Goal: Task Accomplishment & Management: Manage account settings

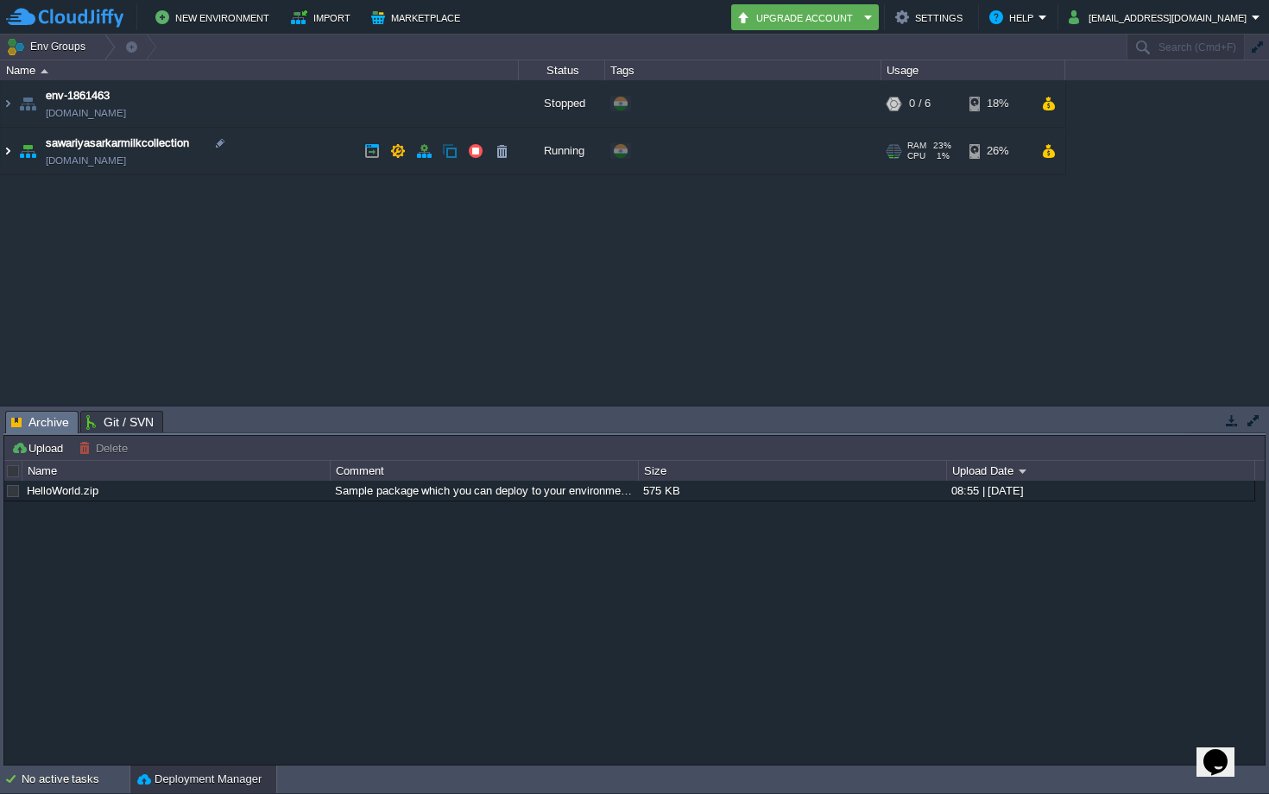
click at [10, 155] on img at bounding box center [8, 151] width 14 height 47
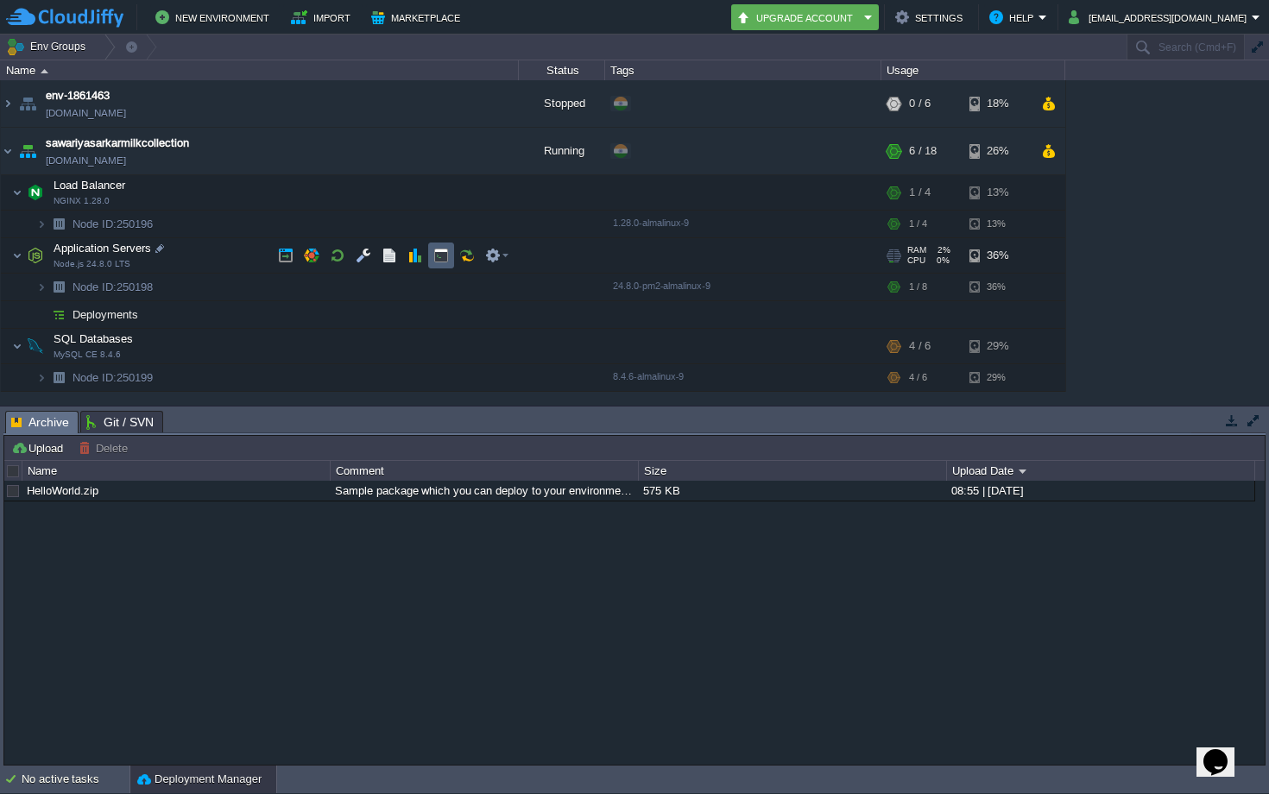
click at [445, 260] on button "button" at bounding box center [441, 256] width 16 height 16
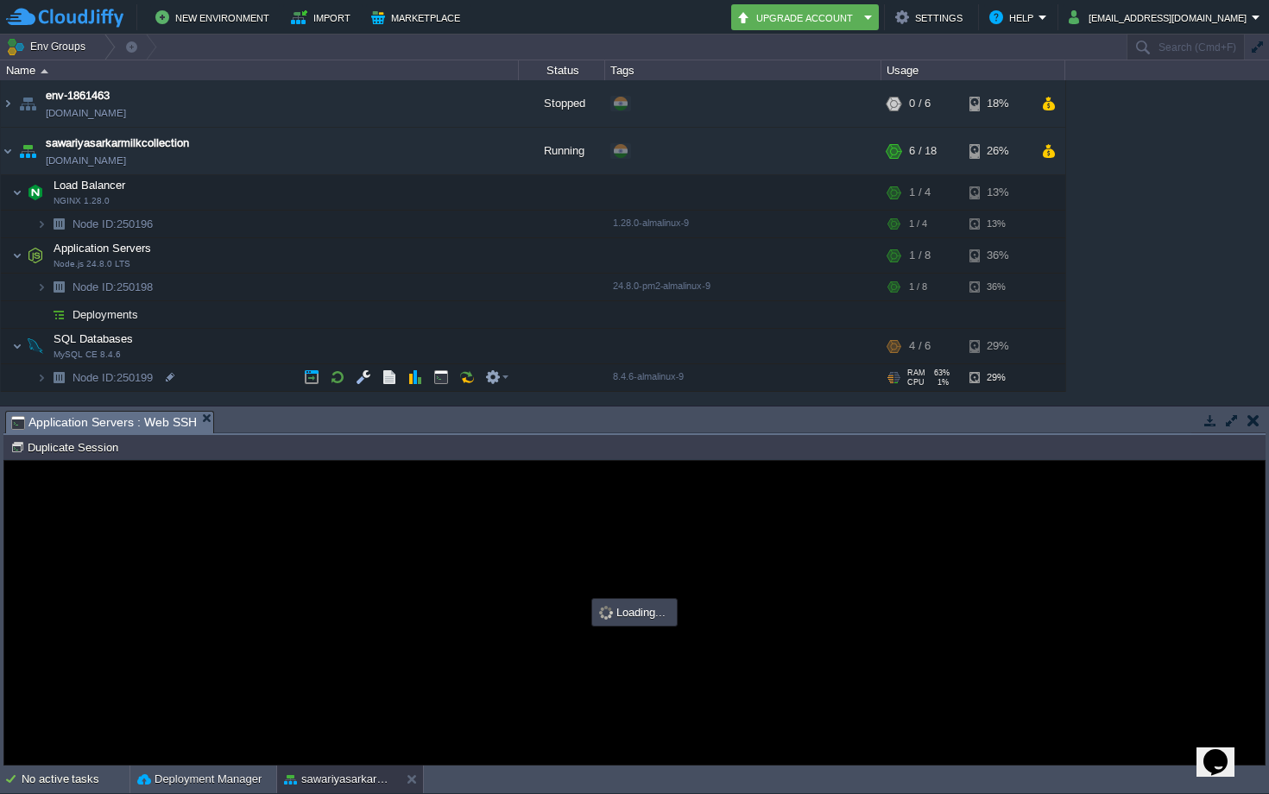
type input "#000000"
click at [364, 253] on button "button" at bounding box center [364, 256] width 16 height 16
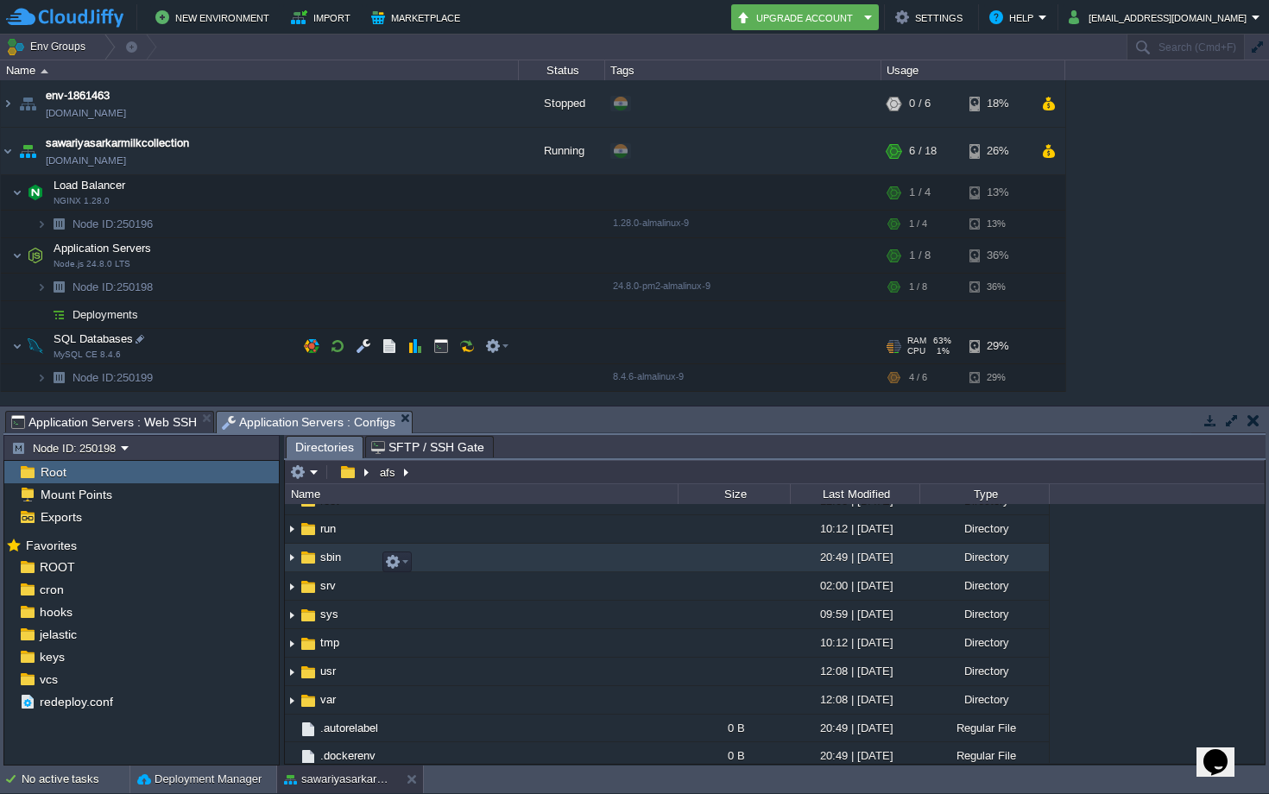
scroll to position [394, 0]
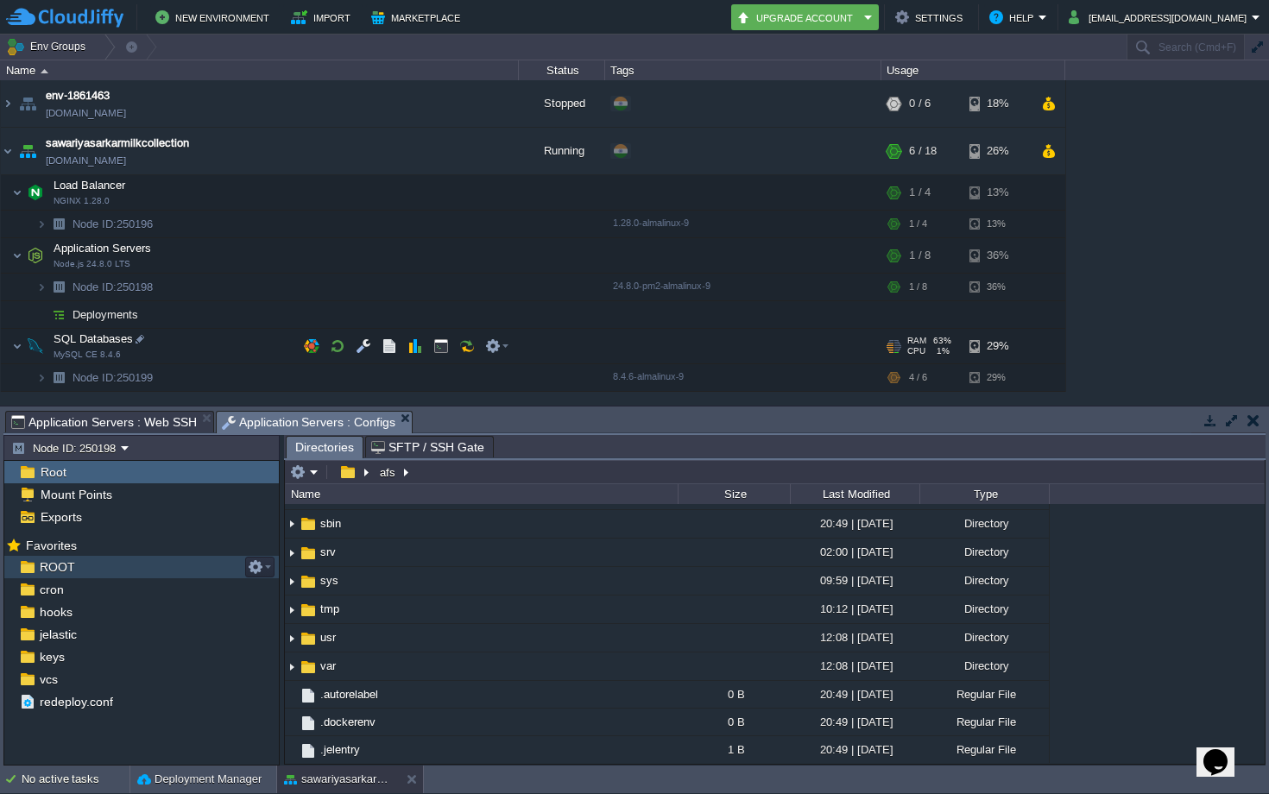
click at [64, 567] on span "ROOT" at bounding box center [56, 567] width 41 height 16
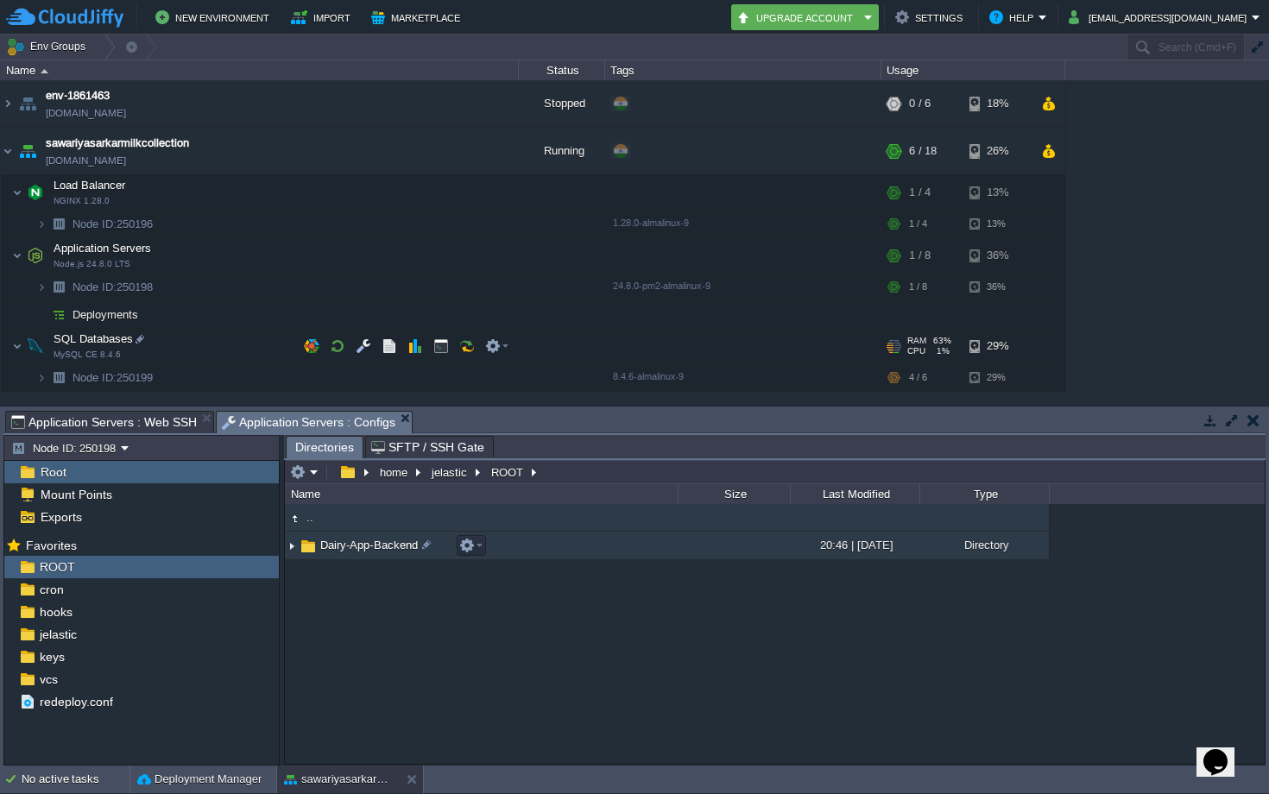
click at [294, 548] on img at bounding box center [292, 546] width 14 height 27
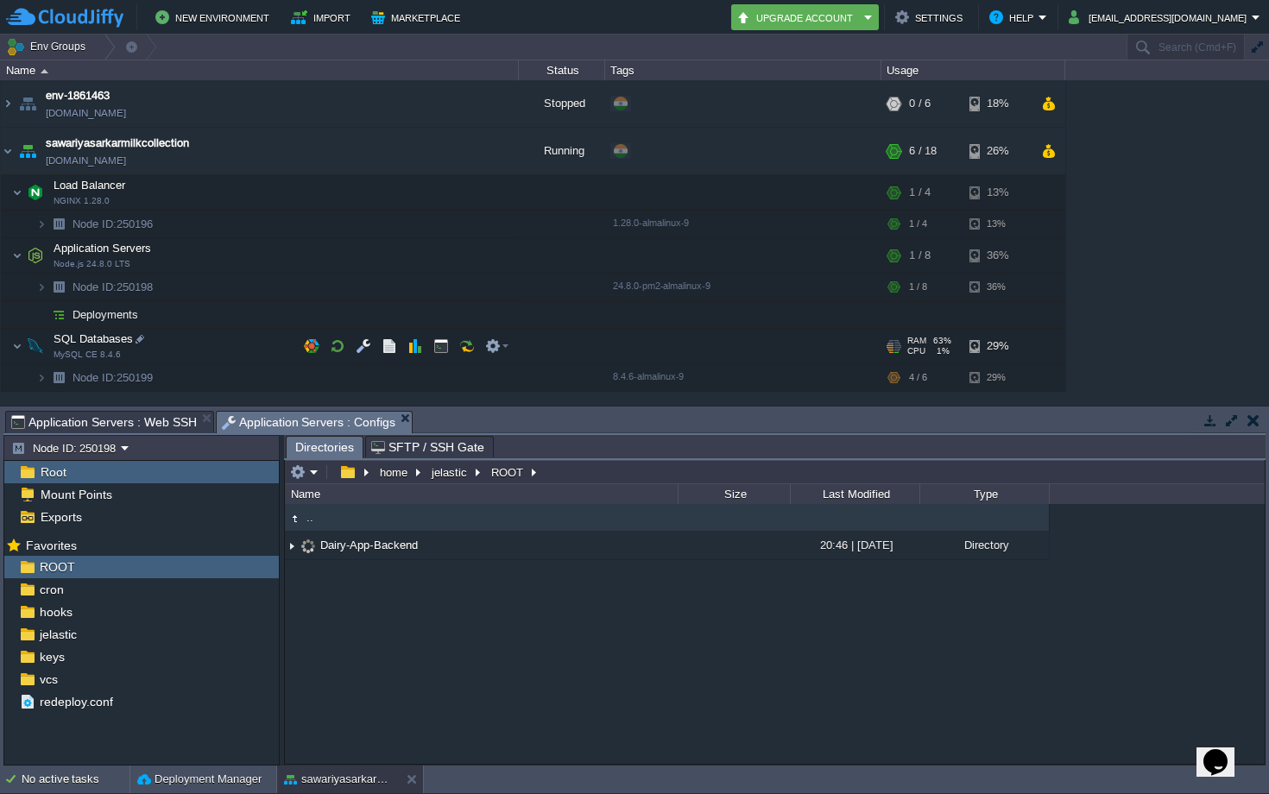
click at [104, 419] on span "Application Servers : Web SSH" at bounding box center [104, 422] width 186 height 21
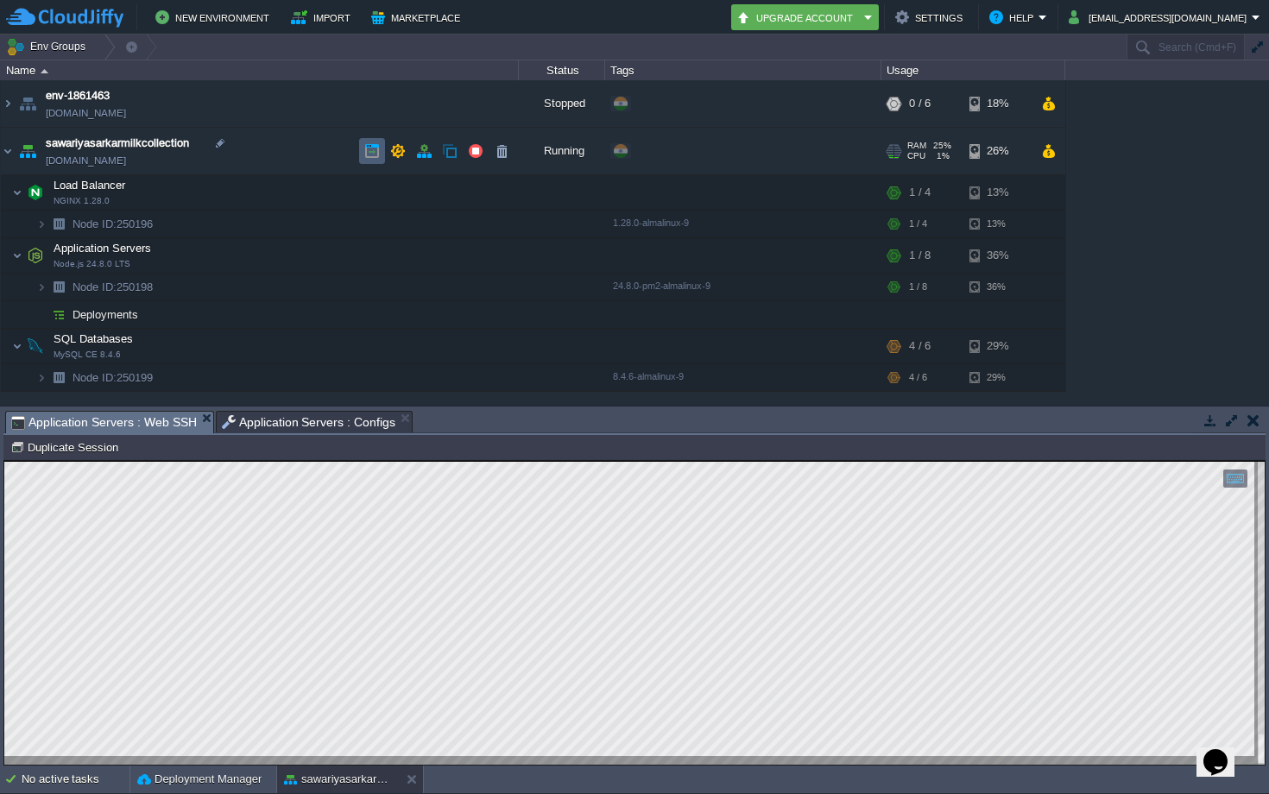
click at [363, 152] on td at bounding box center [372, 151] width 26 height 26
click at [153, 426] on span "Application Servers : Web SSH" at bounding box center [104, 423] width 186 height 22
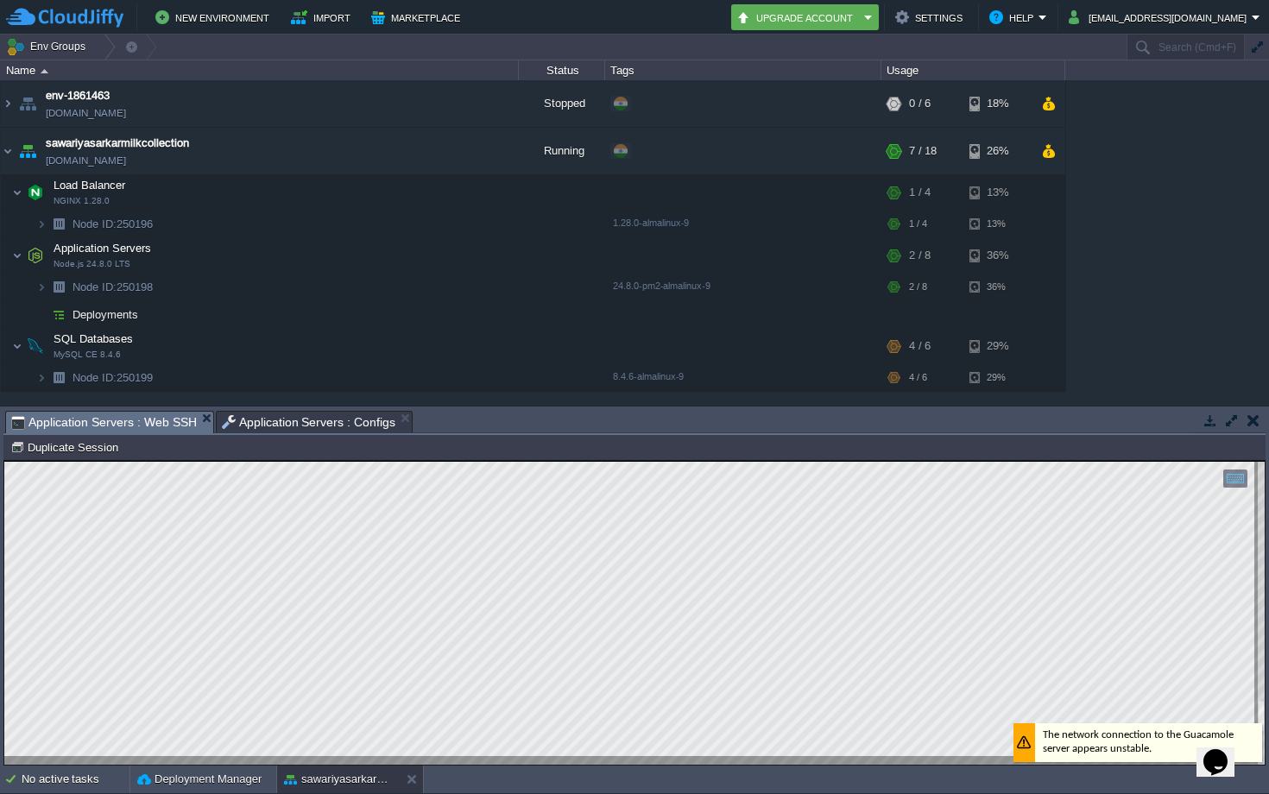
click at [246, 424] on span "Application Servers : Configs" at bounding box center [309, 422] width 174 height 21
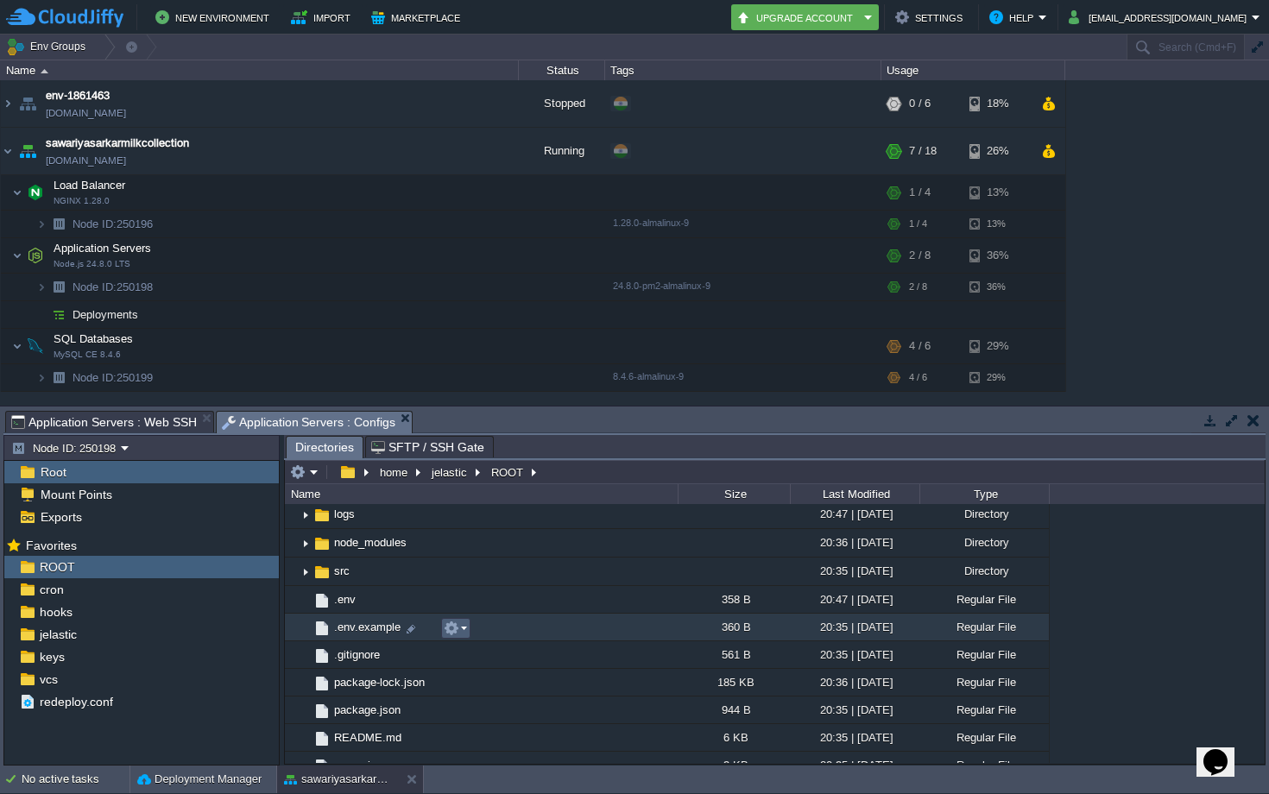
scroll to position [162, 0]
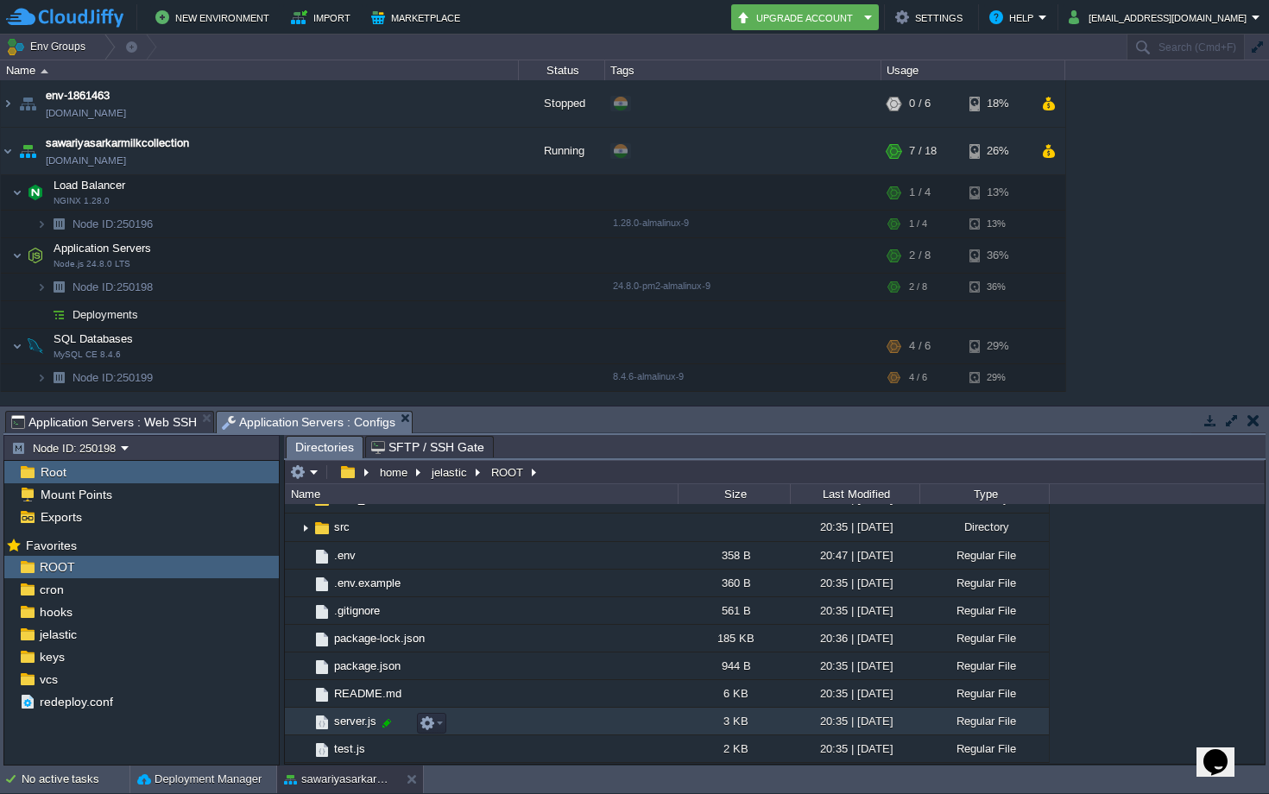
click at [390, 722] on div at bounding box center [387, 724] width 16 height 16
click at [429, 728] on button "button" at bounding box center [427, 724] width 16 height 16
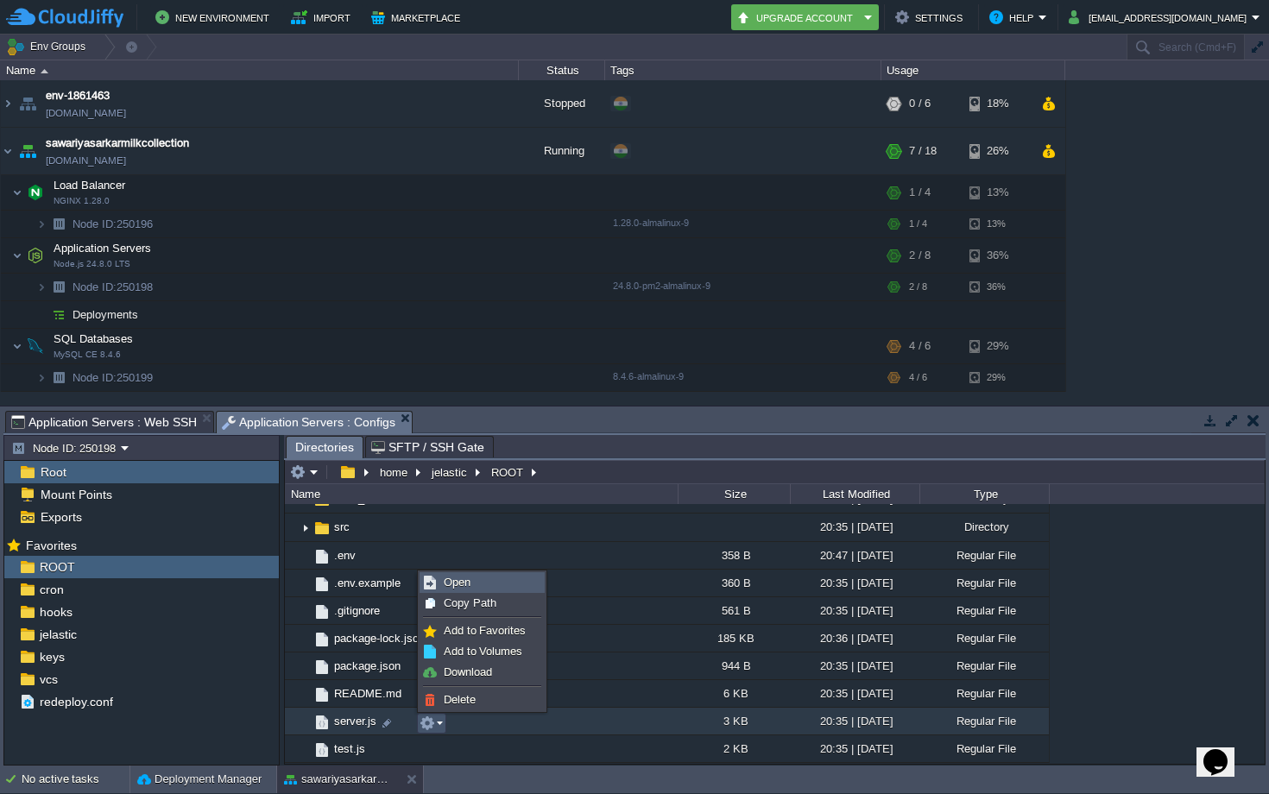
click at [457, 577] on span "Open" at bounding box center [457, 582] width 27 height 13
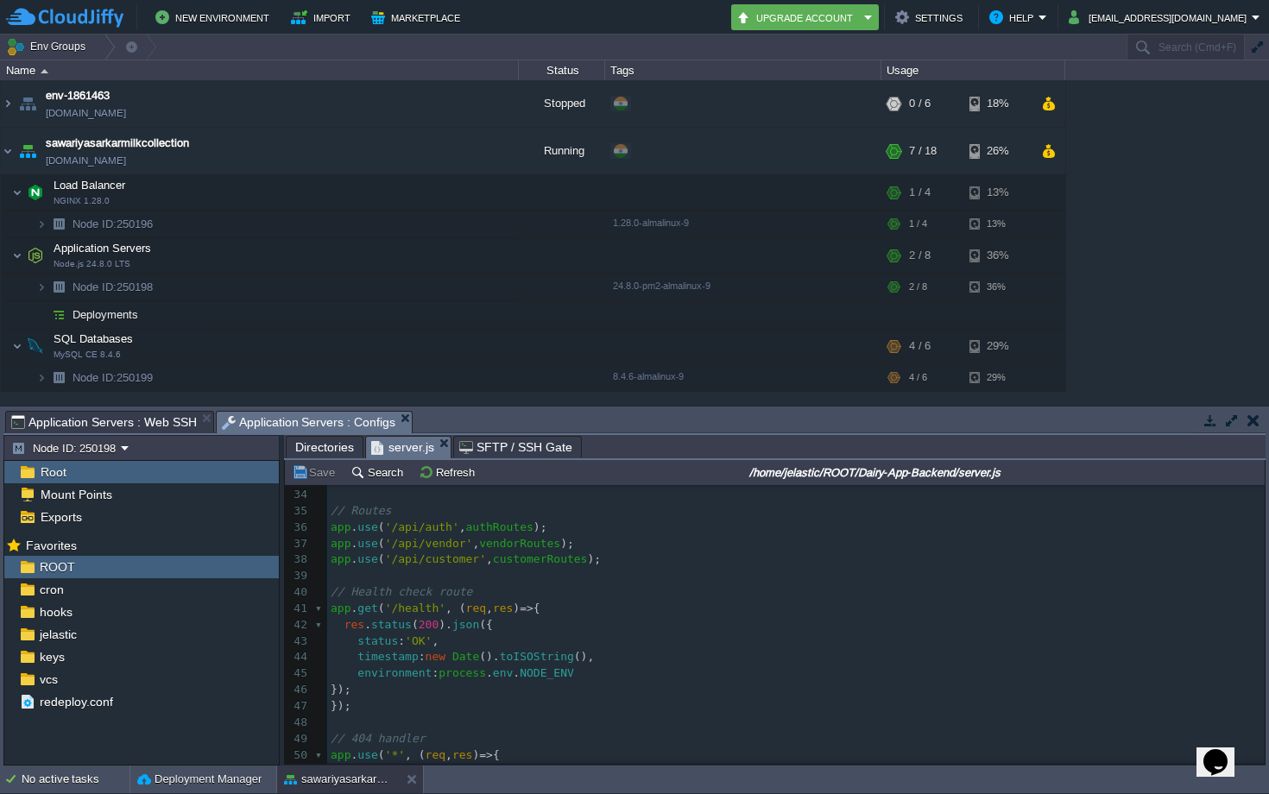
scroll to position [0, 0]
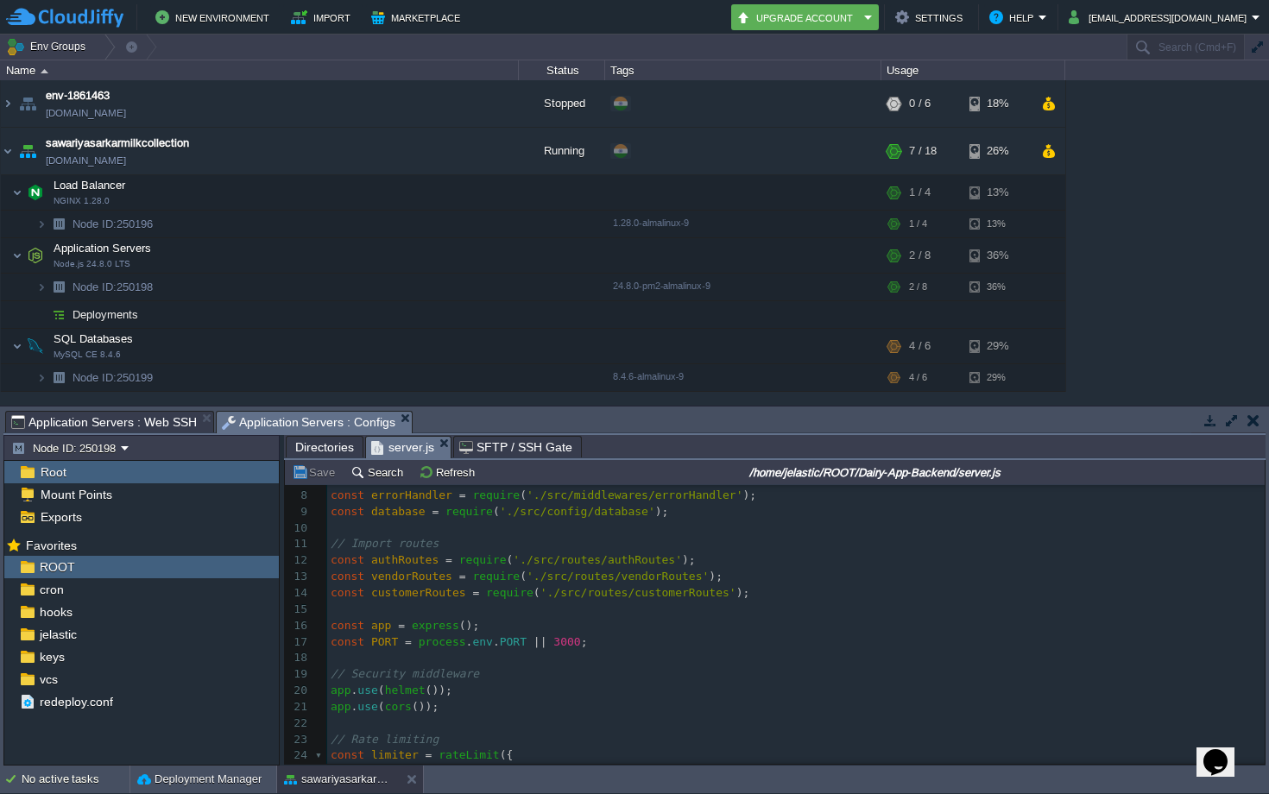
click at [146, 435] on div "Tasks Activity Log Archive Git / SVN Application Servers : Web SSH Application …" at bounding box center [634, 586] width 1269 height 359
click at [255, 419] on span "Application Servers : Configs" at bounding box center [309, 423] width 174 height 22
click at [153, 422] on span "Application Servers : Web SSH" at bounding box center [104, 422] width 186 height 21
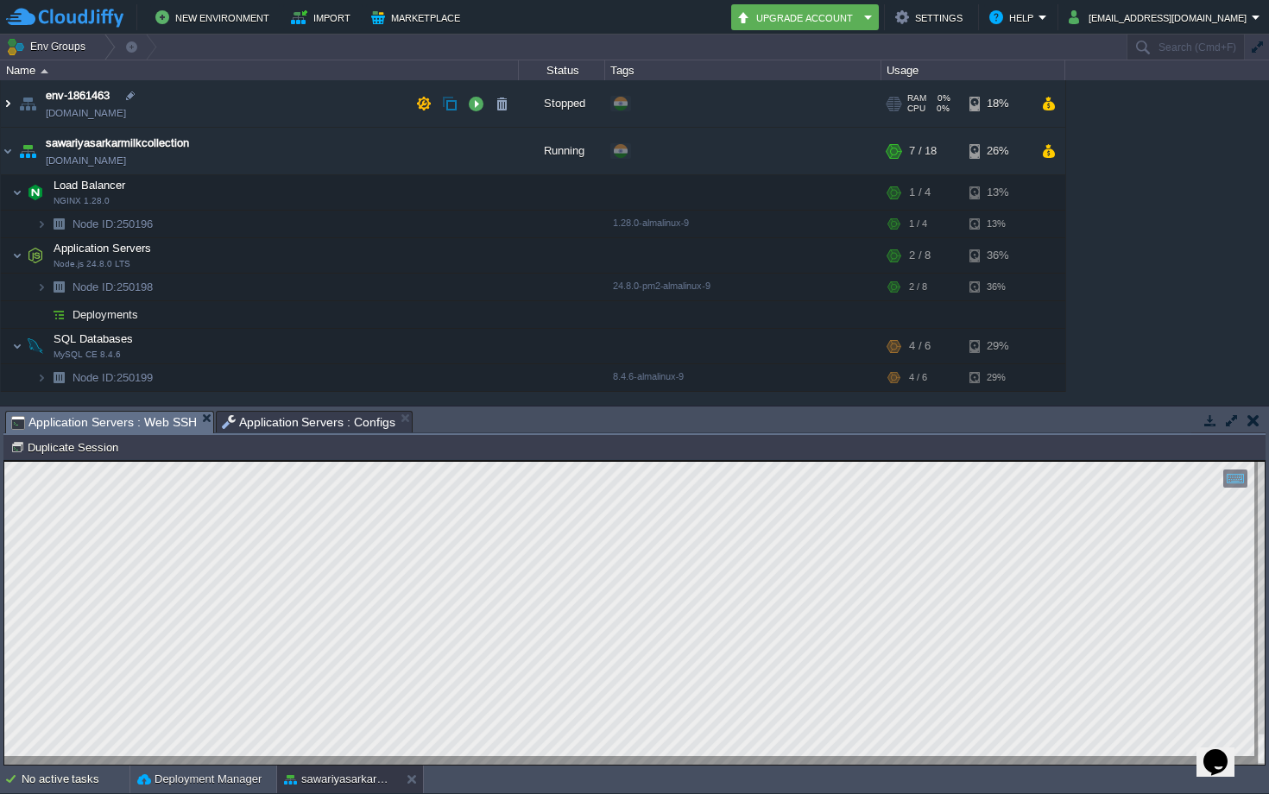
click at [11, 105] on img at bounding box center [8, 103] width 14 height 47
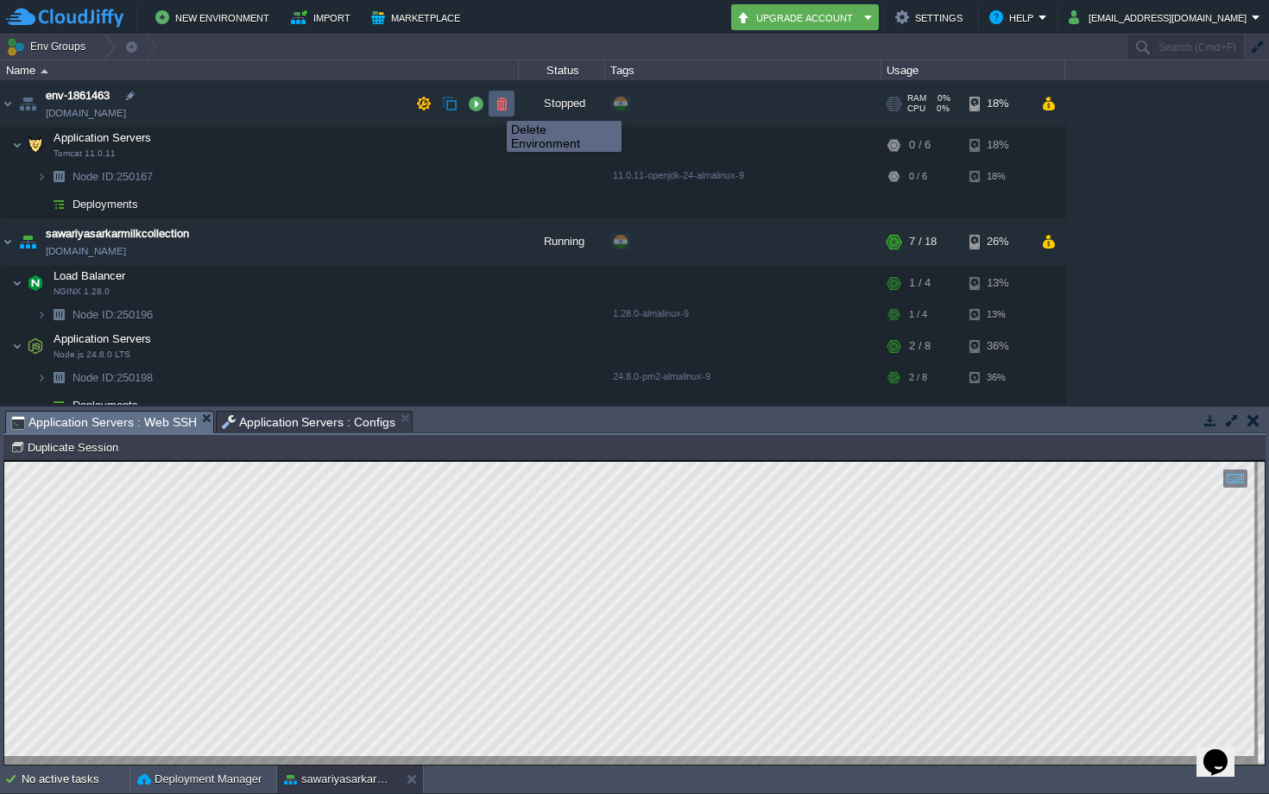
click at [498, 105] on button "button" at bounding box center [502, 104] width 16 height 16
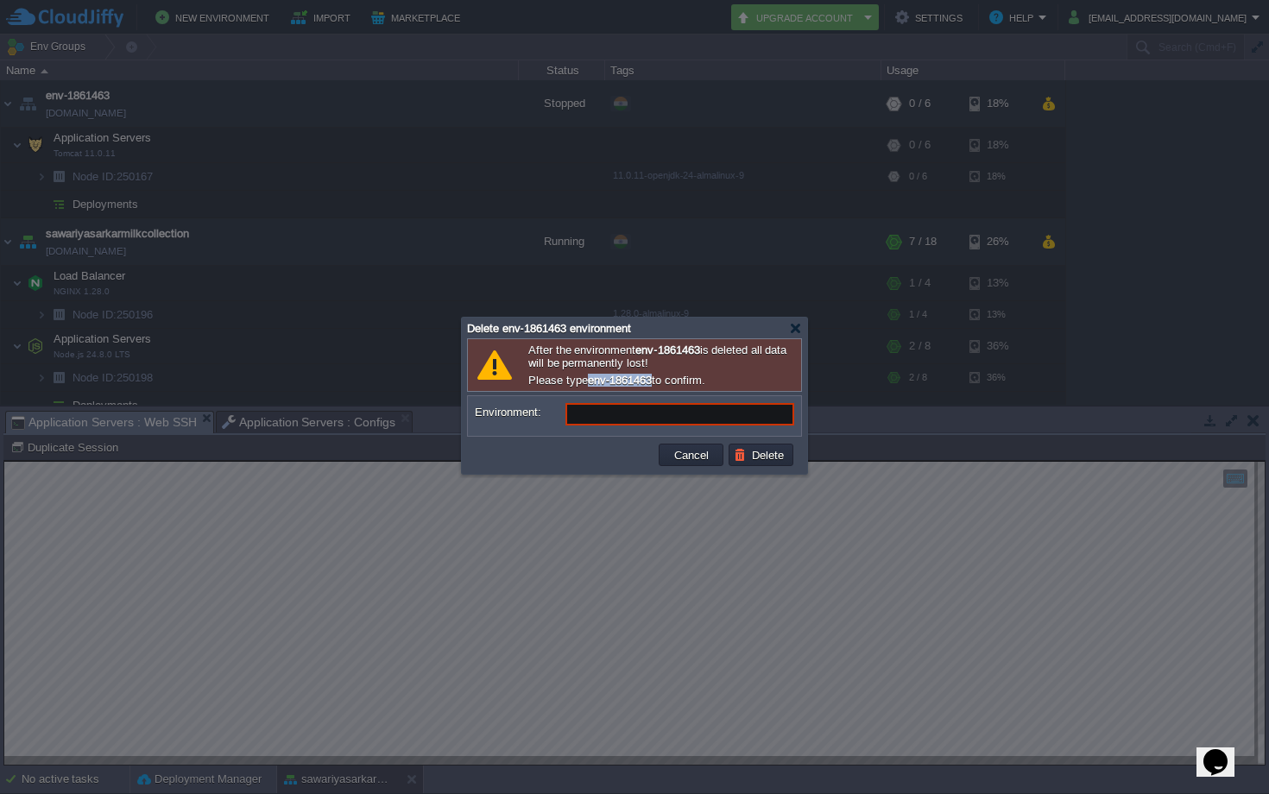
drag, startPoint x: 589, startPoint y: 385, endPoint x: 661, endPoint y: 385, distance: 72.5
click at [652, 385] on b "env-1861463" at bounding box center [620, 380] width 64 height 13
copy b "env-1861463"
click at [620, 408] on input "Environment:" at bounding box center [679, 414] width 229 height 22
paste input "env-1861463"
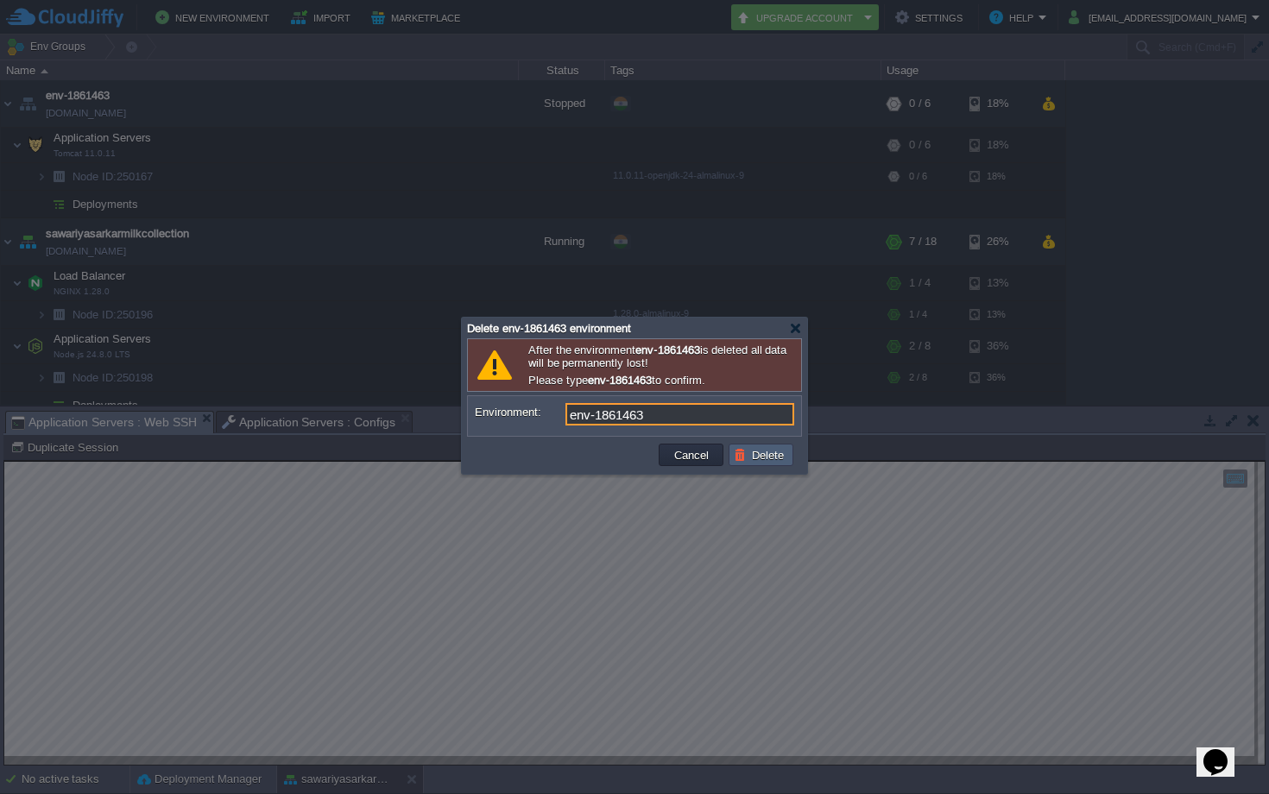
type input "env-1861463"
click at [735, 455] on button "Delete" at bounding box center [761, 455] width 55 height 16
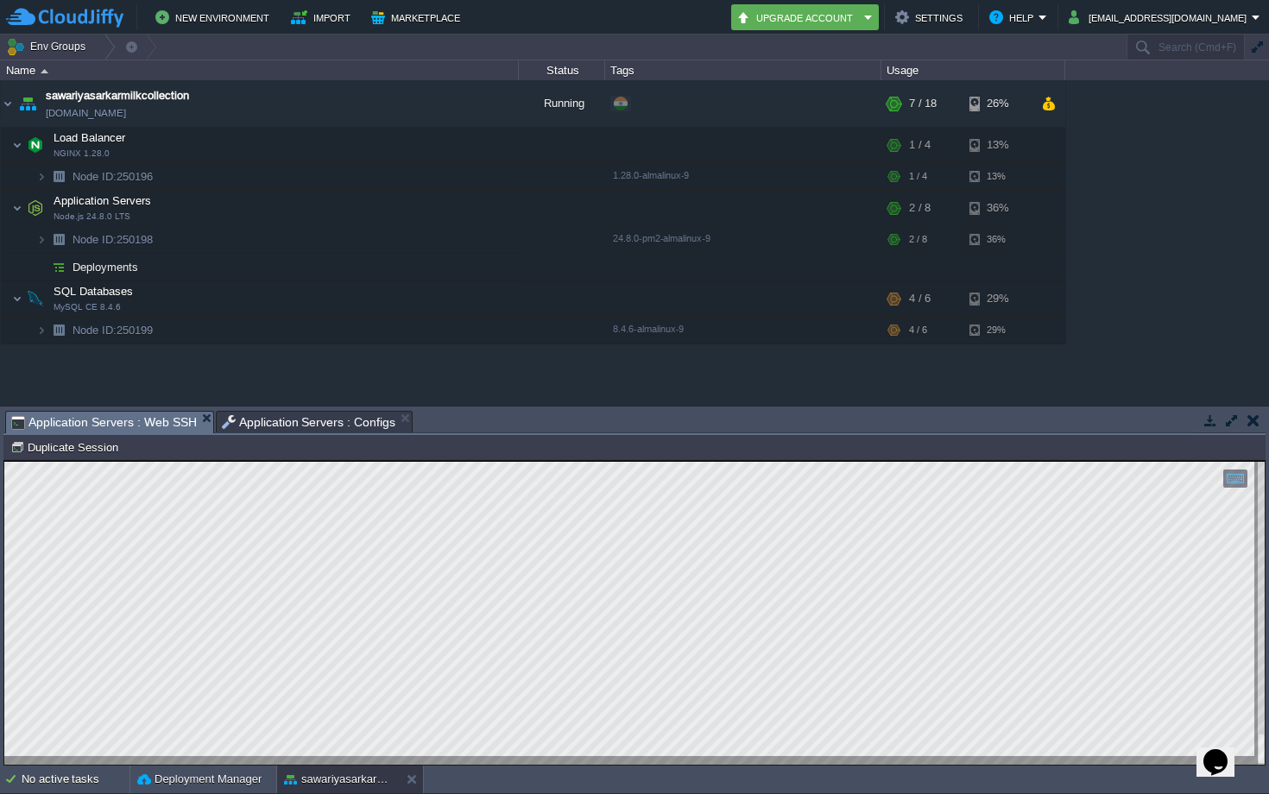
click at [147, 429] on span "Application Servers : Web SSH" at bounding box center [104, 423] width 186 height 22
click at [258, 423] on span "Application Servers : Configs" at bounding box center [309, 422] width 174 height 21
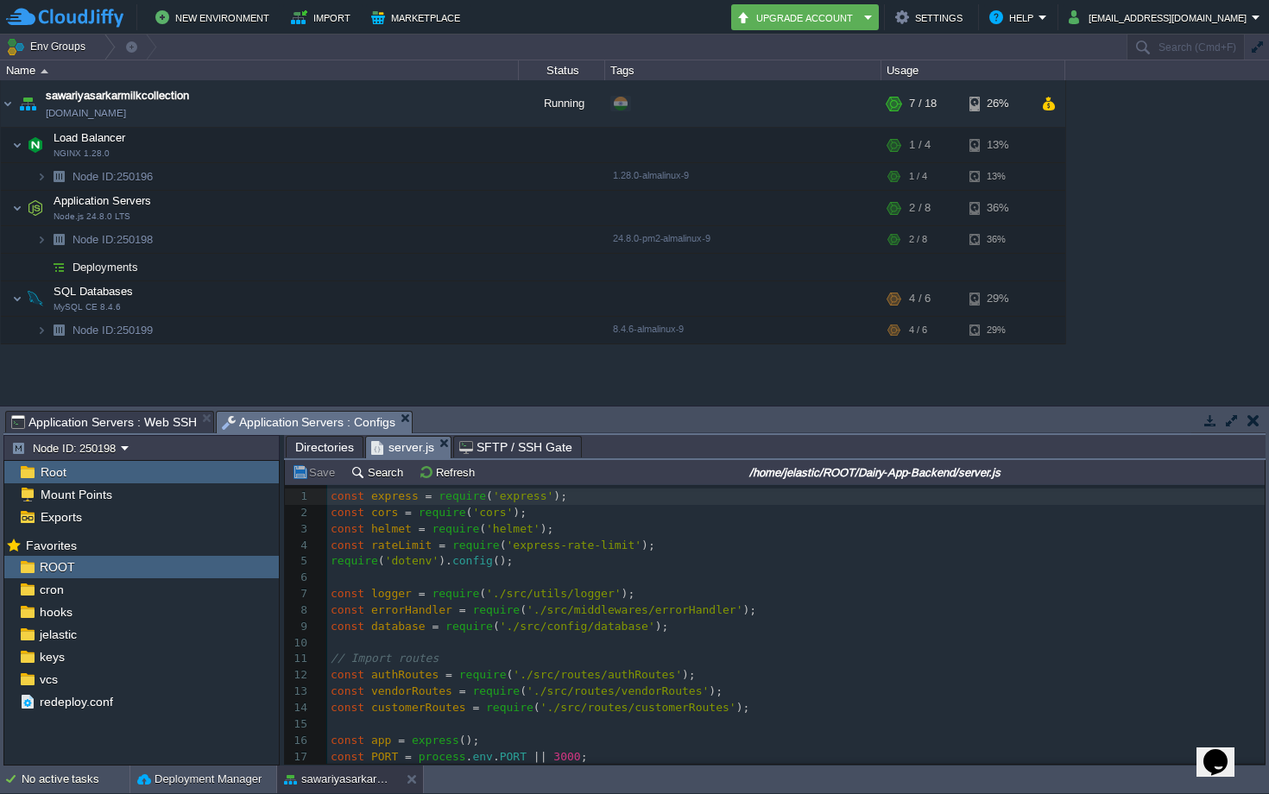
click at [321, 452] on span "Directories" at bounding box center [324, 447] width 59 height 21
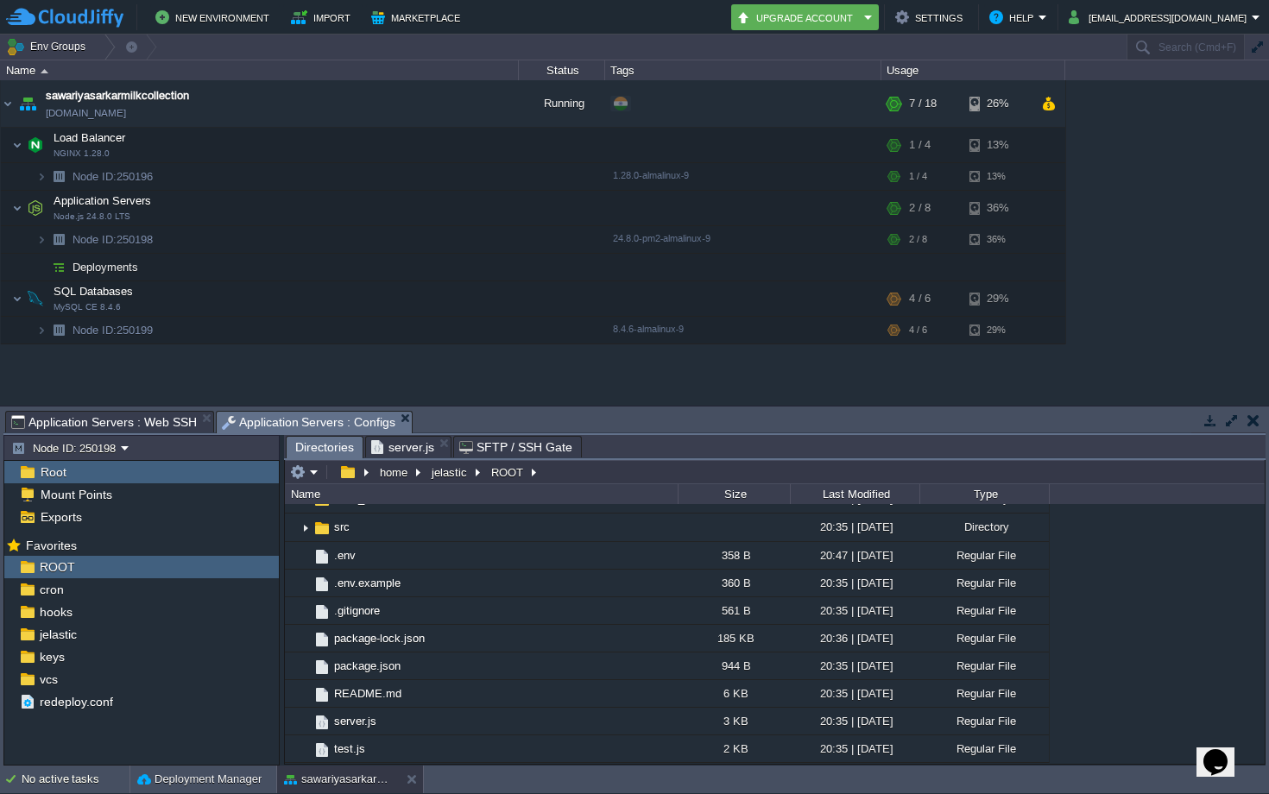
click at [184, 475] on div "Root" at bounding box center [141, 472] width 274 height 22
click at [144, 472] on div "Root" at bounding box center [141, 472] width 274 height 22
click at [73, 495] on span "Mount Points" at bounding box center [76, 495] width 78 height 16
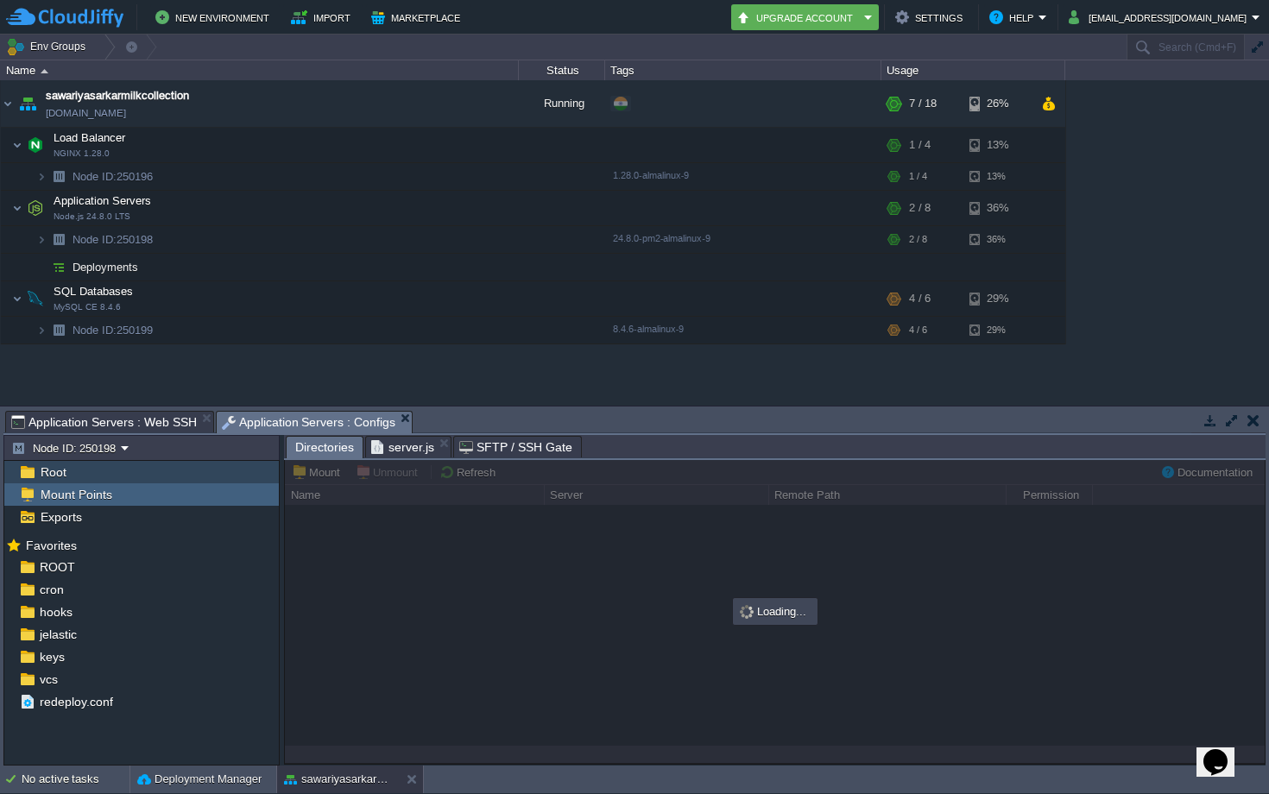
click at [72, 477] on div "Root" at bounding box center [141, 472] width 274 height 22
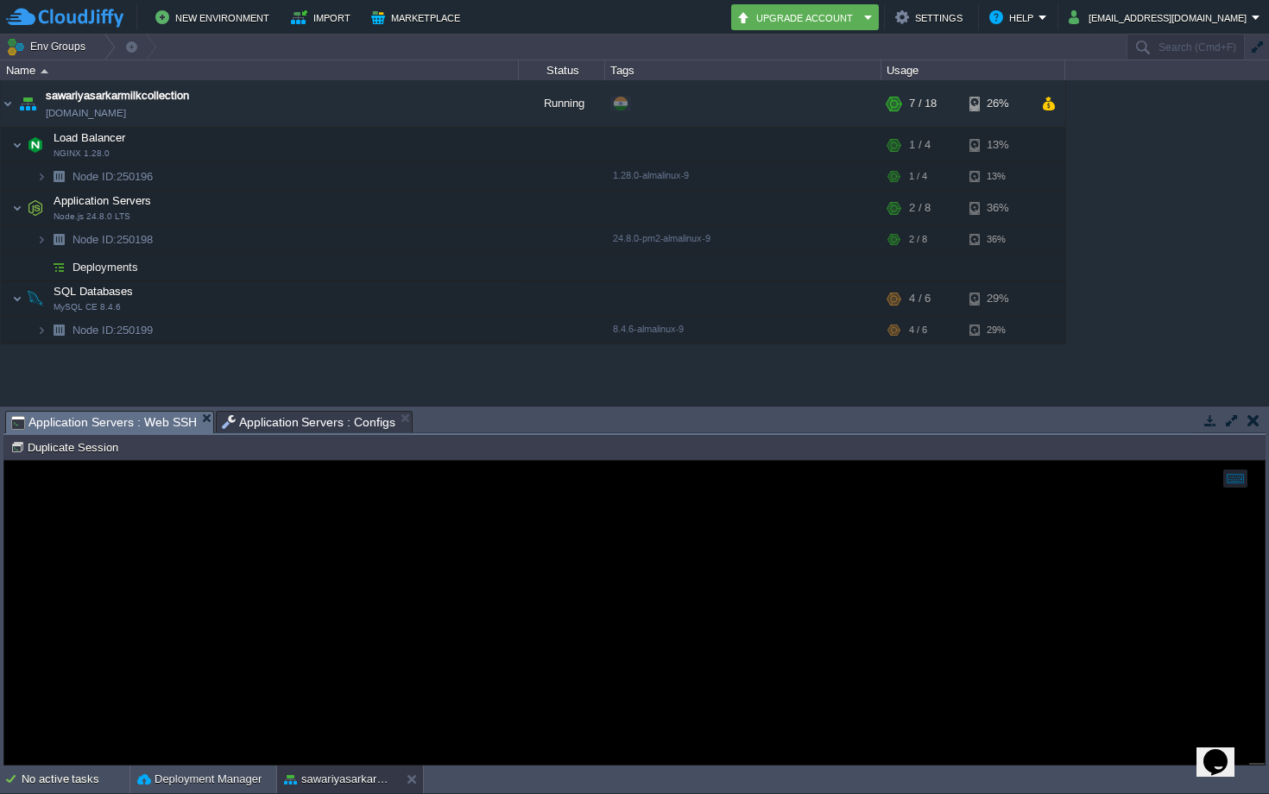
click at [154, 417] on span "Application Servers : Web SSH" at bounding box center [104, 423] width 186 height 22
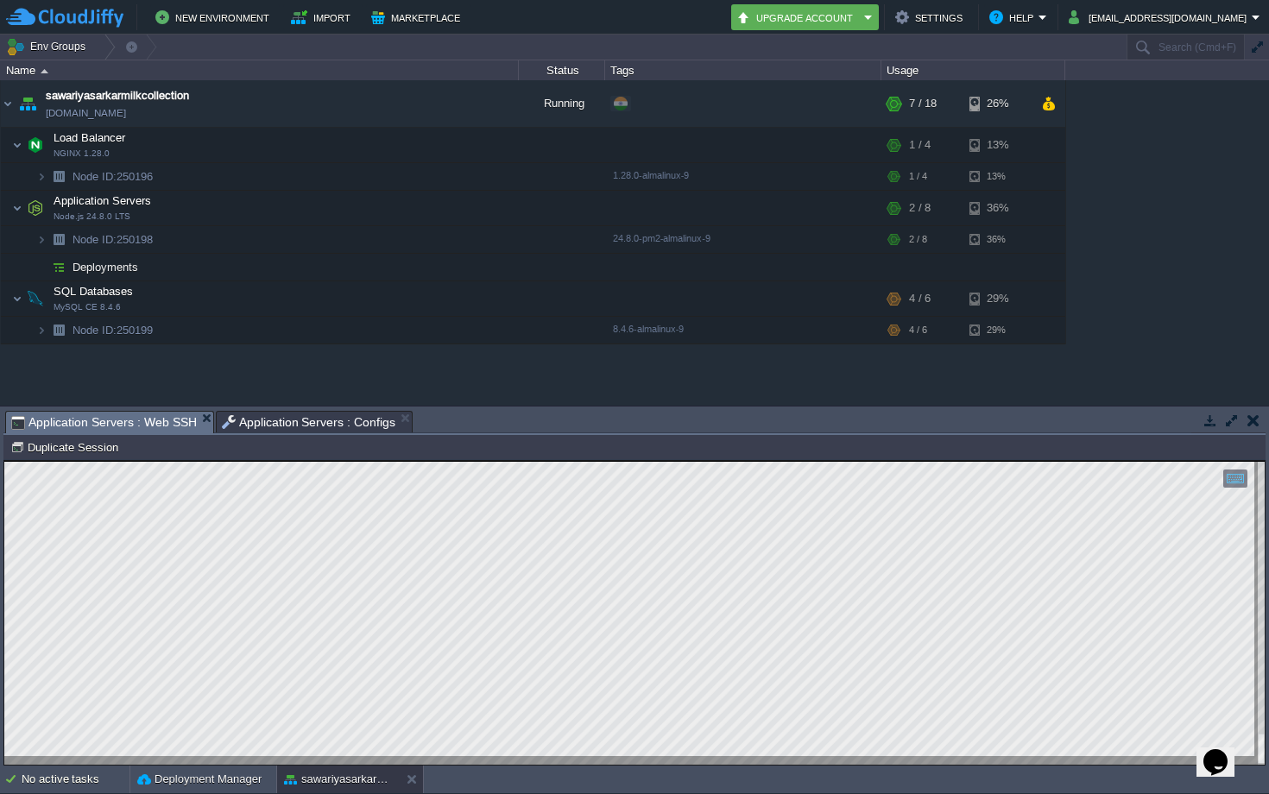
click at [156, 430] on span "Application Servers : Web SSH" at bounding box center [104, 423] width 186 height 22
click at [245, 422] on span "Application Servers : Configs" at bounding box center [309, 422] width 174 height 21
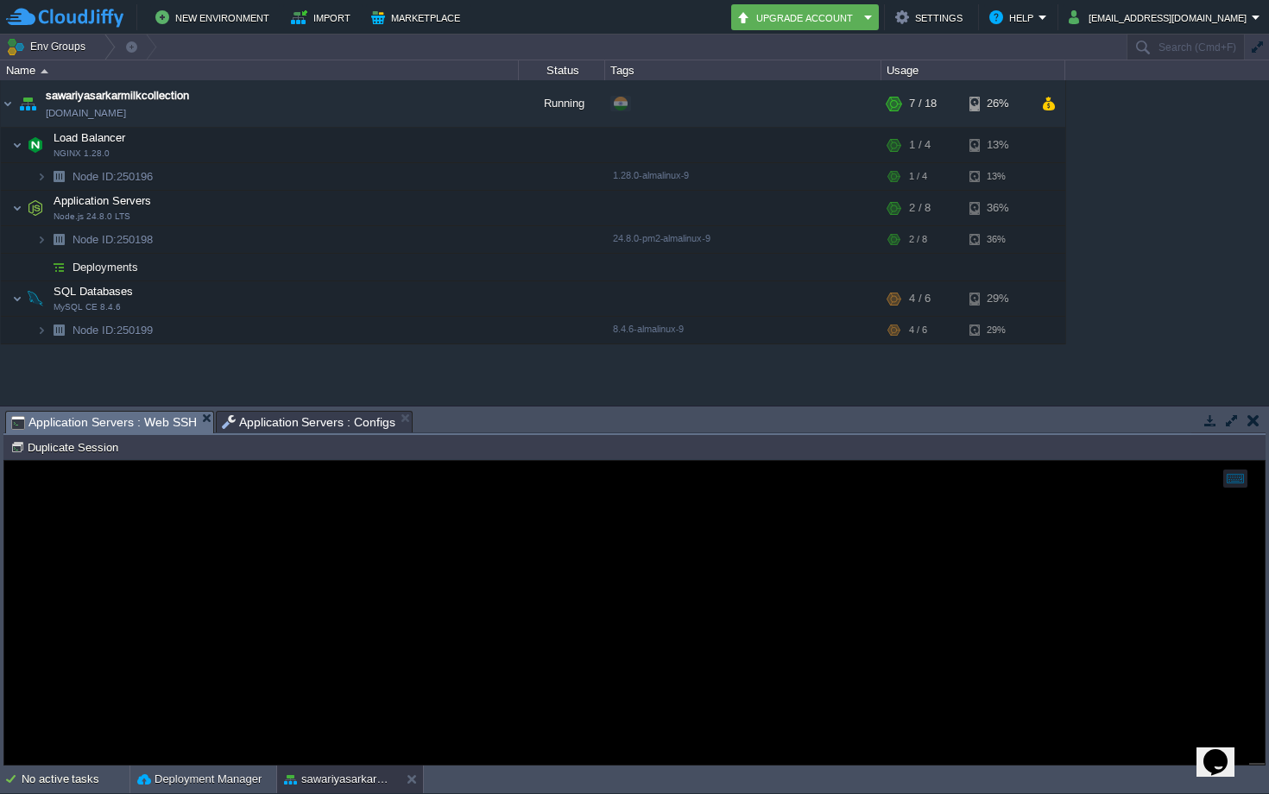
click at [157, 426] on span "Application Servers : Web SSH" at bounding box center [104, 423] width 186 height 22
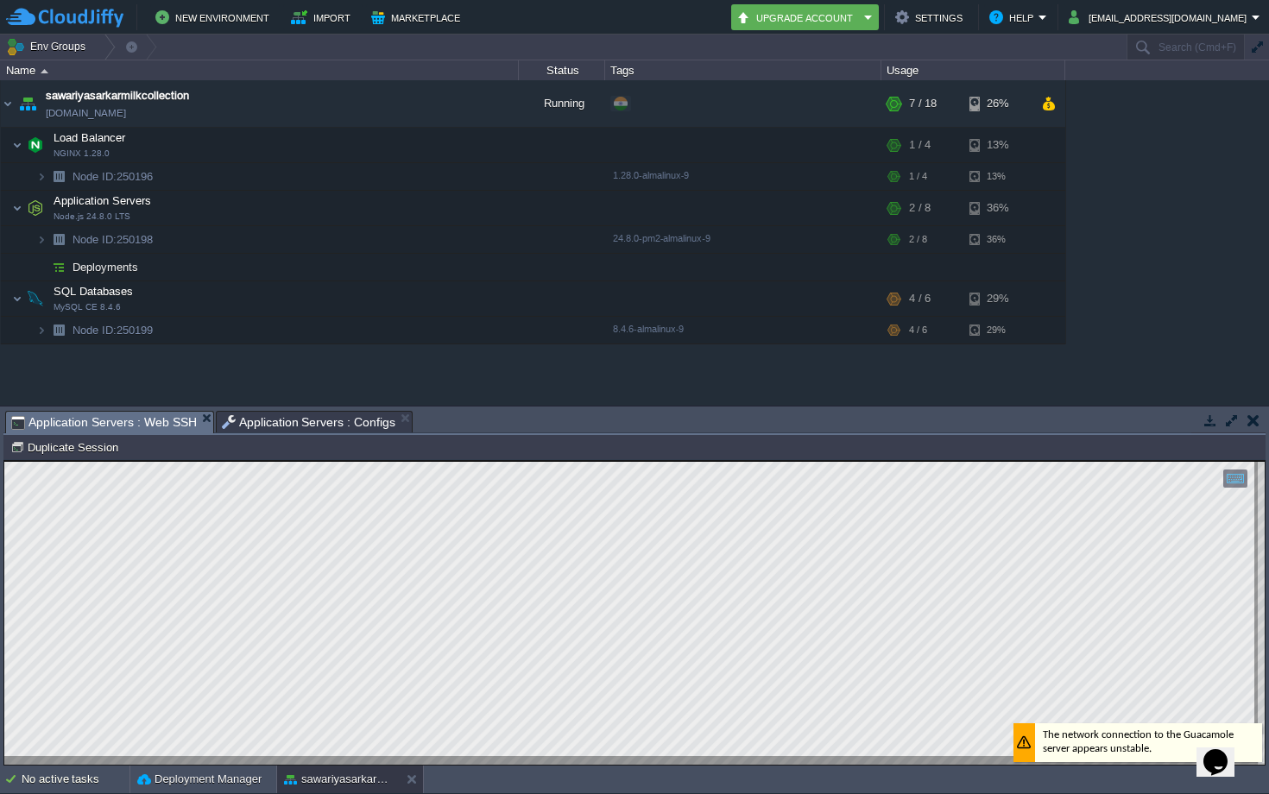
click at [132, 417] on span "Application Servers : Web SSH" at bounding box center [104, 423] width 186 height 22
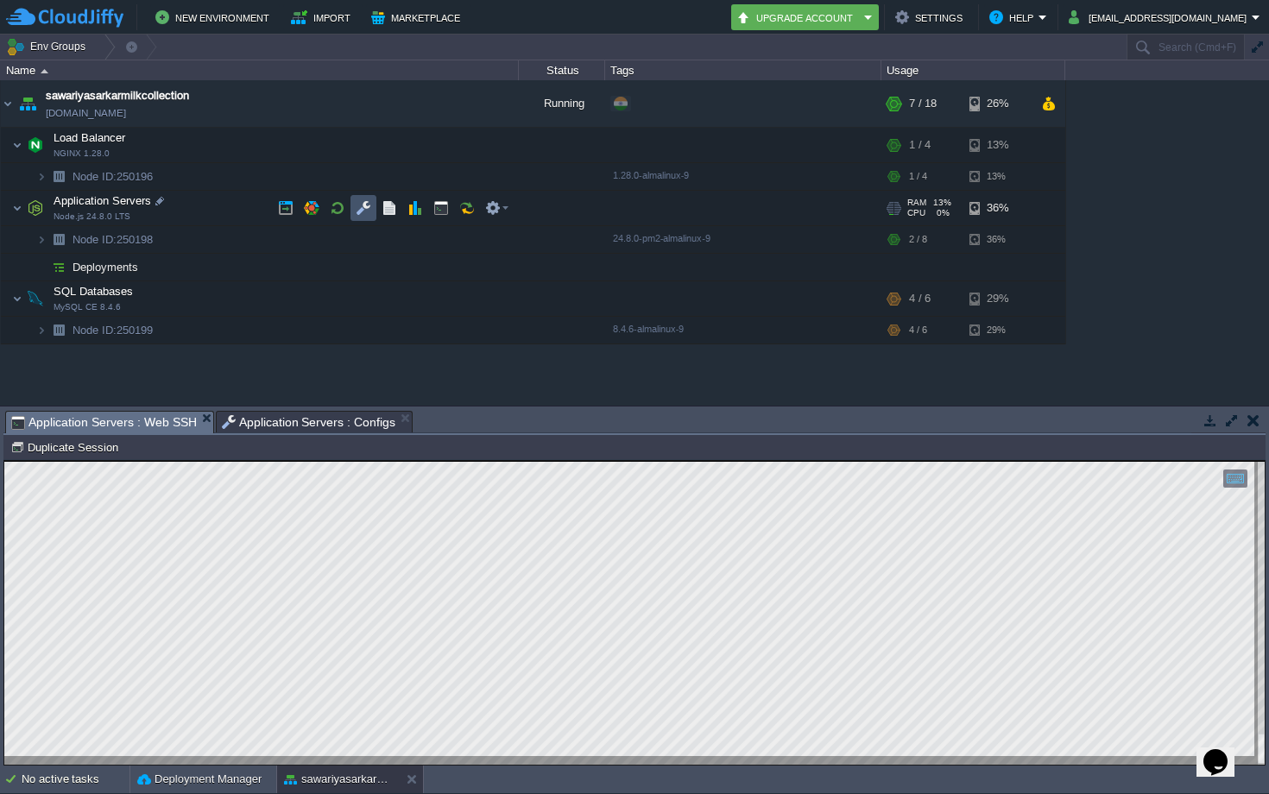
click at [365, 202] on button "button" at bounding box center [364, 208] width 16 height 16
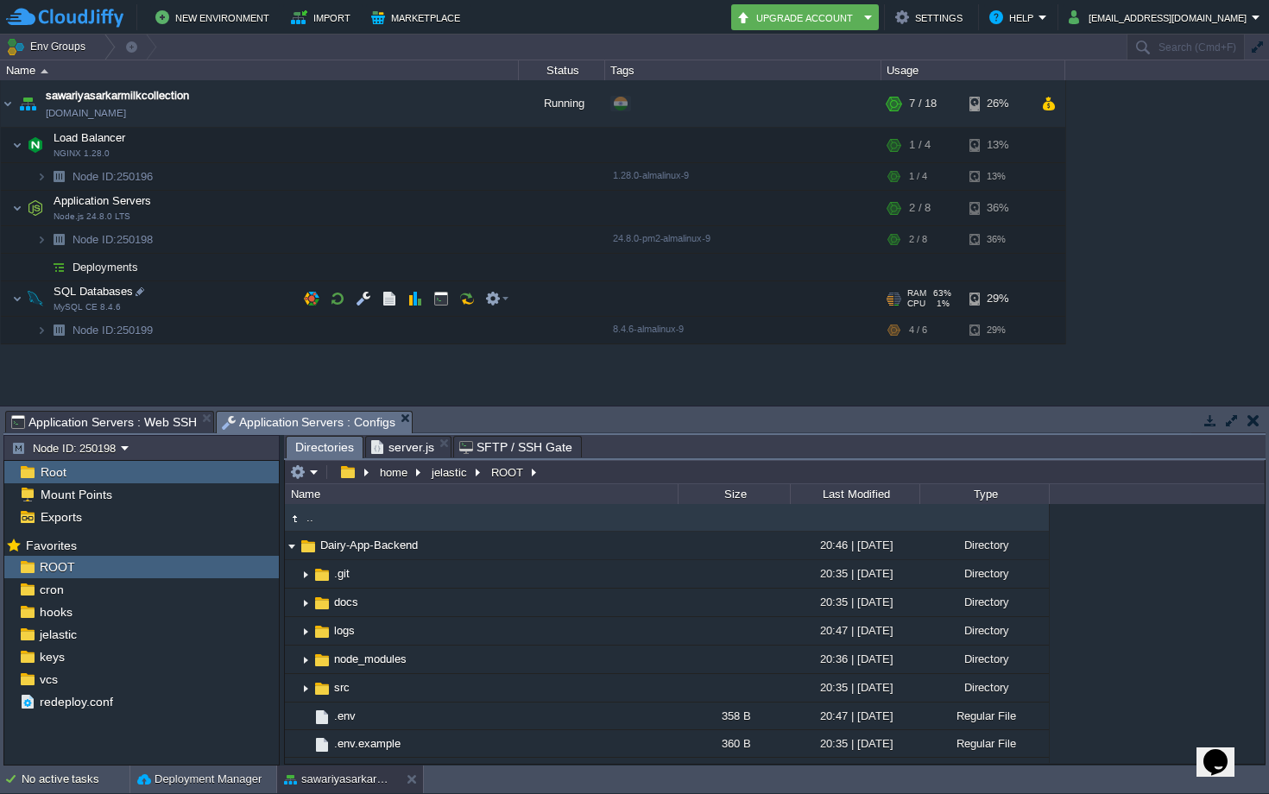
click at [169, 424] on span "Application Servers : Web SSH" at bounding box center [104, 422] width 186 height 21
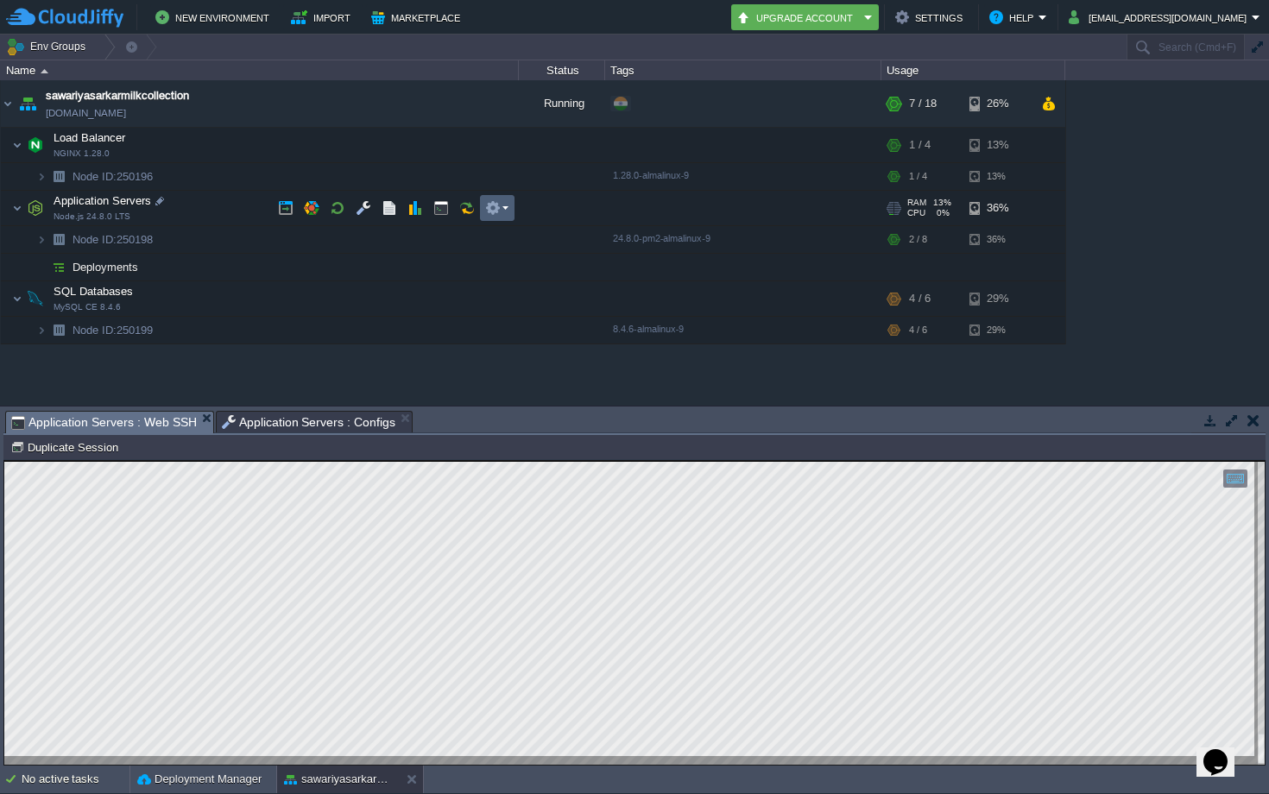
click at [501, 210] on em at bounding box center [496, 208] width 23 height 16
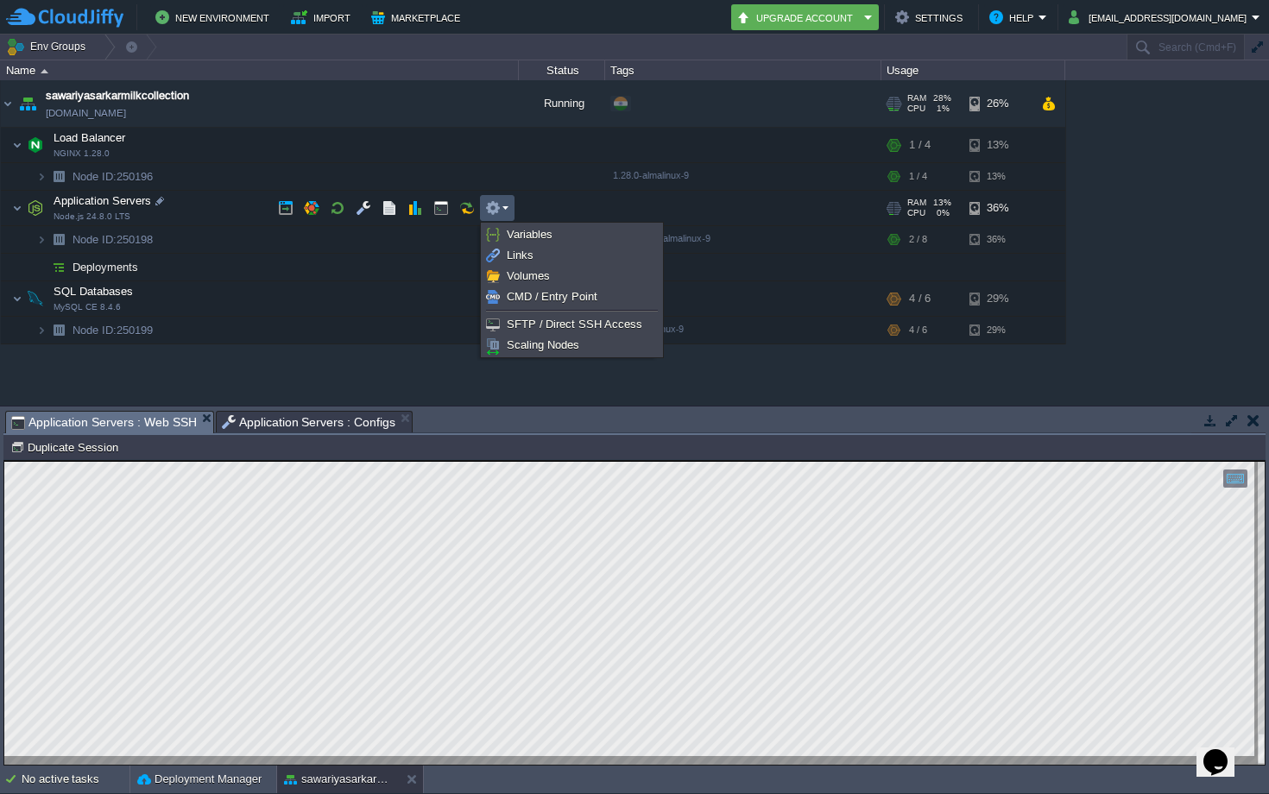
click at [343, 101] on td "sawariyasarkarmilkcollection [DOMAIN_NAME]" at bounding box center [260, 103] width 518 height 47
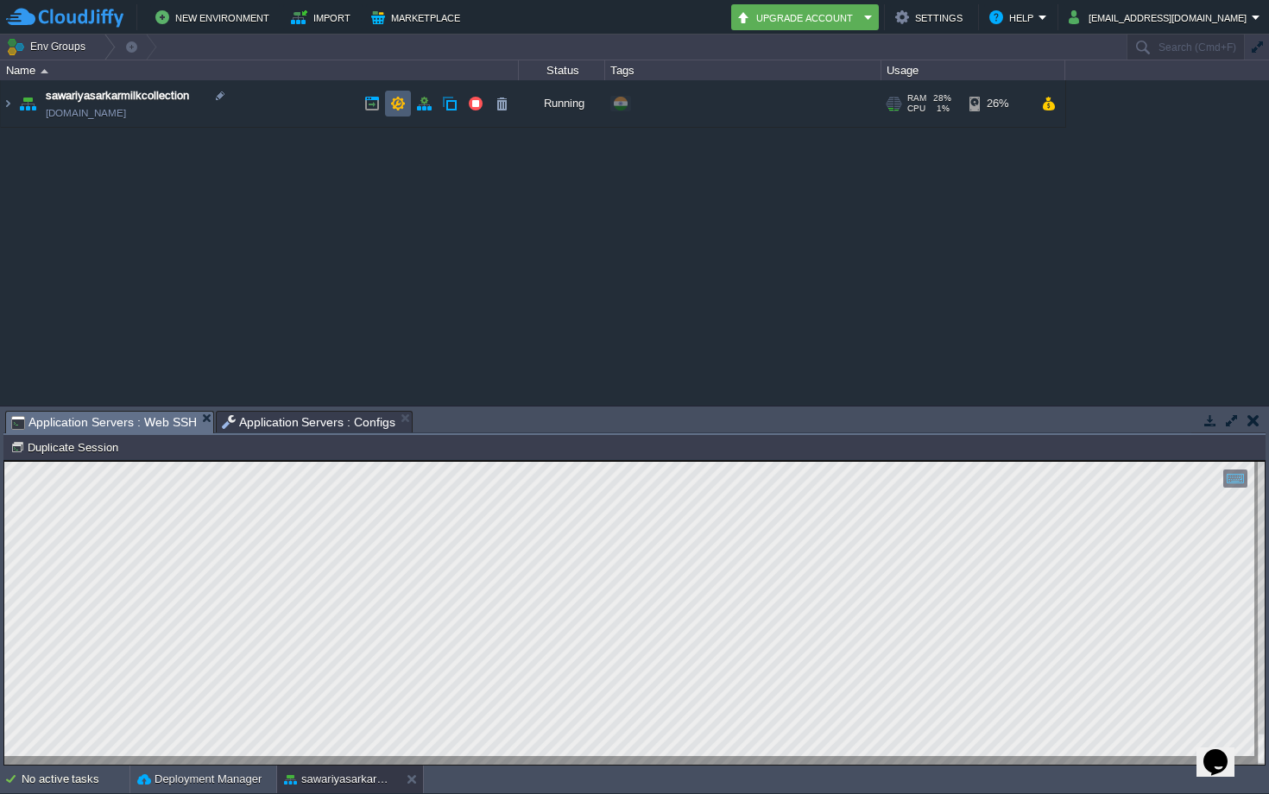
click at [390, 102] on button "button" at bounding box center [398, 104] width 16 height 16
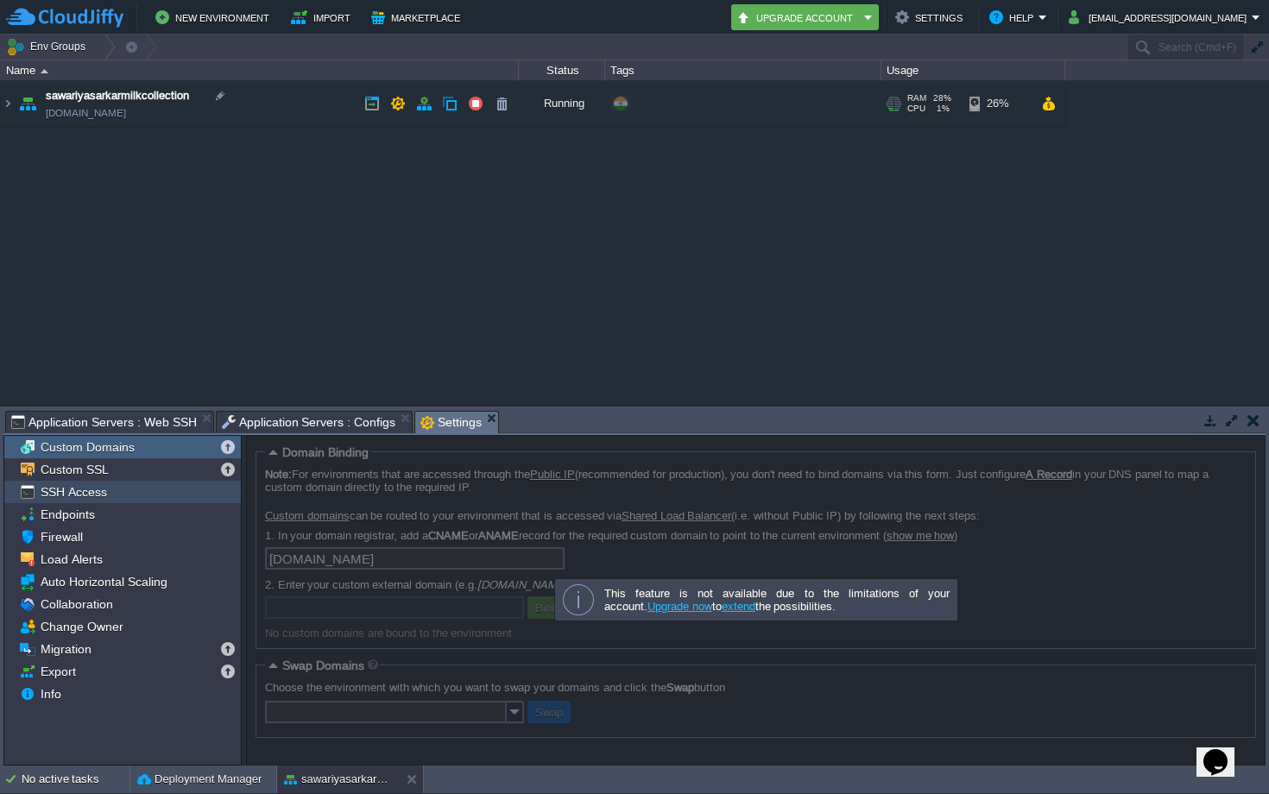
click at [111, 487] on div "SSH Access" at bounding box center [122, 492] width 237 height 22
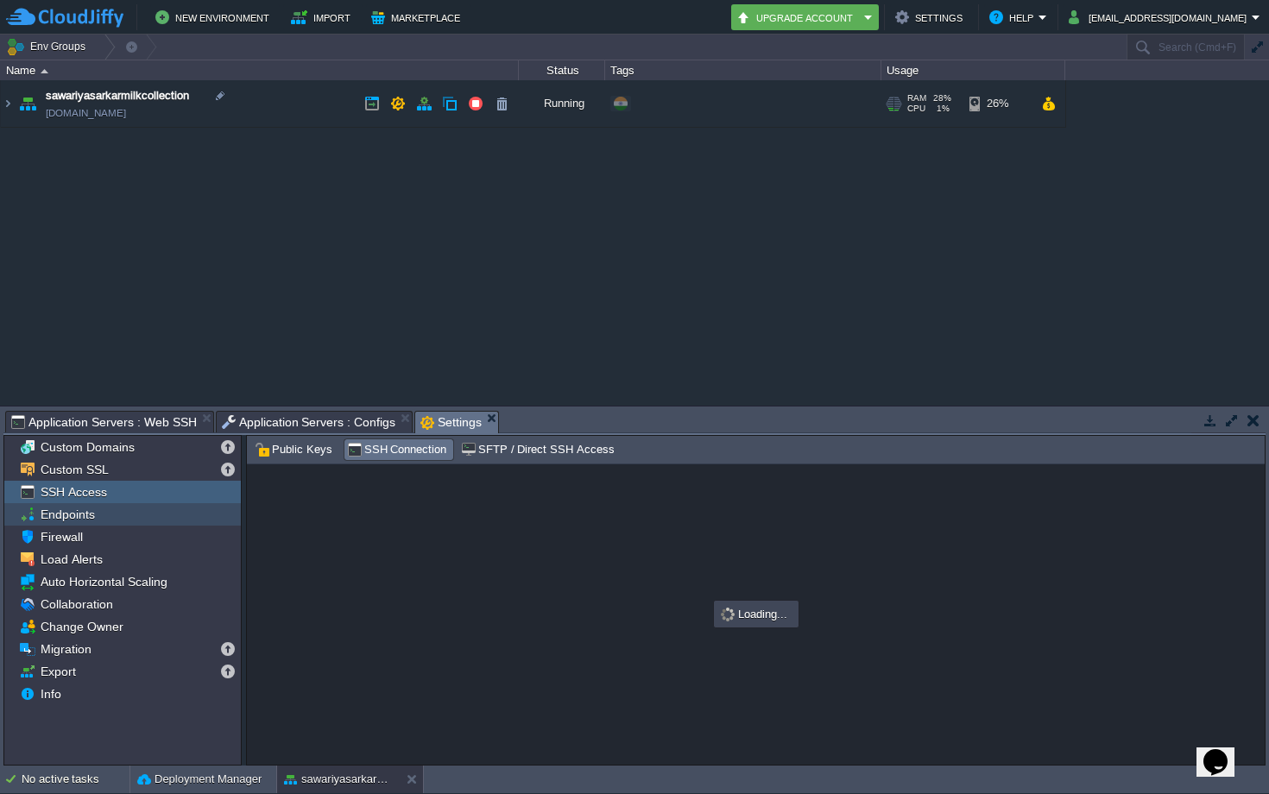
click at [98, 514] on div "Endpoints" at bounding box center [122, 514] width 237 height 22
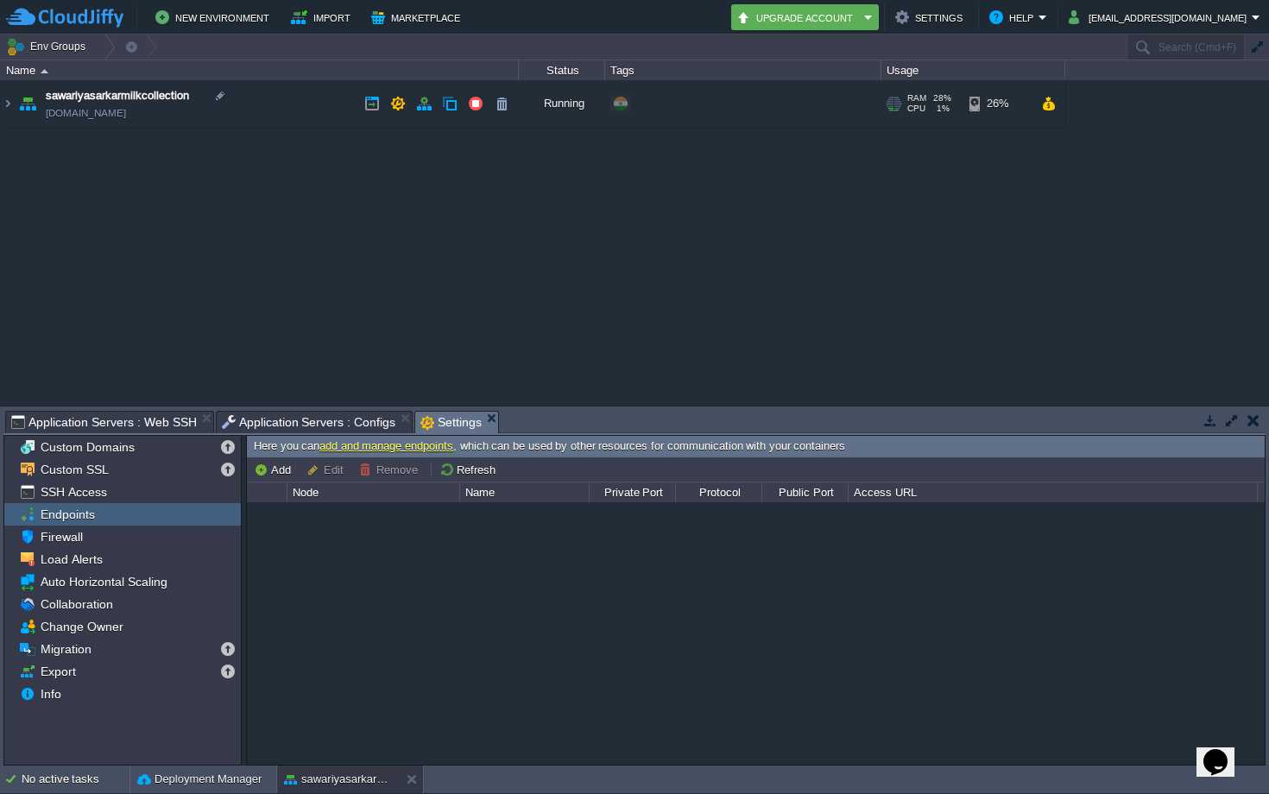
click at [3, 104] on img at bounding box center [8, 103] width 14 height 47
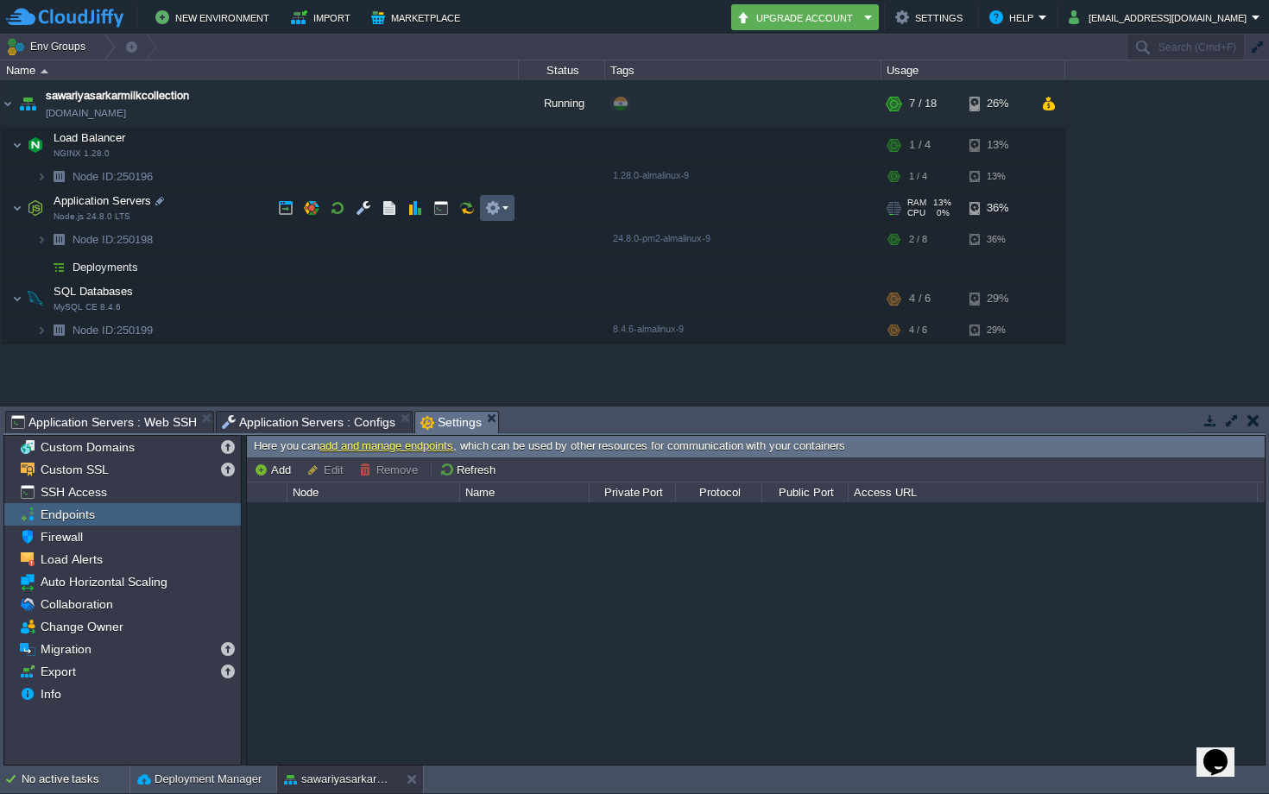
click at [495, 211] on button "button" at bounding box center [493, 208] width 16 height 16
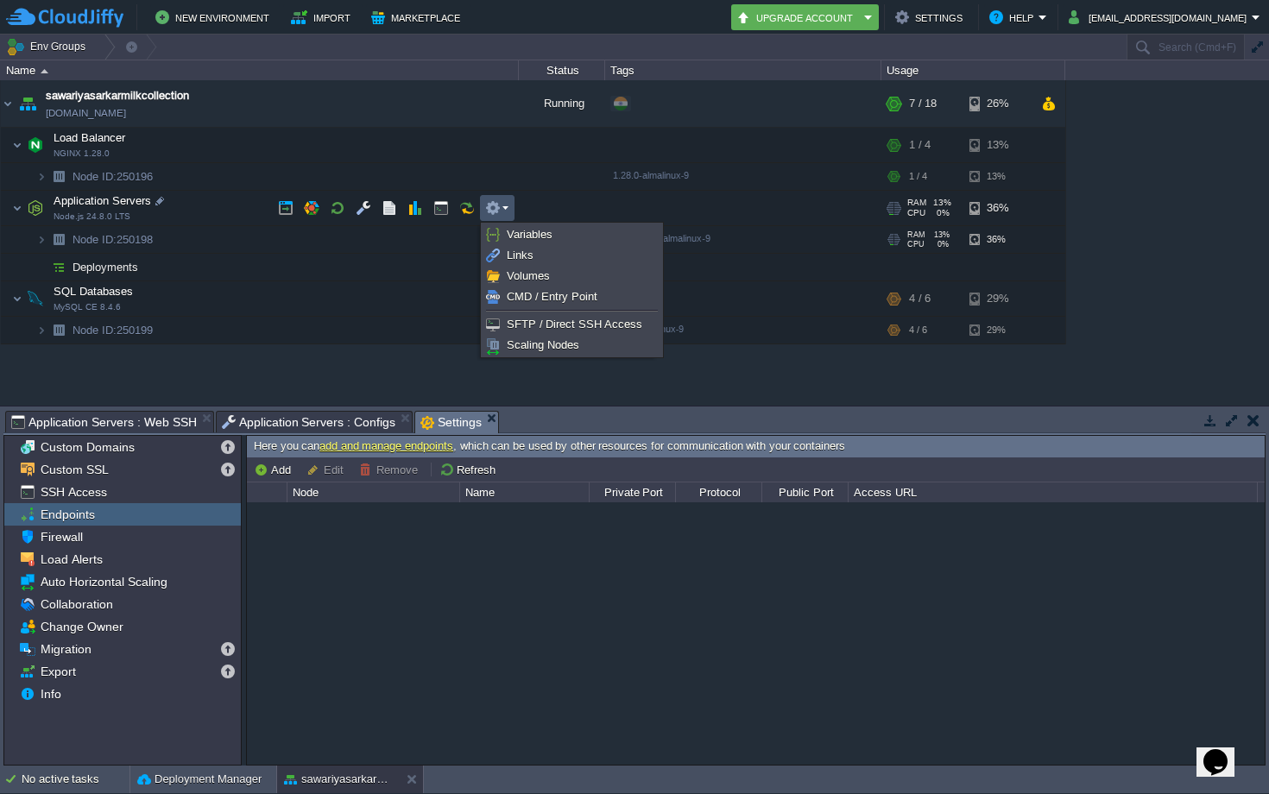
click at [44, 236] on img at bounding box center [41, 239] width 10 height 27
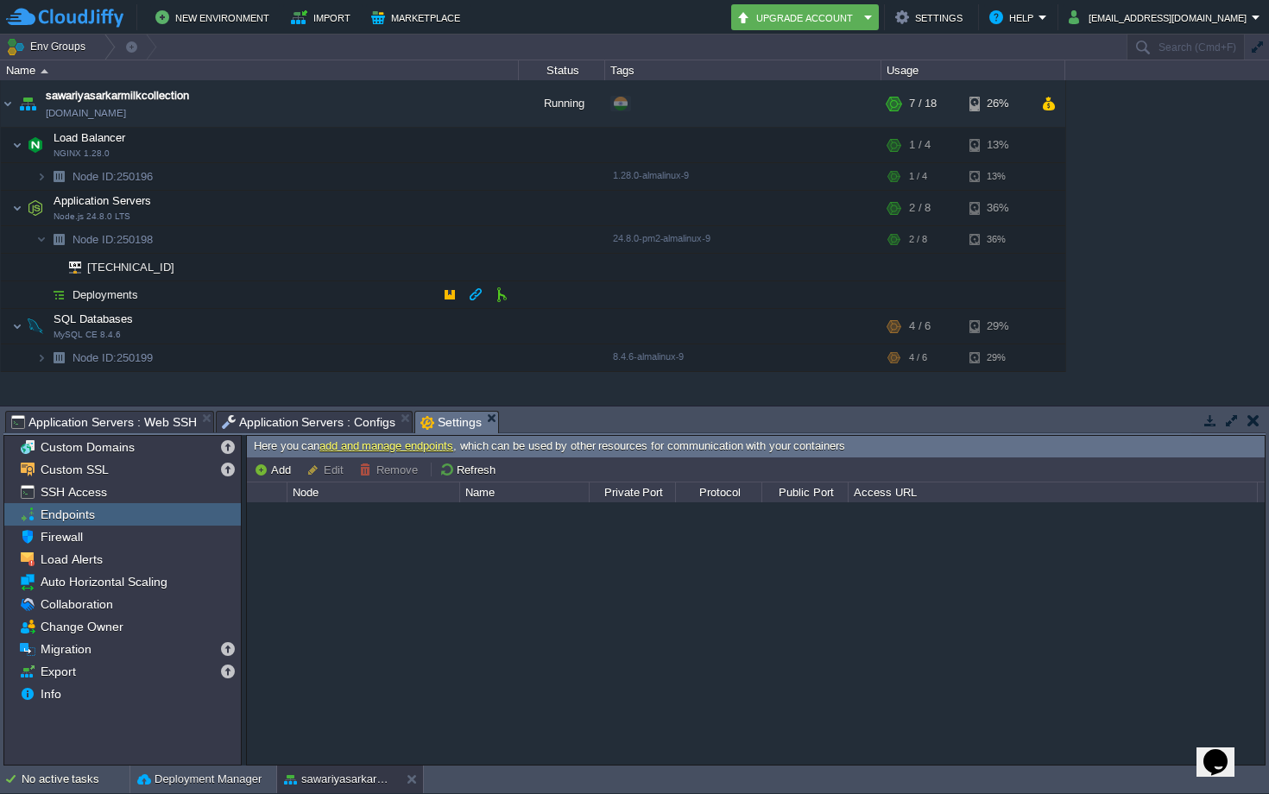
click at [80, 290] on span "Deployments" at bounding box center [106, 294] width 70 height 15
click at [492, 204] on button "button" at bounding box center [493, 208] width 16 height 16
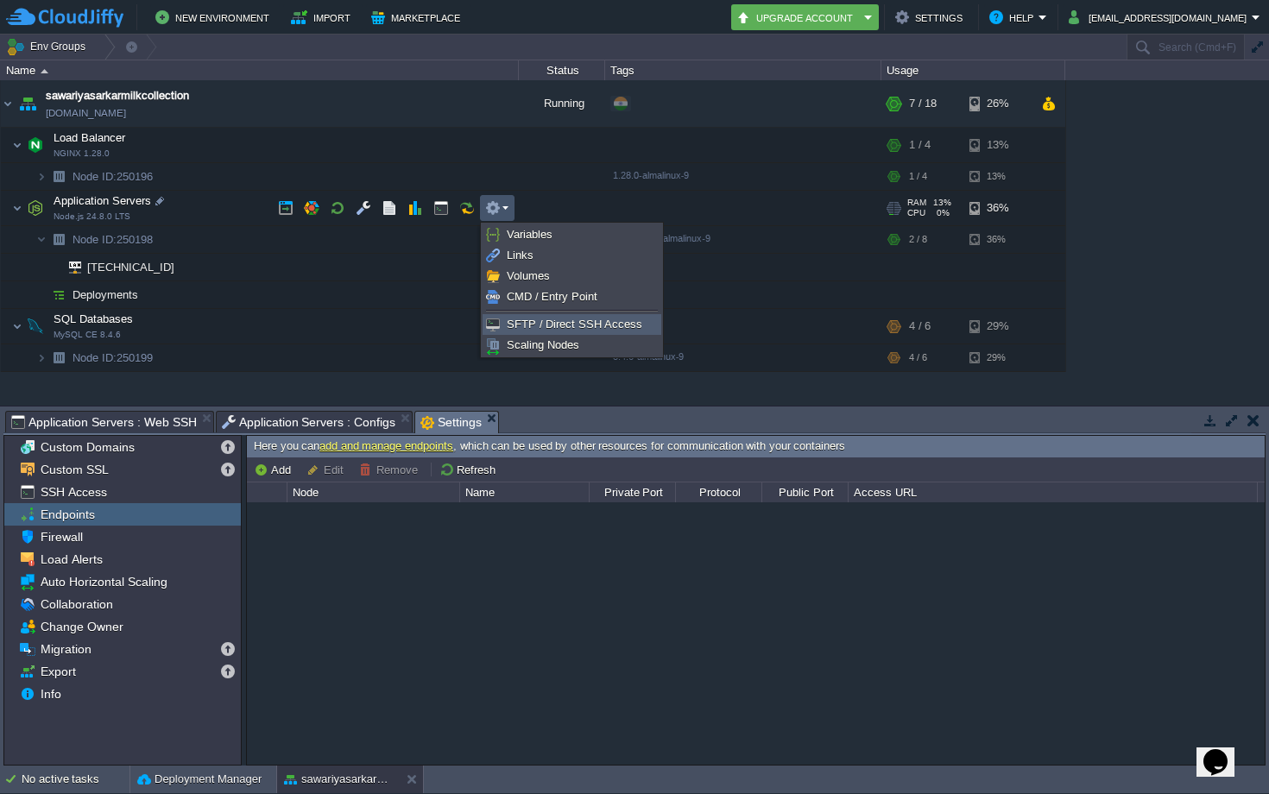
click at [522, 333] on link "SFTP / Direct SSH Access" at bounding box center [571, 324] width 177 height 19
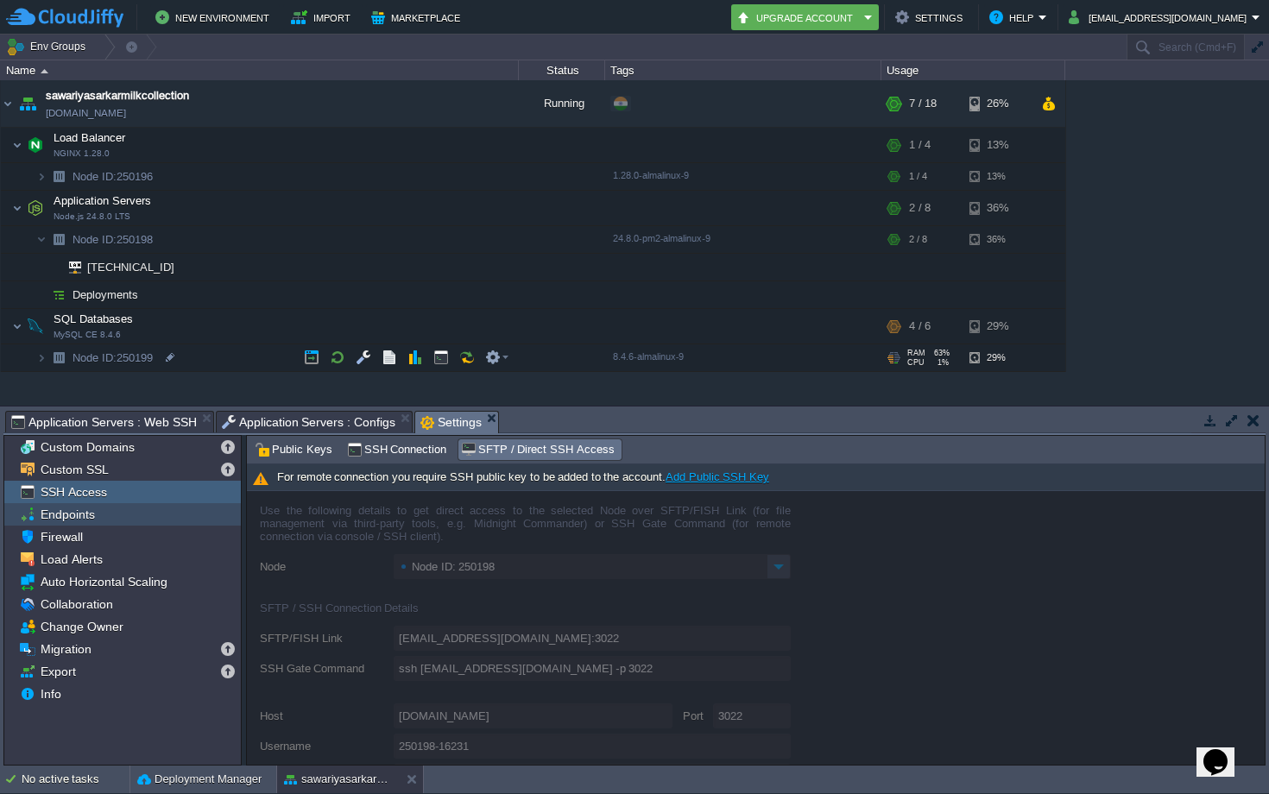
click at [119, 516] on div "Endpoints" at bounding box center [122, 514] width 237 height 22
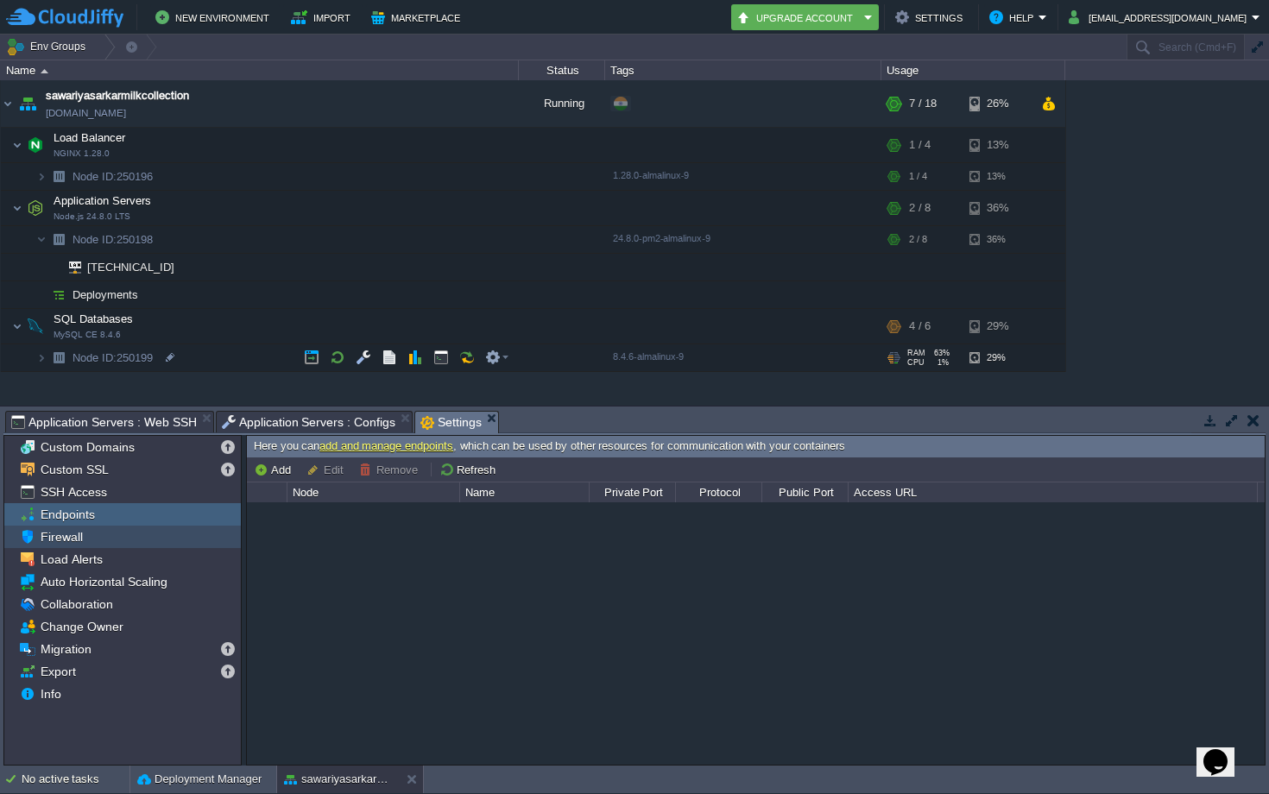
click at [130, 532] on div "Firewall" at bounding box center [122, 537] width 237 height 22
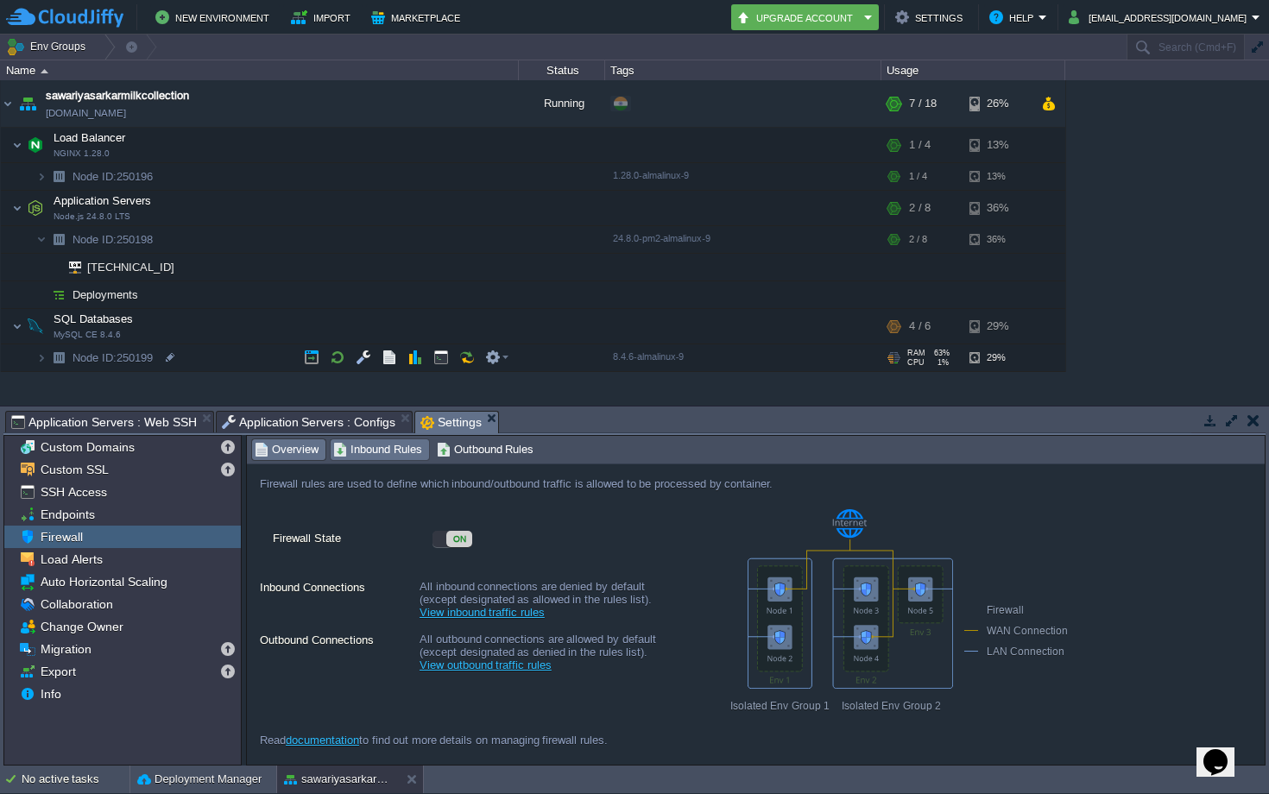
click at [379, 453] on span "Inbound Rules" at bounding box center [377, 449] width 89 height 19
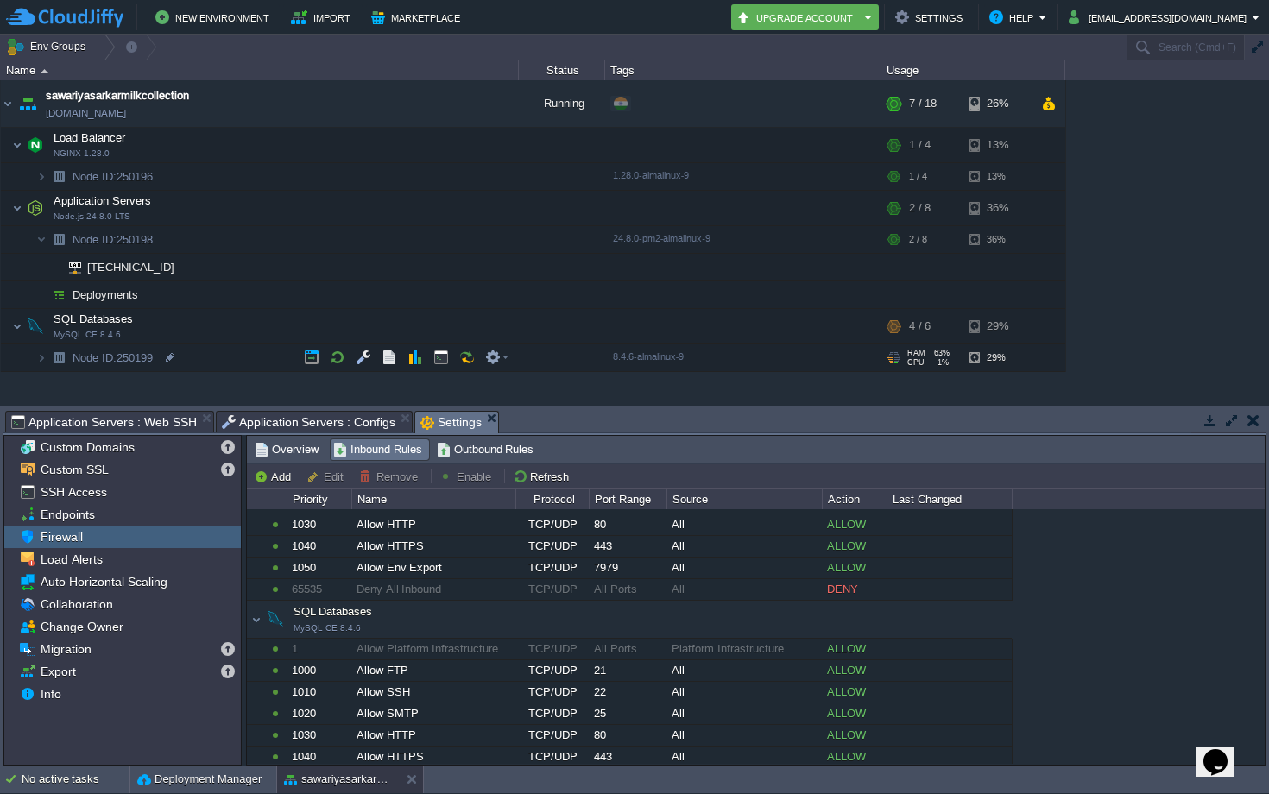
scroll to position [240, 0]
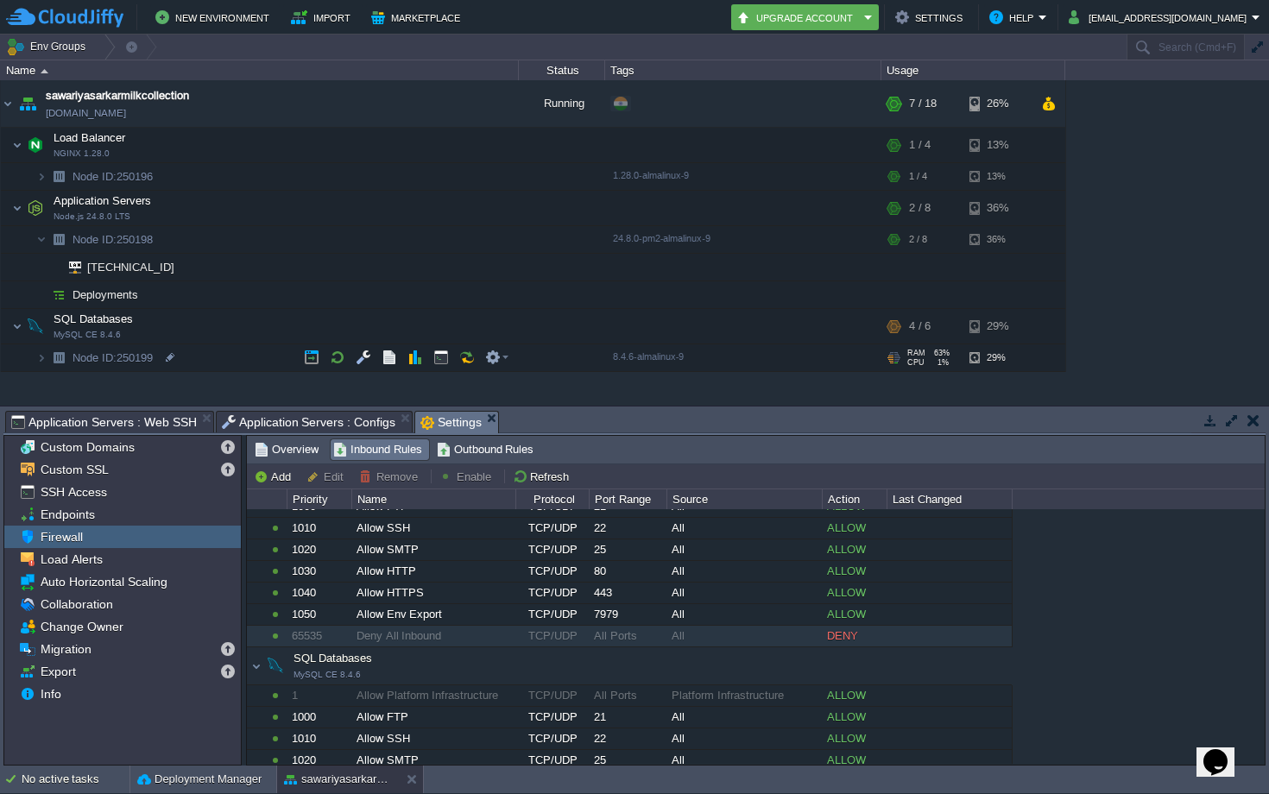
click at [848, 635] on div "DENY" at bounding box center [854, 636] width 63 height 21
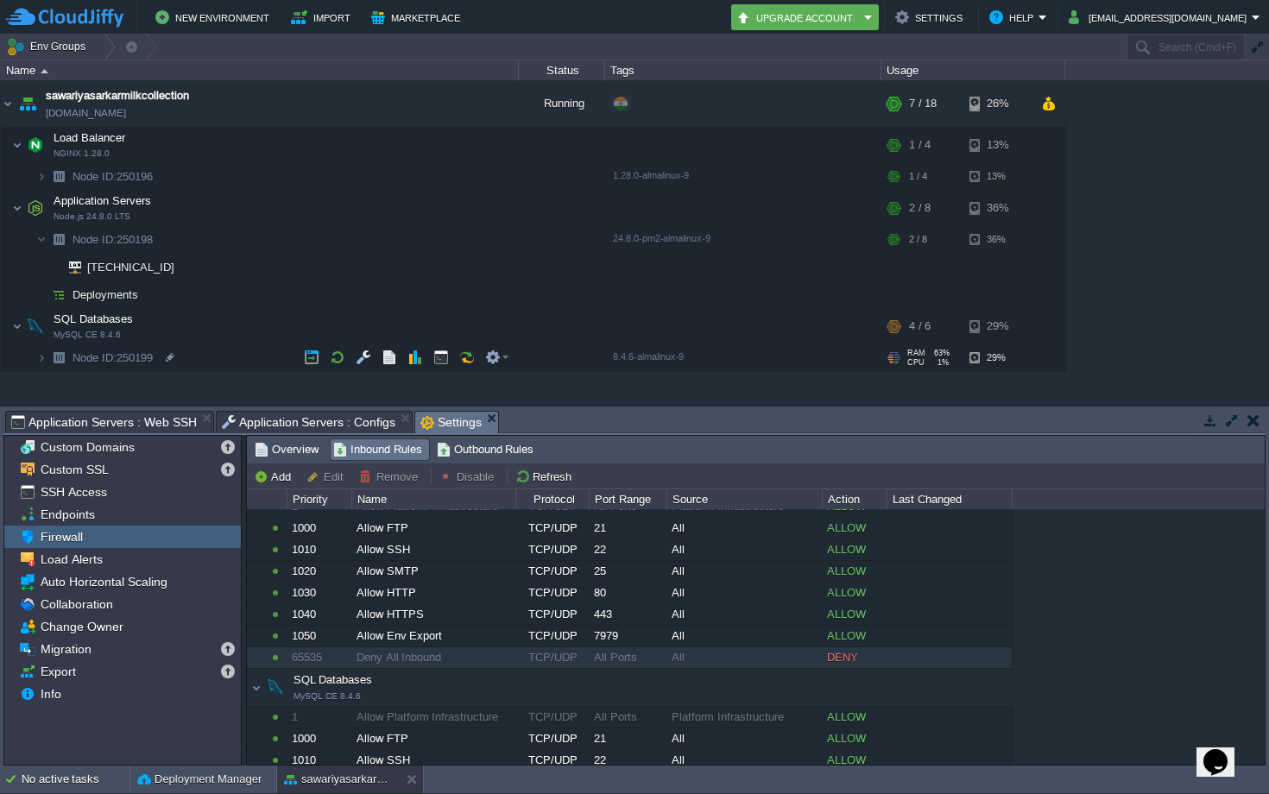
scroll to position [211, 0]
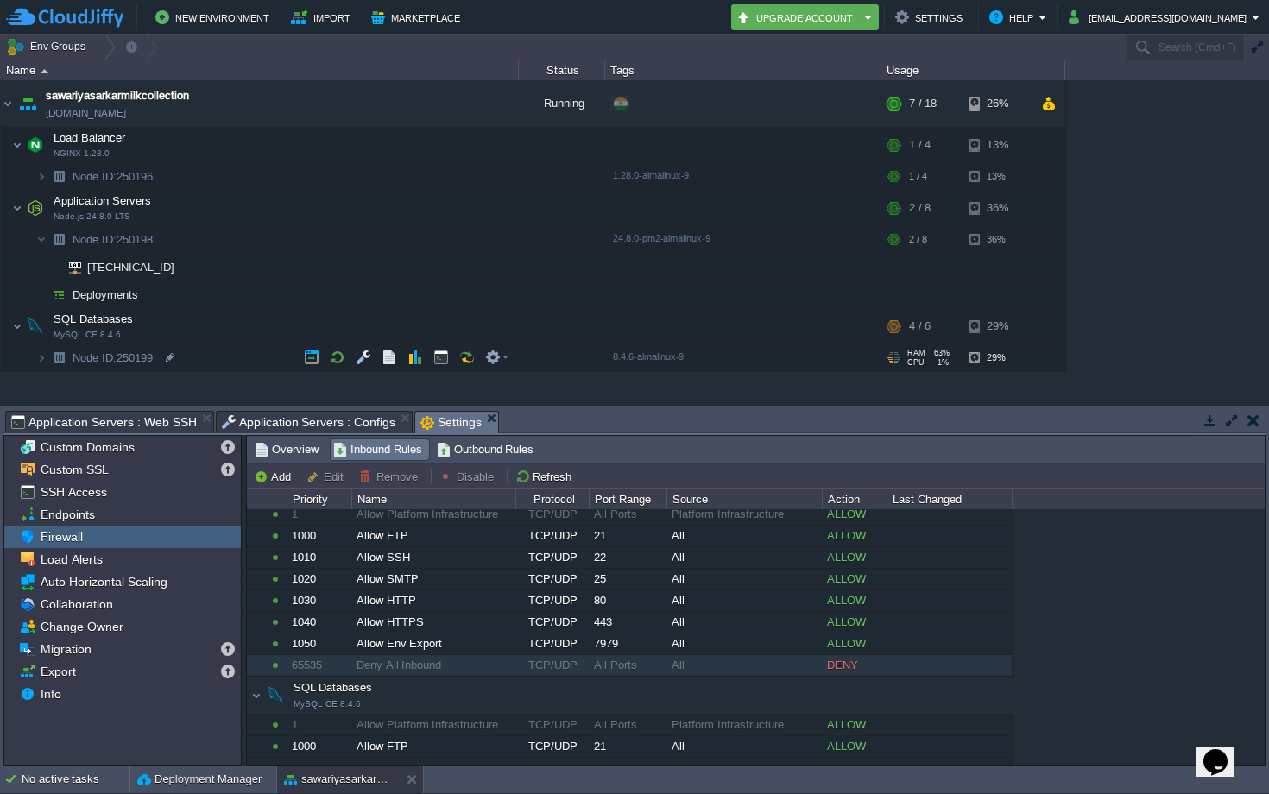
click at [319, 476] on button "Edit" at bounding box center [327, 477] width 42 height 16
click at [268, 475] on button "Add" at bounding box center [275, 477] width 42 height 16
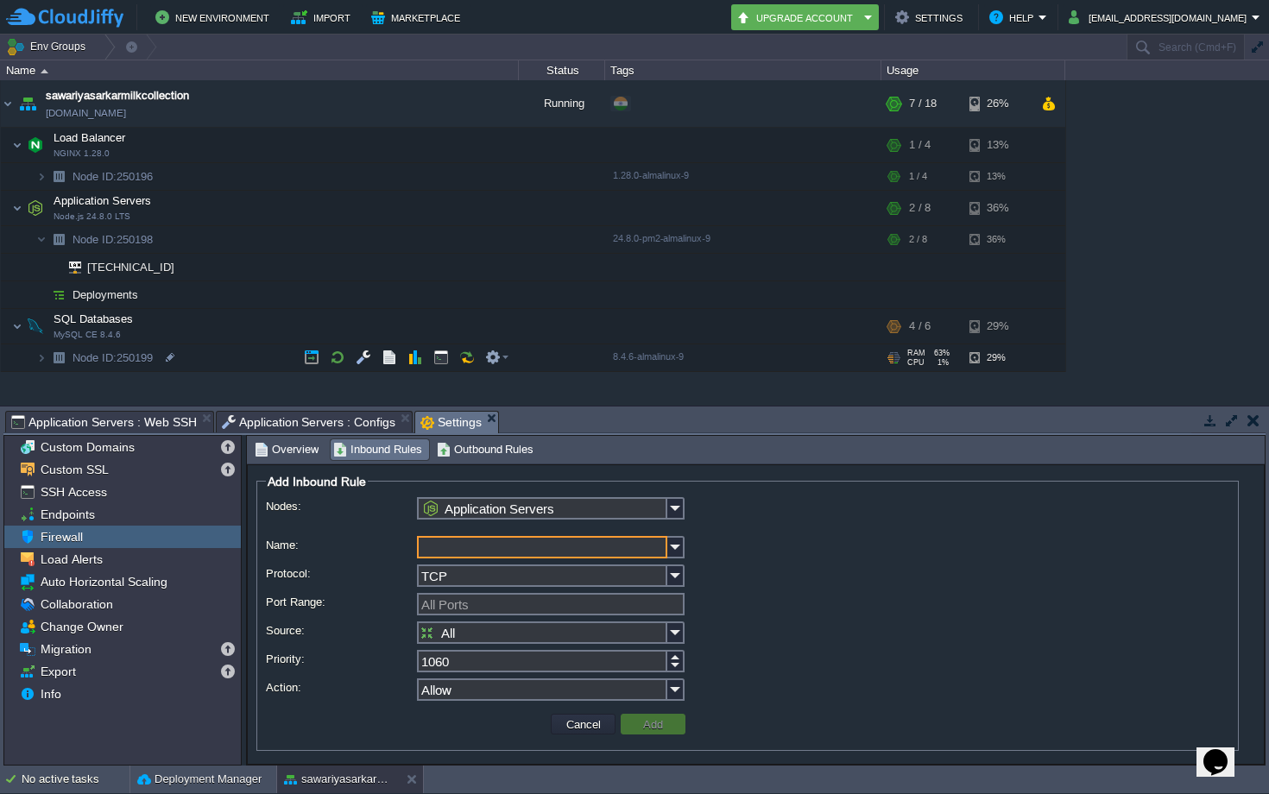
click at [674, 535] on div "Nodes: Application Servers Name: Protocol: TCP Port Range: All Ports Source: Al…" at bounding box center [747, 602] width 963 height 210
click at [676, 560] on div at bounding box center [551, 548] width 268 height 25
click at [673, 541] on img at bounding box center [675, 547] width 17 height 22
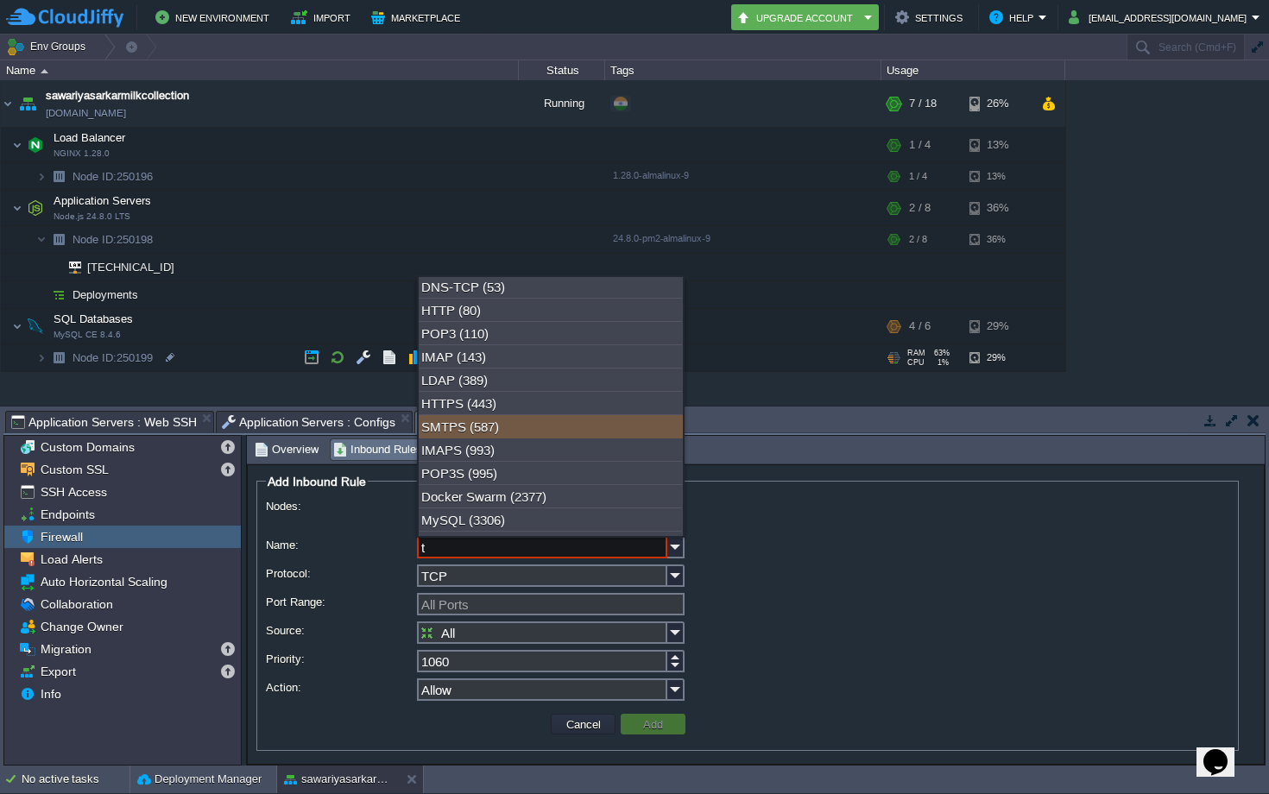
scroll to position [0, 0]
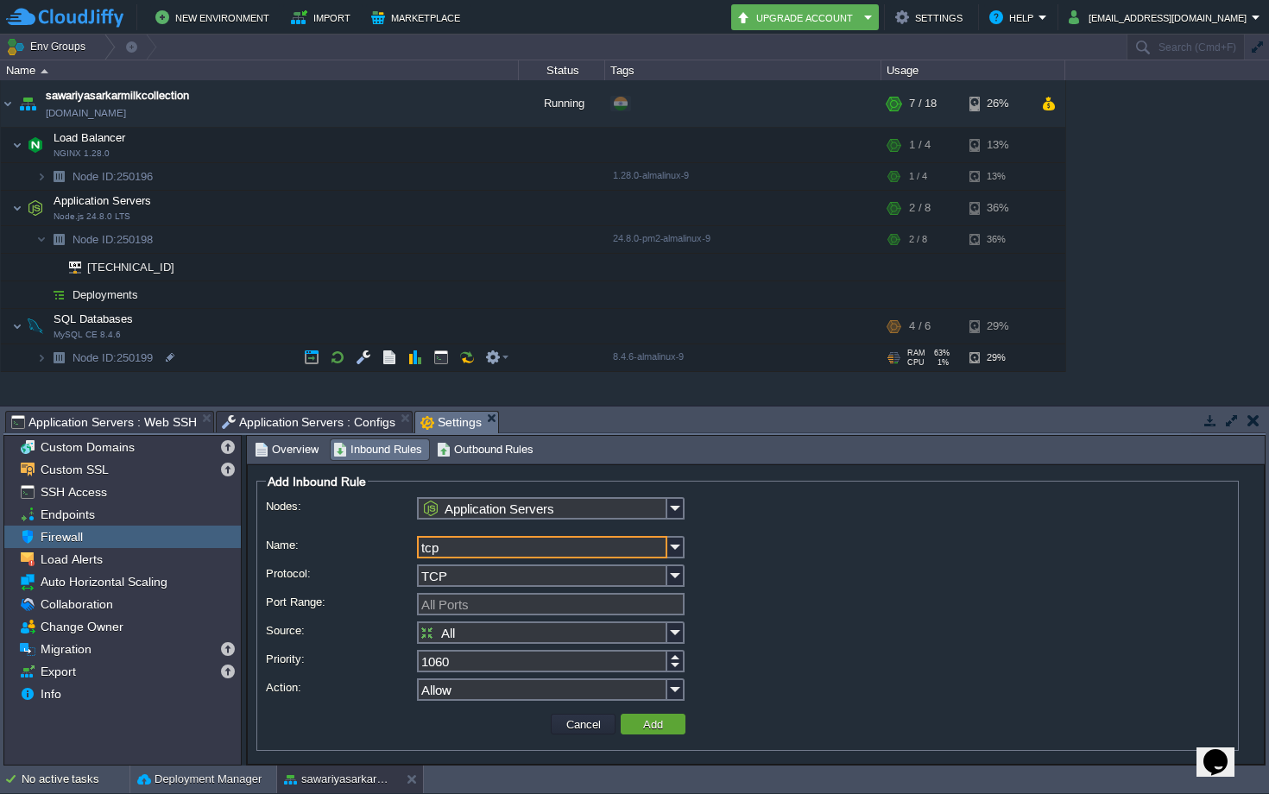
click at [506, 554] on input "tcp" at bounding box center [542, 547] width 250 height 22
click at [533, 548] on input "tcp" at bounding box center [542, 547] width 250 height 22
click at [675, 541] on img at bounding box center [675, 547] width 17 height 22
type input "a"
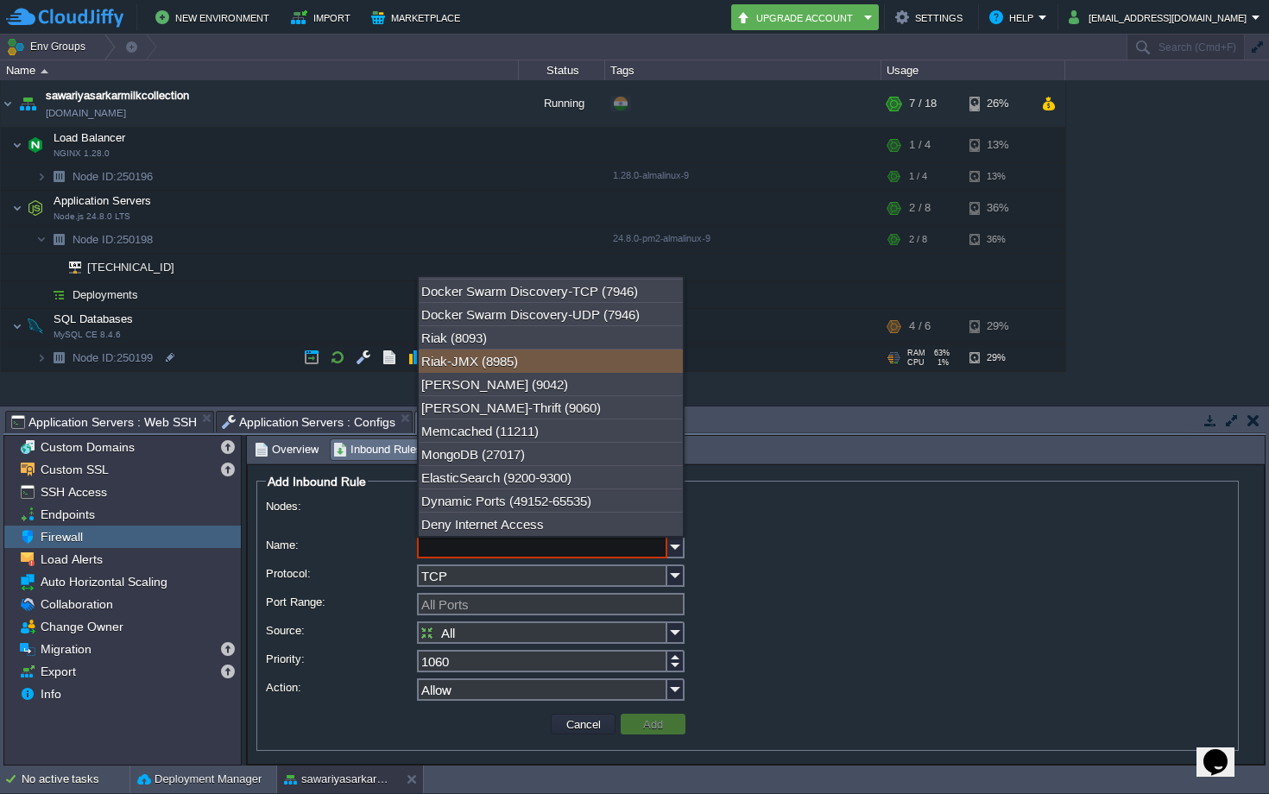
scroll to position [611, 0]
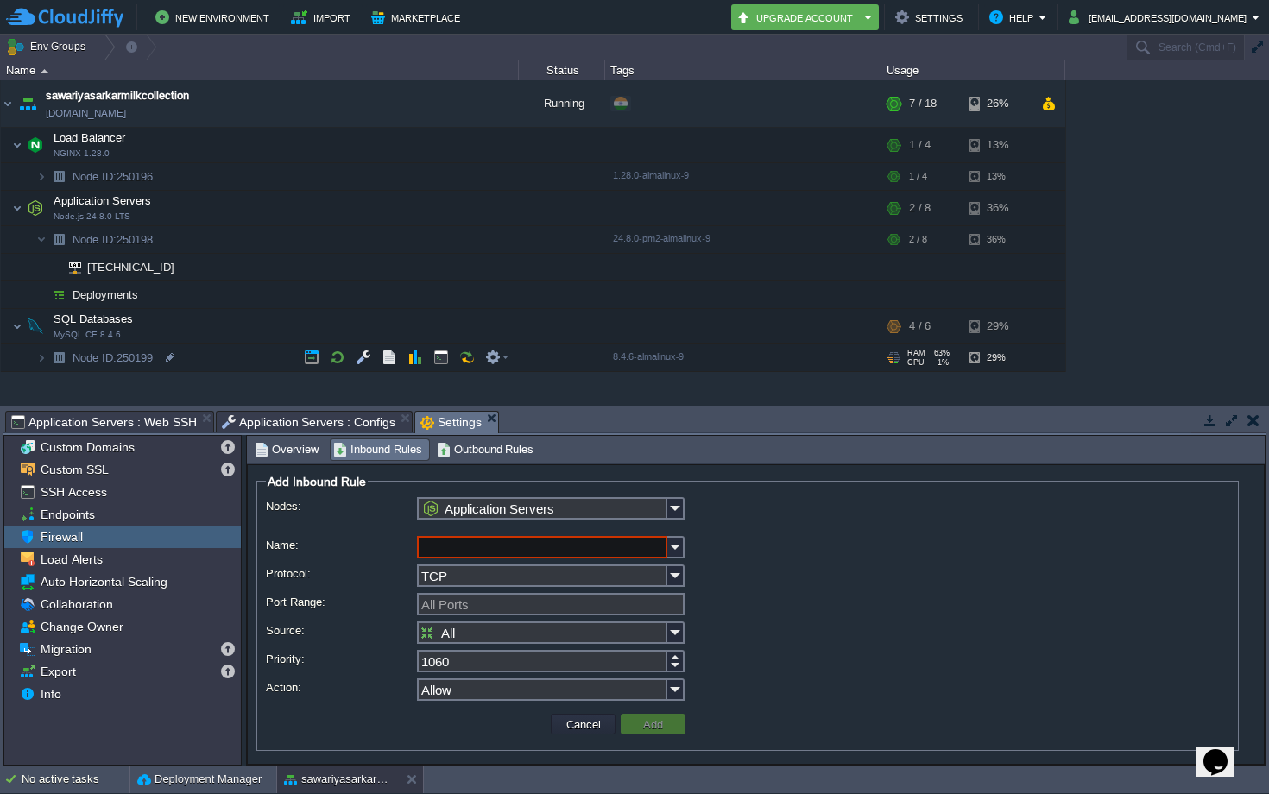
click at [782, 583] on div "TCP" at bounding box center [747, 577] width 963 height 25
click at [605, 544] on input "Name:" at bounding box center [542, 547] width 250 height 22
click at [676, 538] on img at bounding box center [675, 547] width 17 height 22
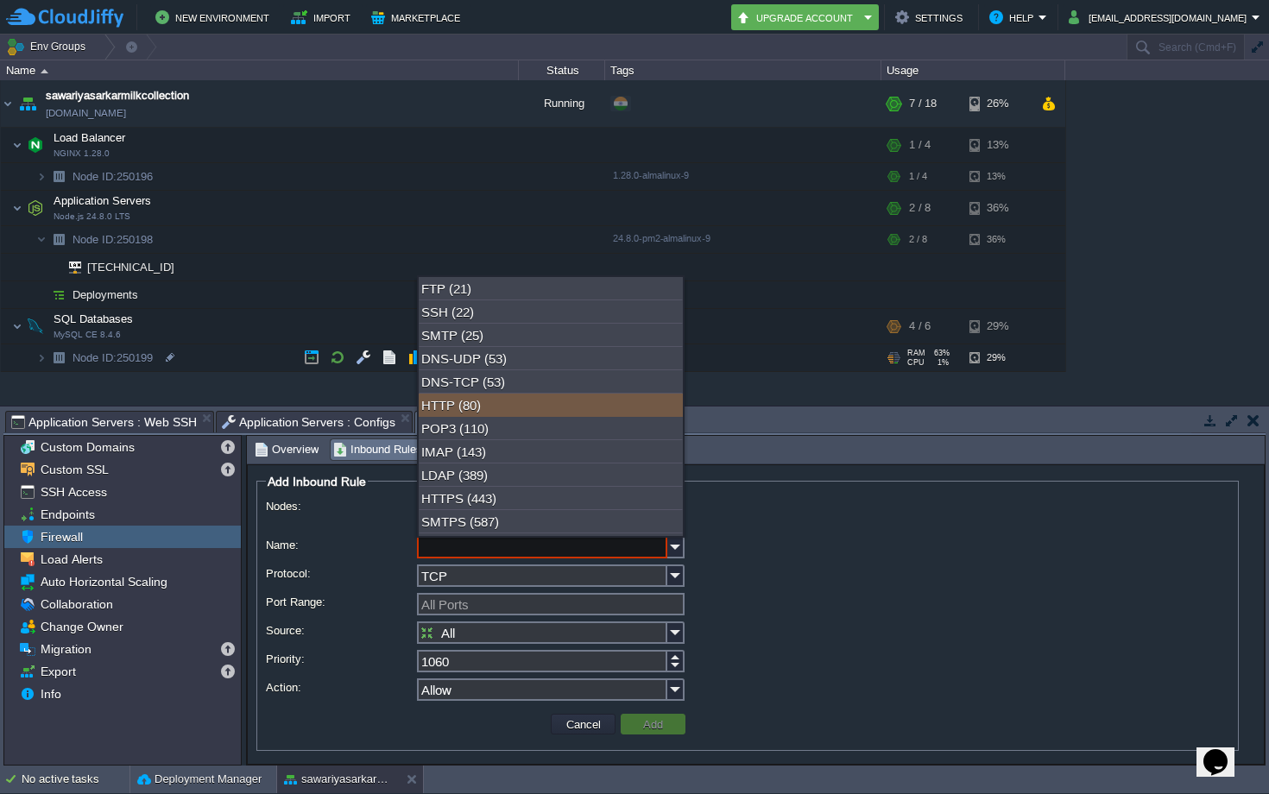
click at [481, 409] on div "HTTP (80)" at bounding box center [551, 405] width 264 height 23
type input "HTTP"
type input "80"
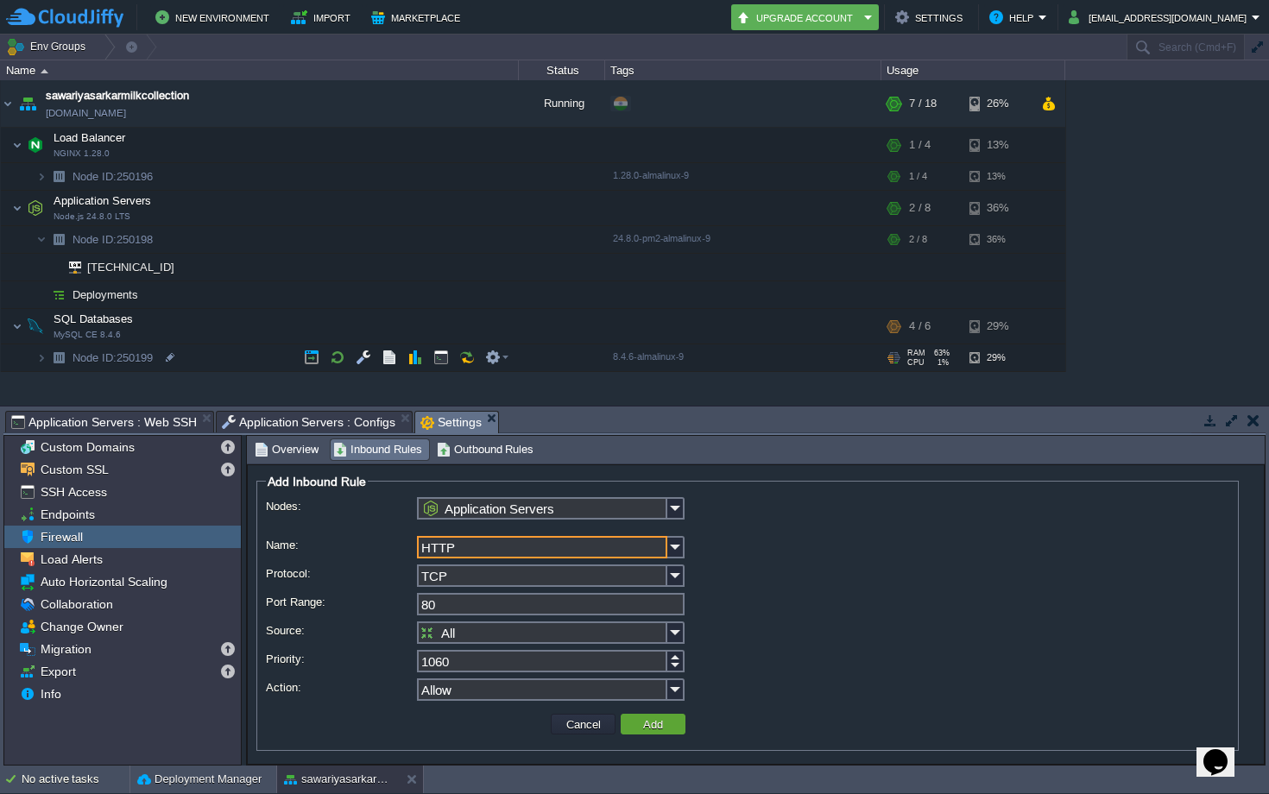
click at [589, 689] on input "Allow" at bounding box center [542, 689] width 250 height 22
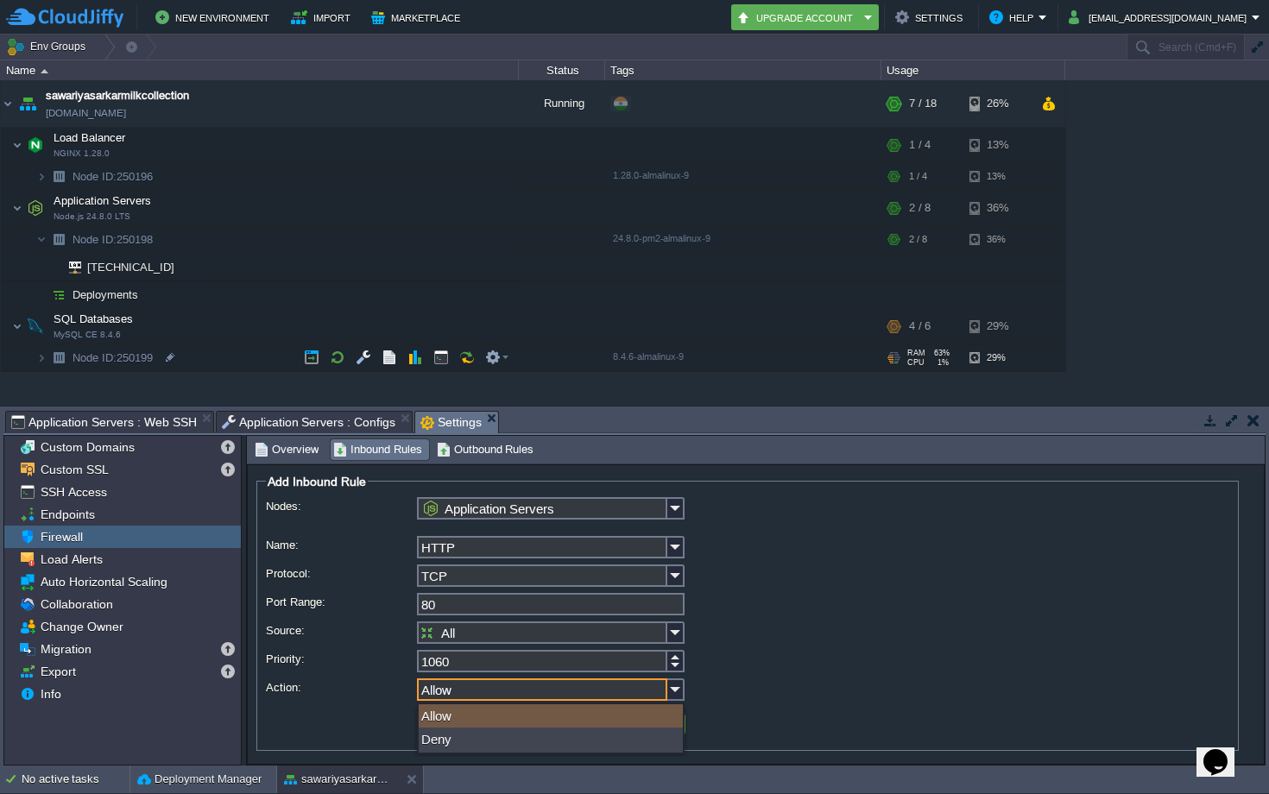
click at [589, 689] on input "Allow" at bounding box center [542, 689] width 250 height 22
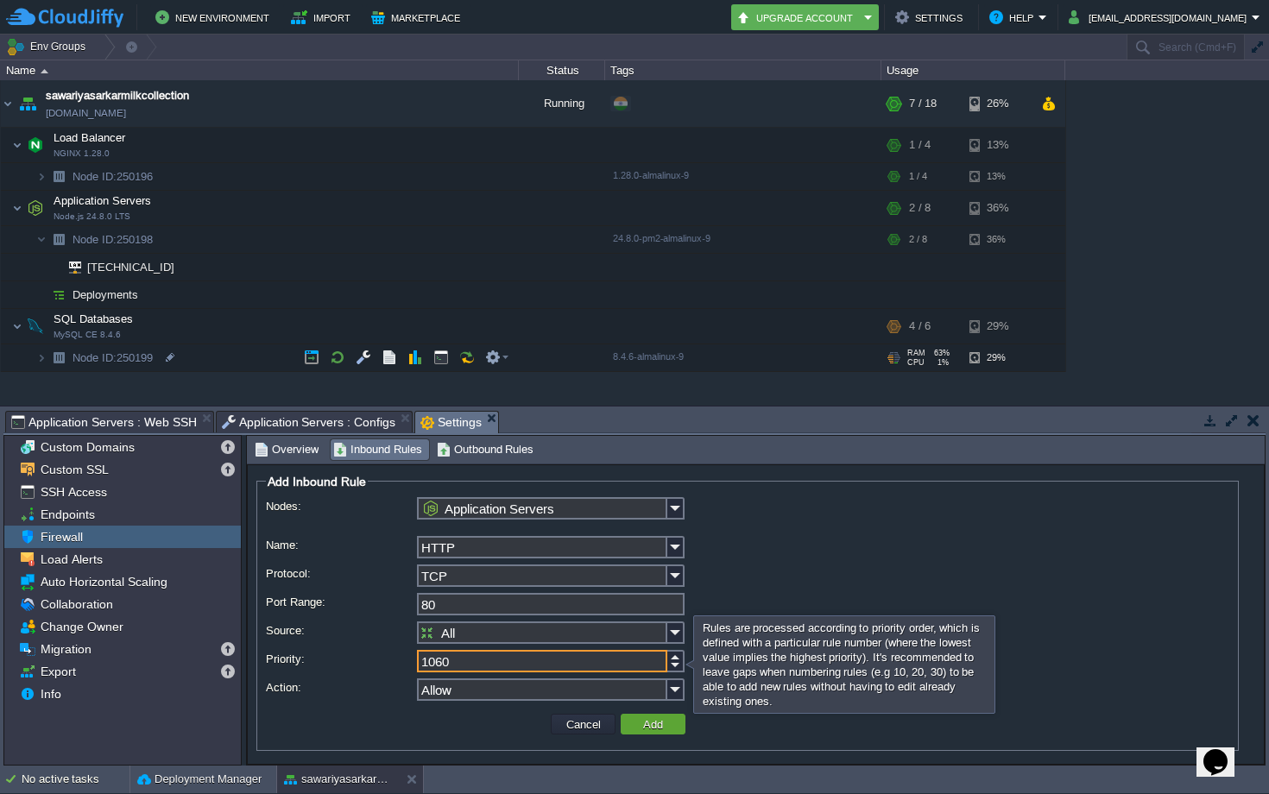
click at [571, 658] on input "1060" at bounding box center [542, 661] width 250 height 22
click at [675, 661] on div at bounding box center [675, 655] width 17 height 11
click at [675, 664] on div at bounding box center [675, 666] width 17 height 11
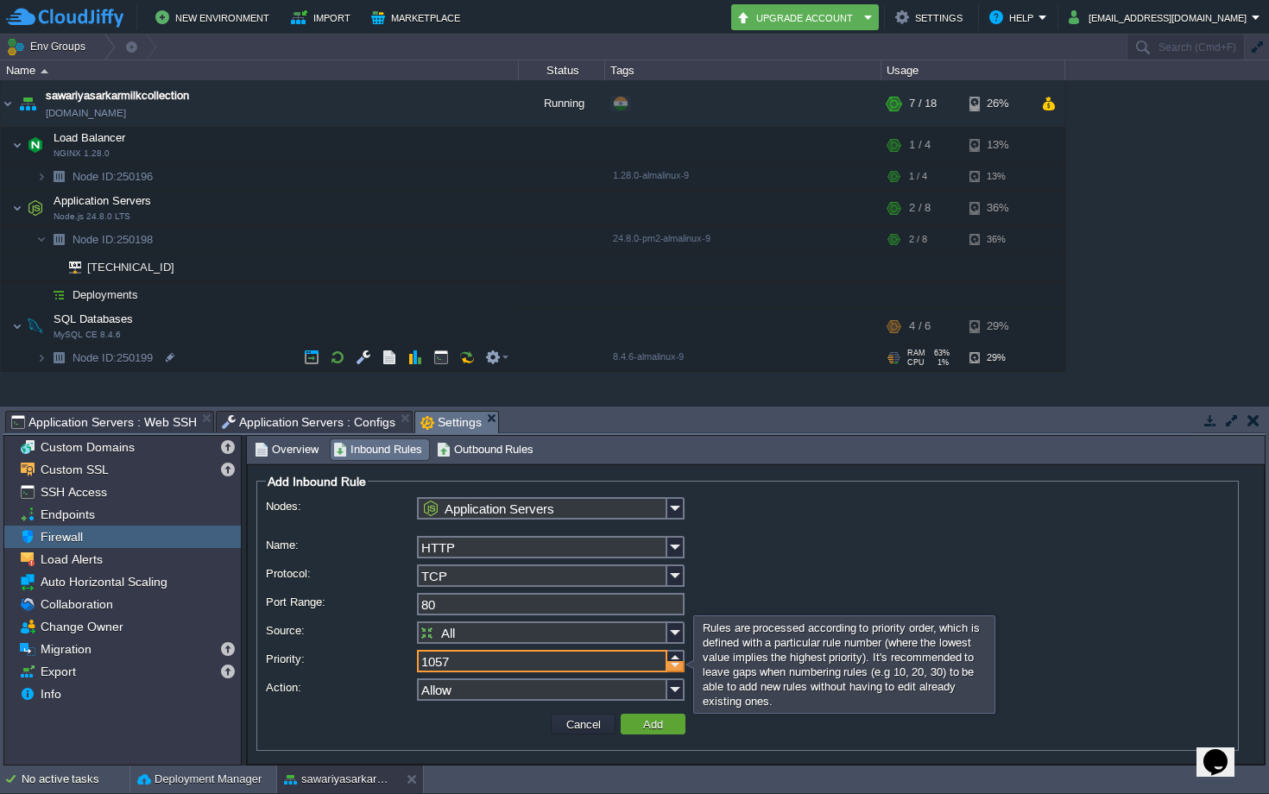
click at [675, 664] on div at bounding box center [675, 666] width 17 height 11
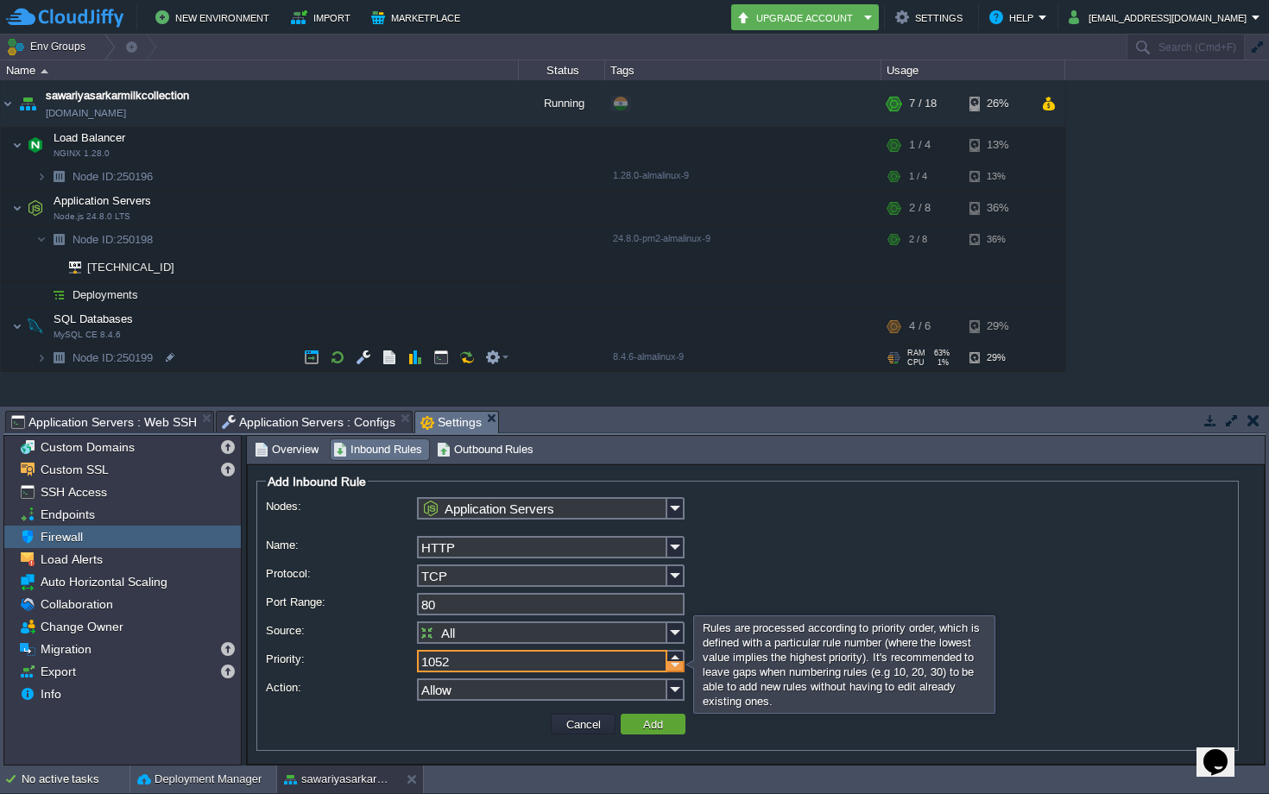
click at [675, 664] on div at bounding box center [675, 666] width 17 height 11
type input "1048"
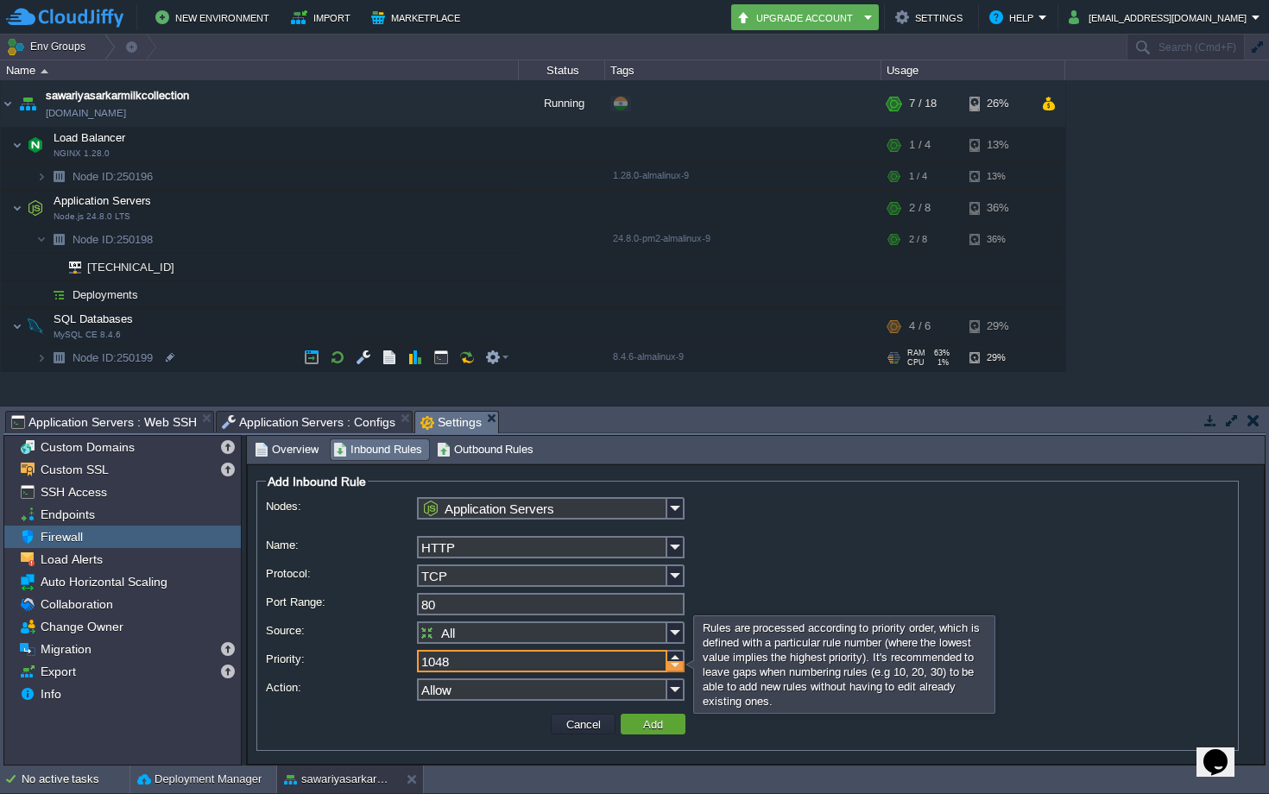
click at [675, 664] on div at bounding box center [675, 666] width 17 height 11
click at [651, 712] on td "Add" at bounding box center [653, 724] width 70 height 26
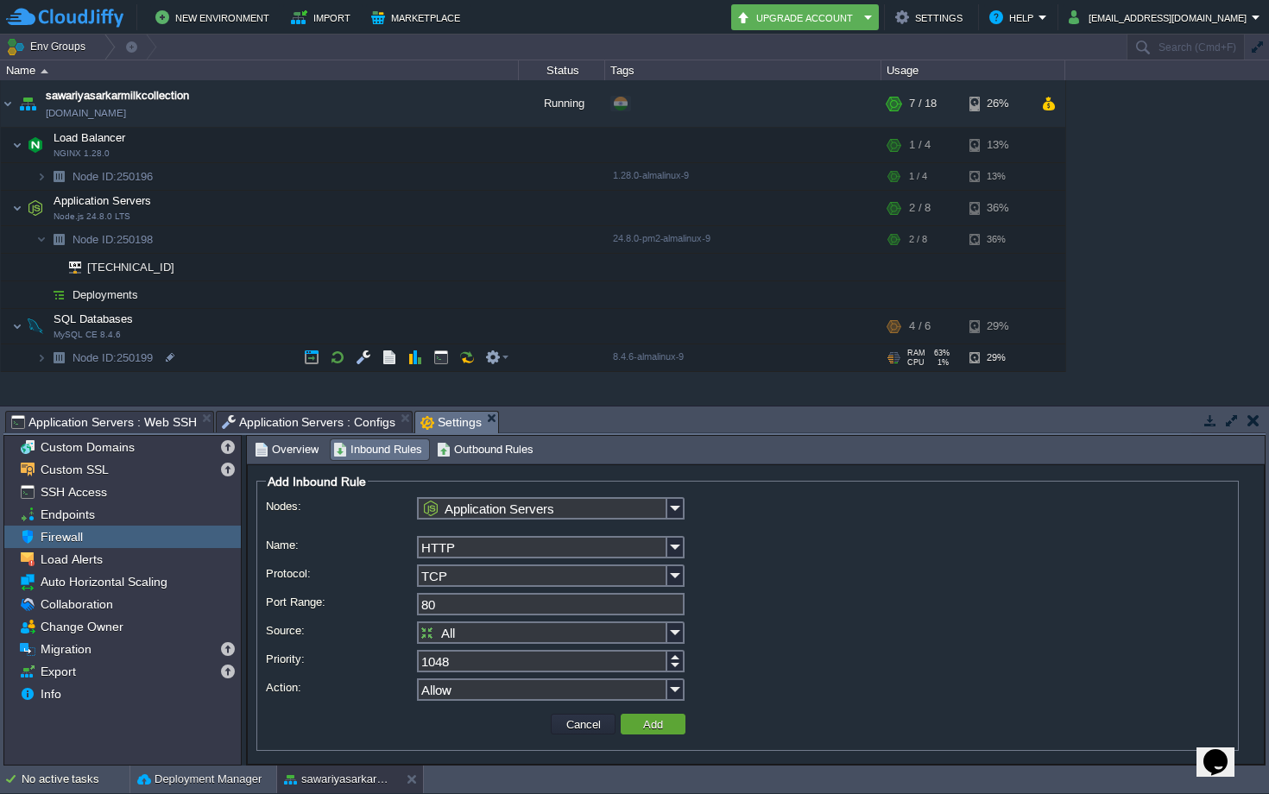
click at [647, 717] on td "Add" at bounding box center [653, 724] width 65 height 21
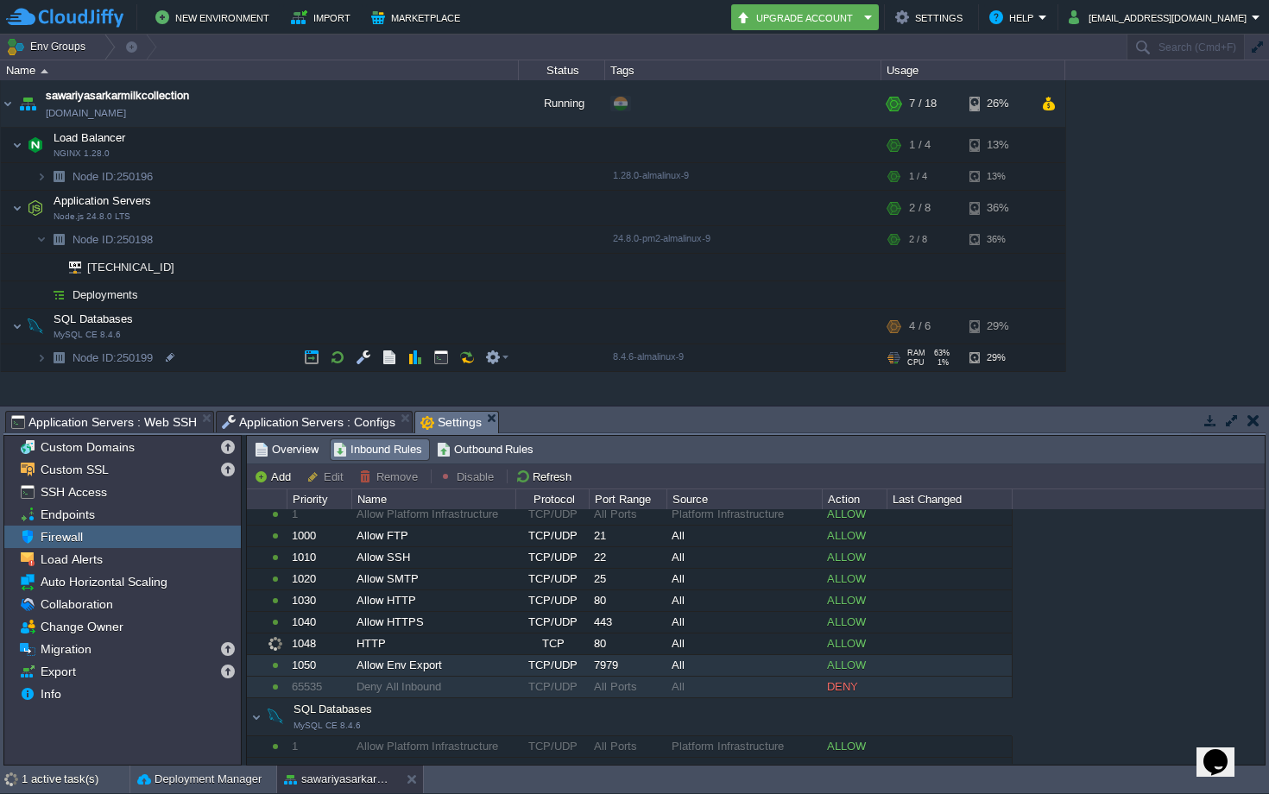
click at [562, 666] on div "TCP/UDP" at bounding box center [552, 665] width 72 height 21
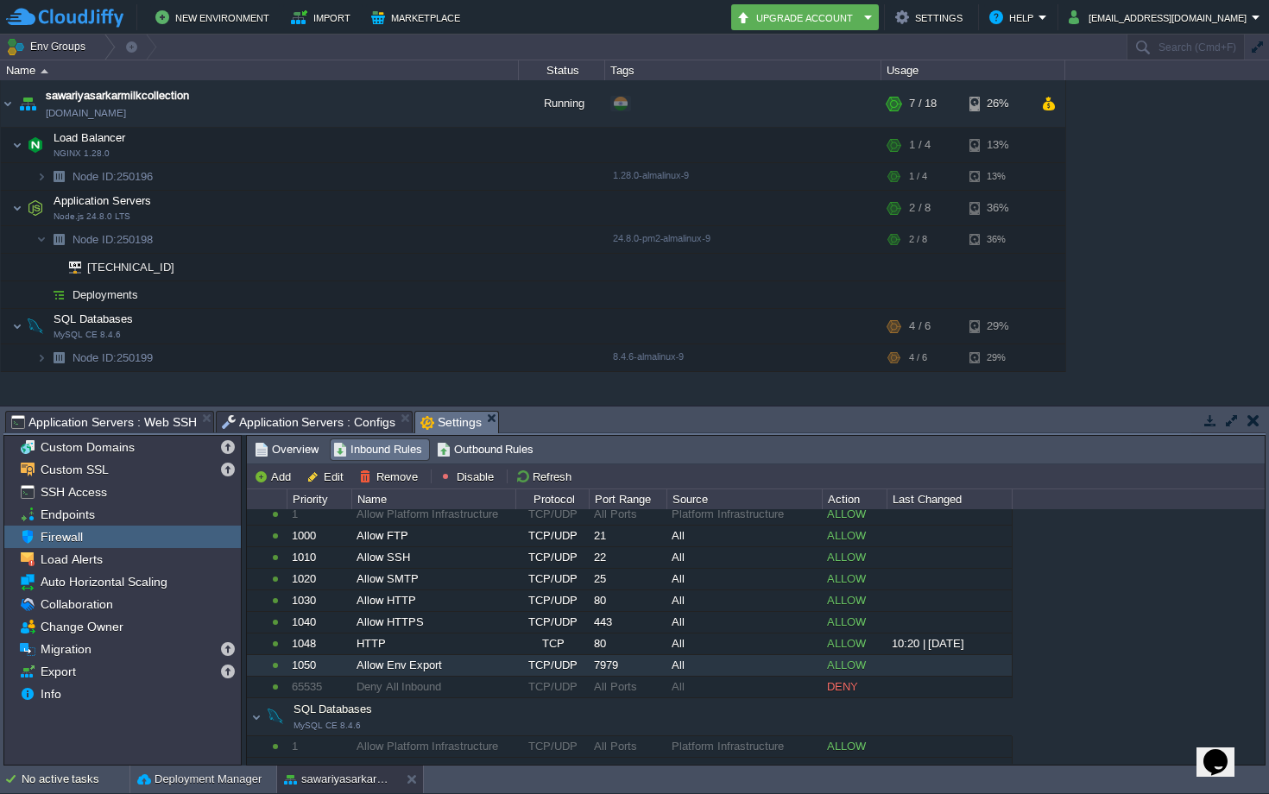
click at [159, 425] on span "Application Servers : Web SSH" at bounding box center [104, 422] width 186 height 21
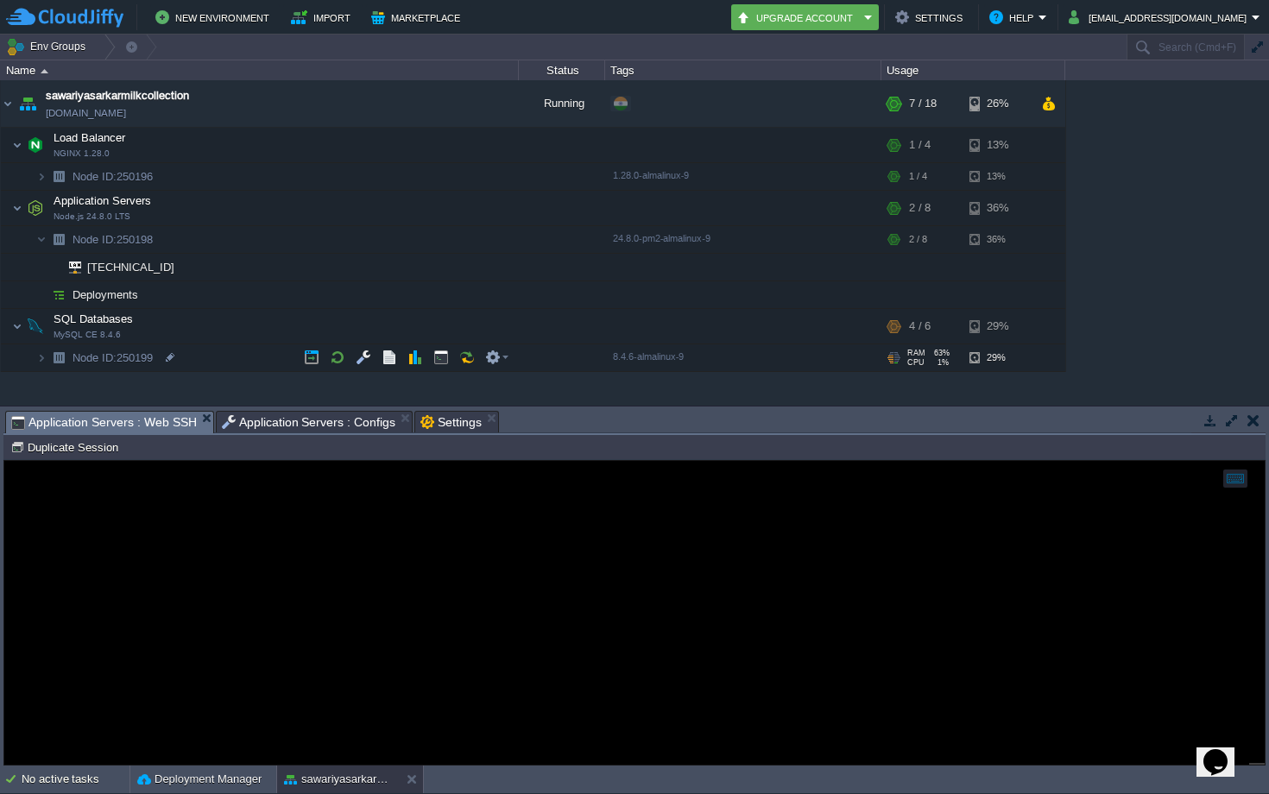
click at [244, 428] on span "Application Servers : Configs" at bounding box center [309, 422] width 174 height 21
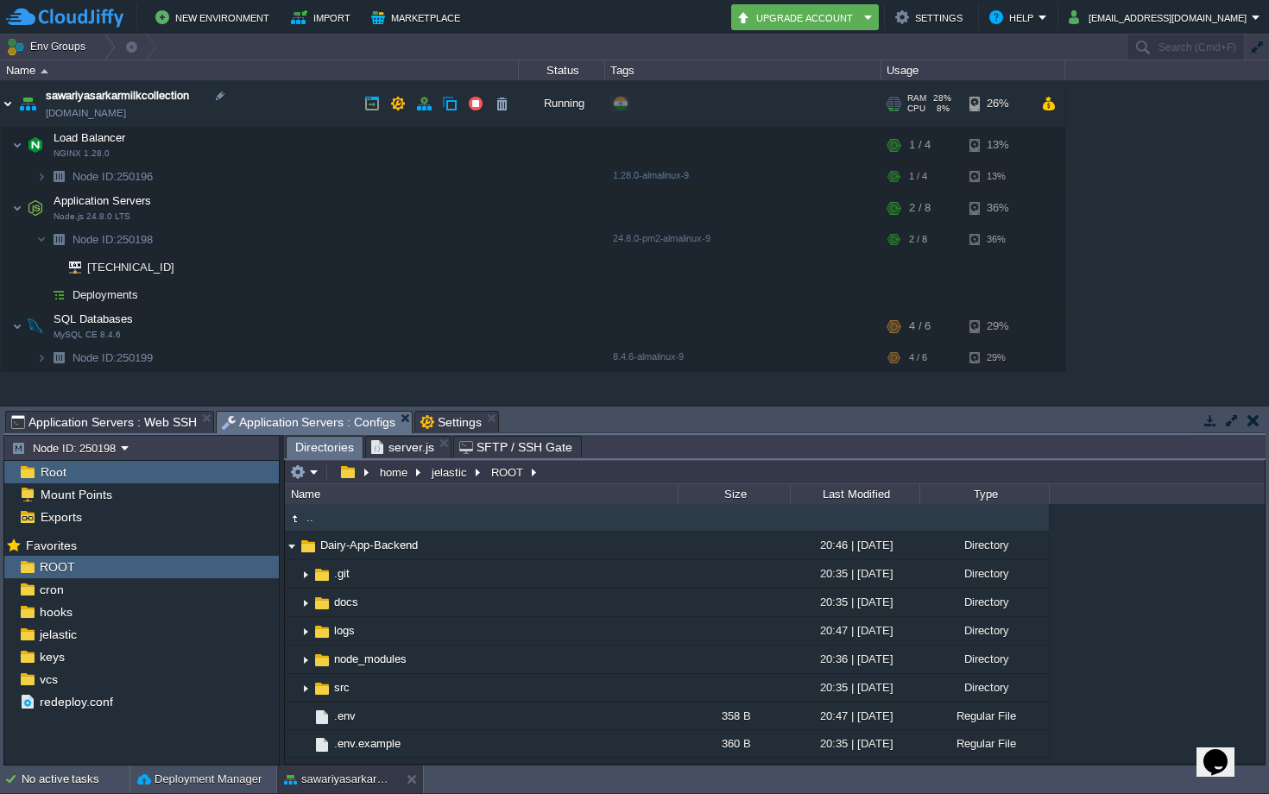
click at [1, 107] on img at bounding box center [8, 103] width 14 height 47
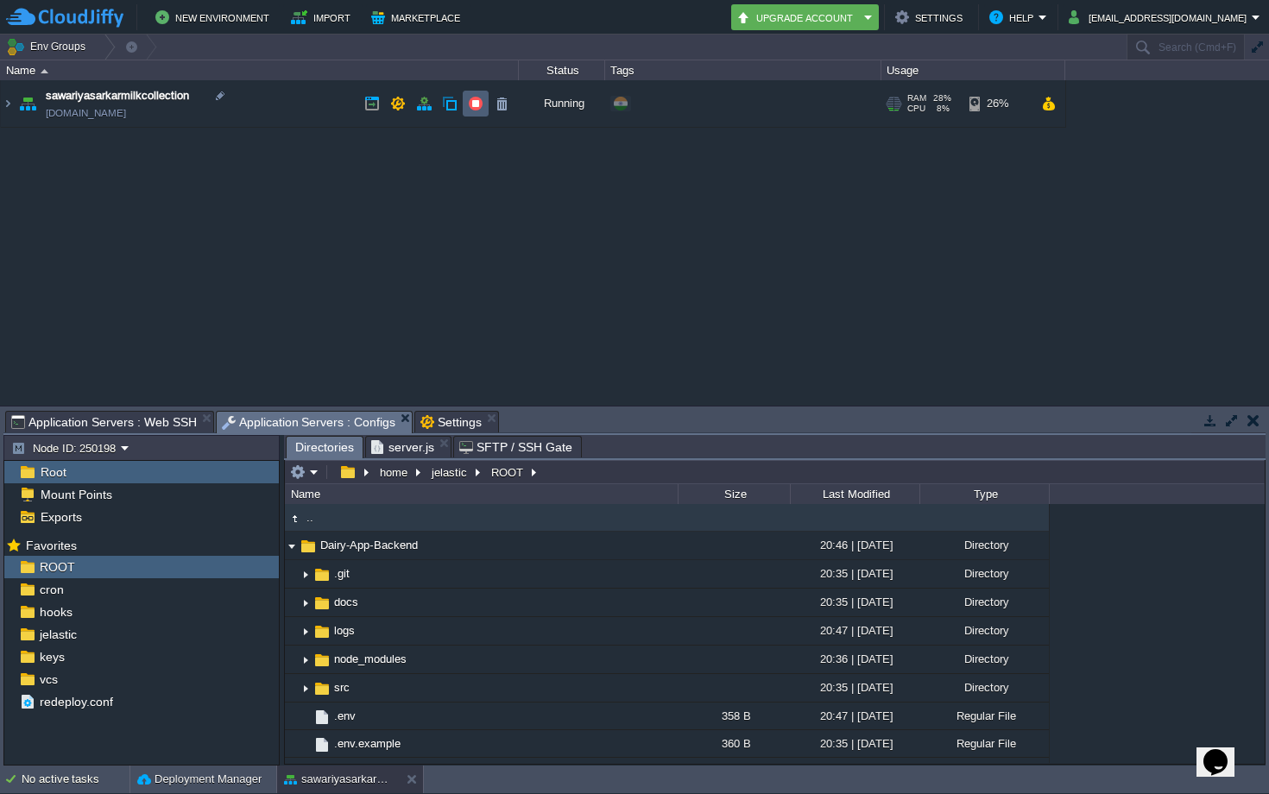
click at [464, 103] on td at bounding box center [476, 104] width 26 height 26
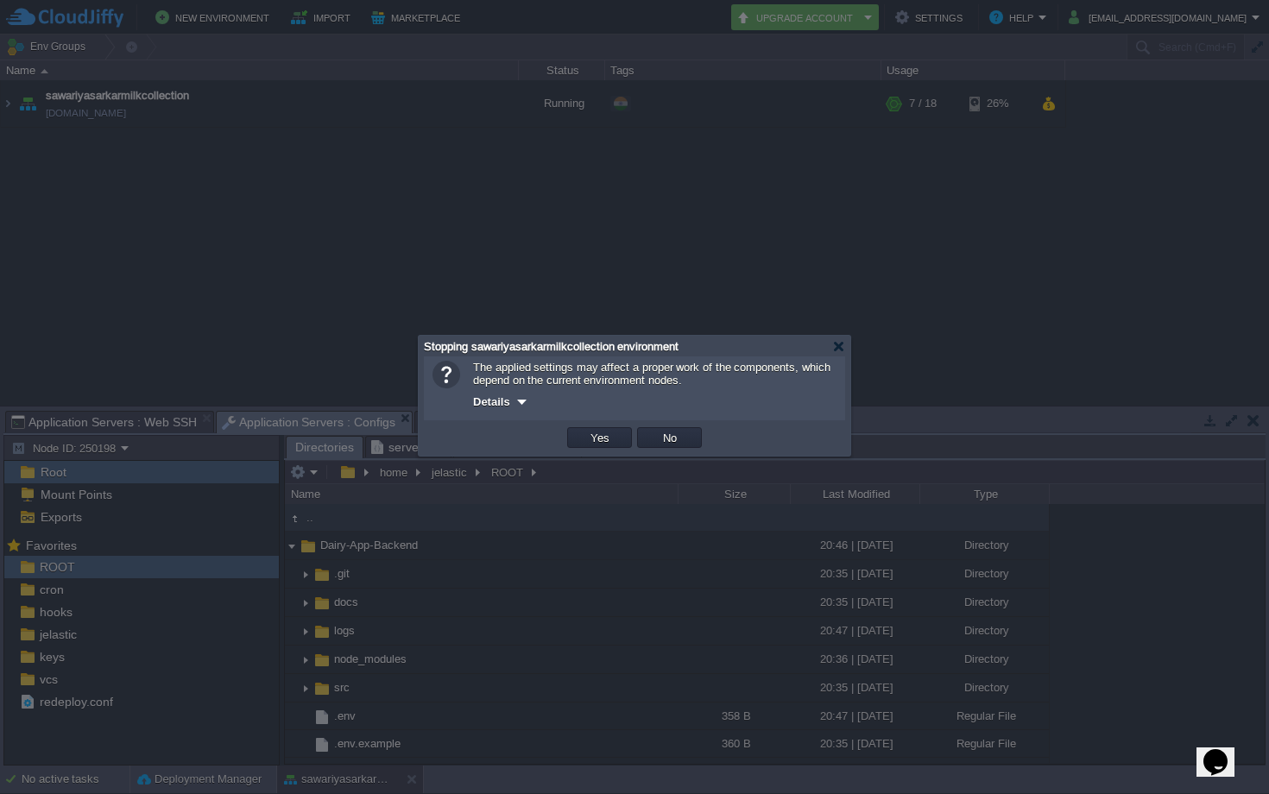
click at [598, 430] on td "Yes" at bounding box center [599, 437] width 65 height 21
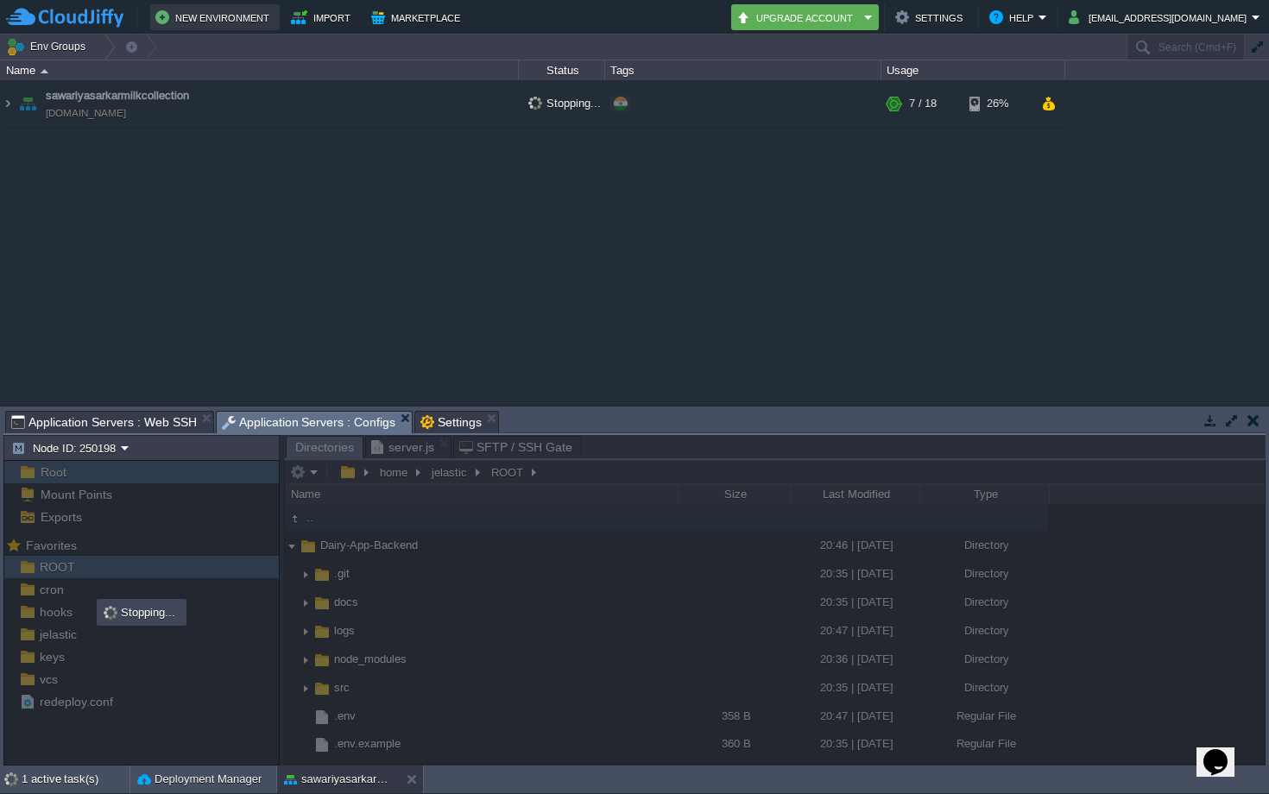
click at [196, 12] on button "New Environment" at bounding box center [214, 17] width 119 height 21
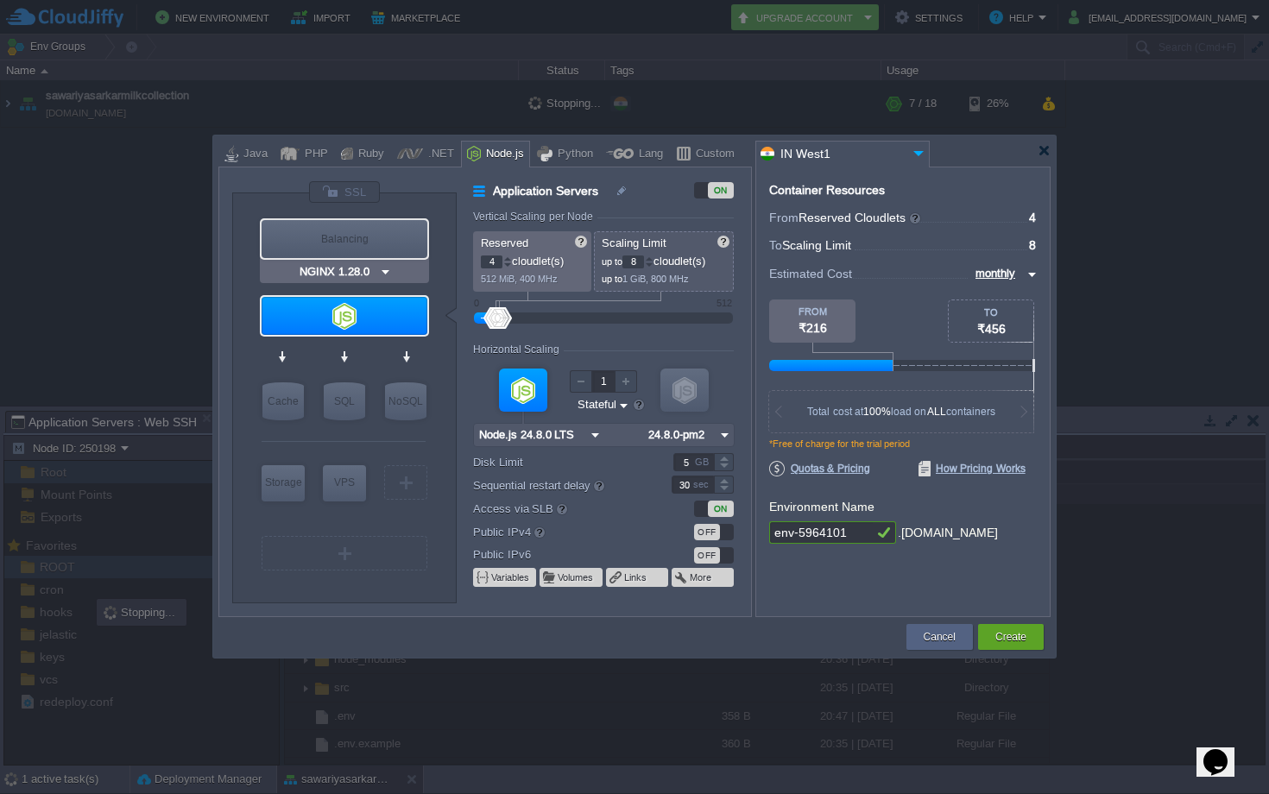
click at [342, 240] on div "Balancing" at bounding box center [345, 239] width 166 height 38
type input "Load Balancer"
type input "1"
type input "4"
type input "NGINX 1.28.0"
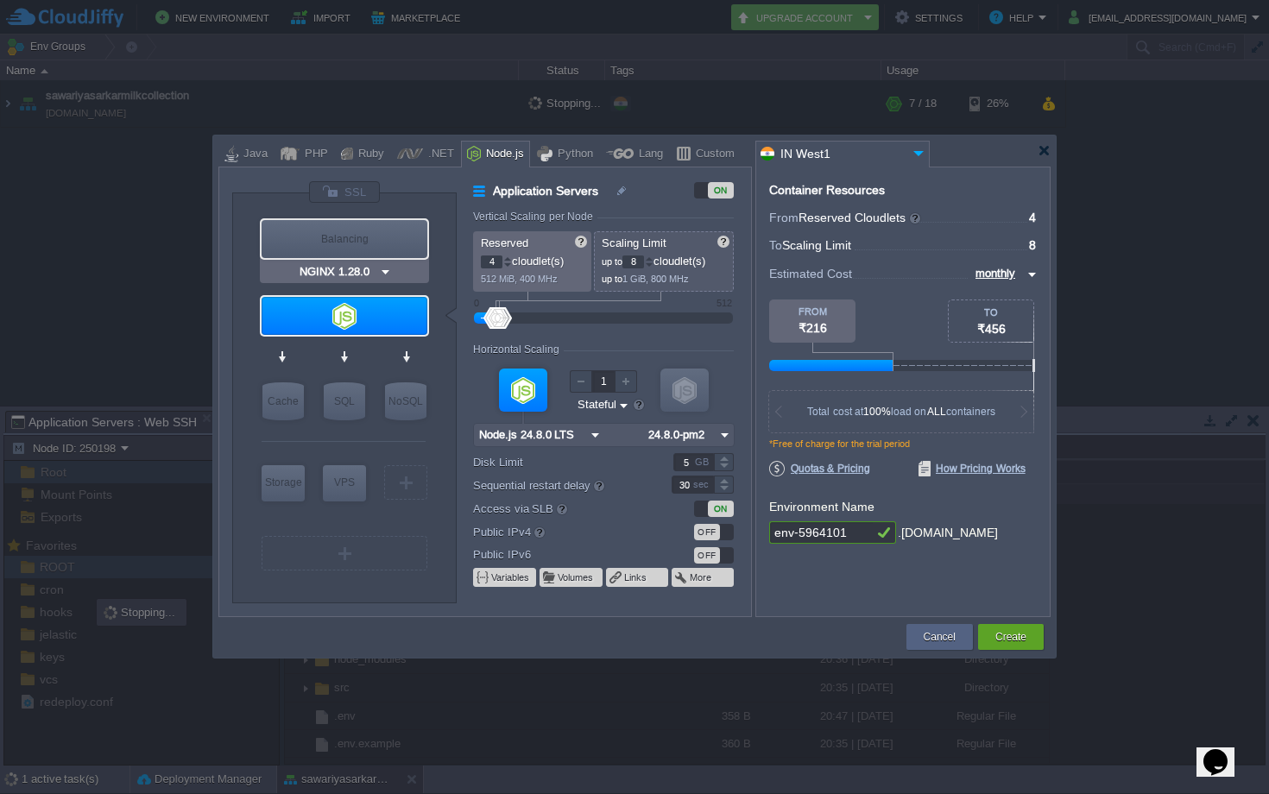
type input "1.28.0-almalin..."
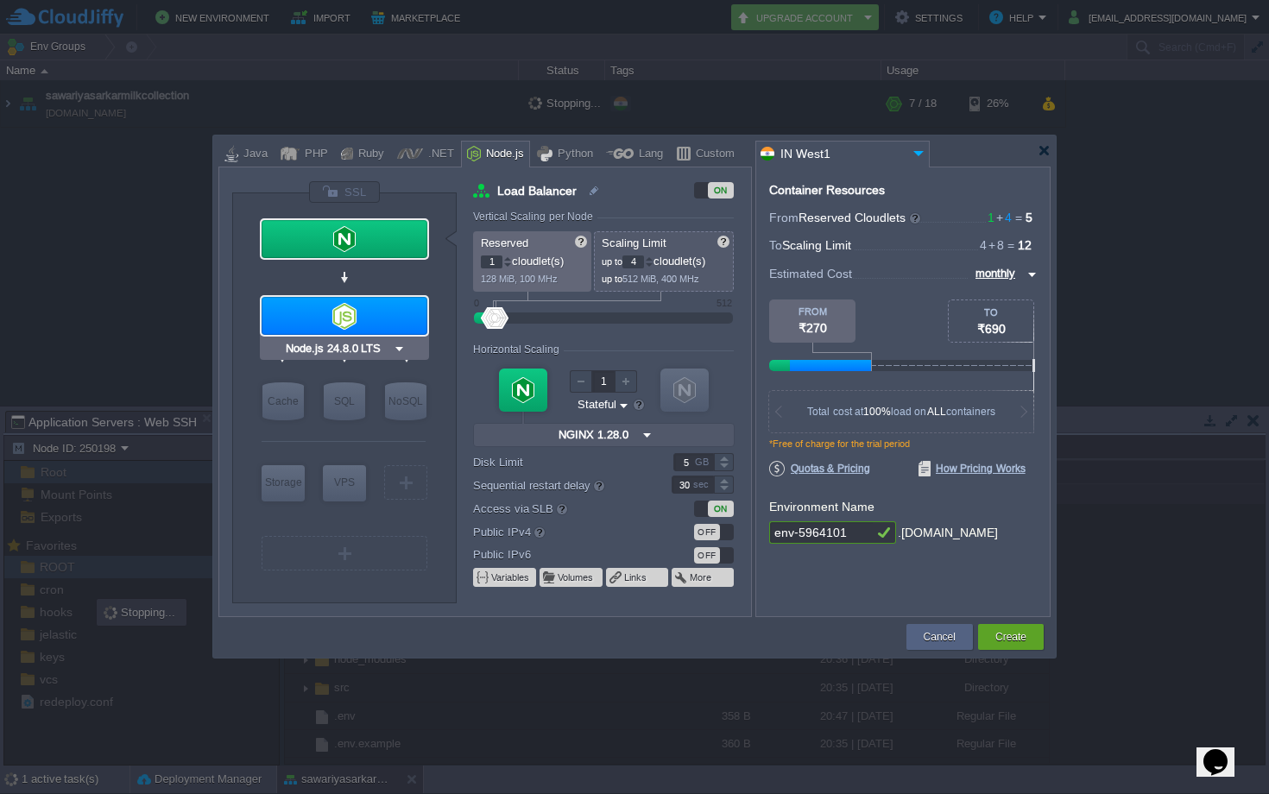
type input "MariaDB 12.0.2"
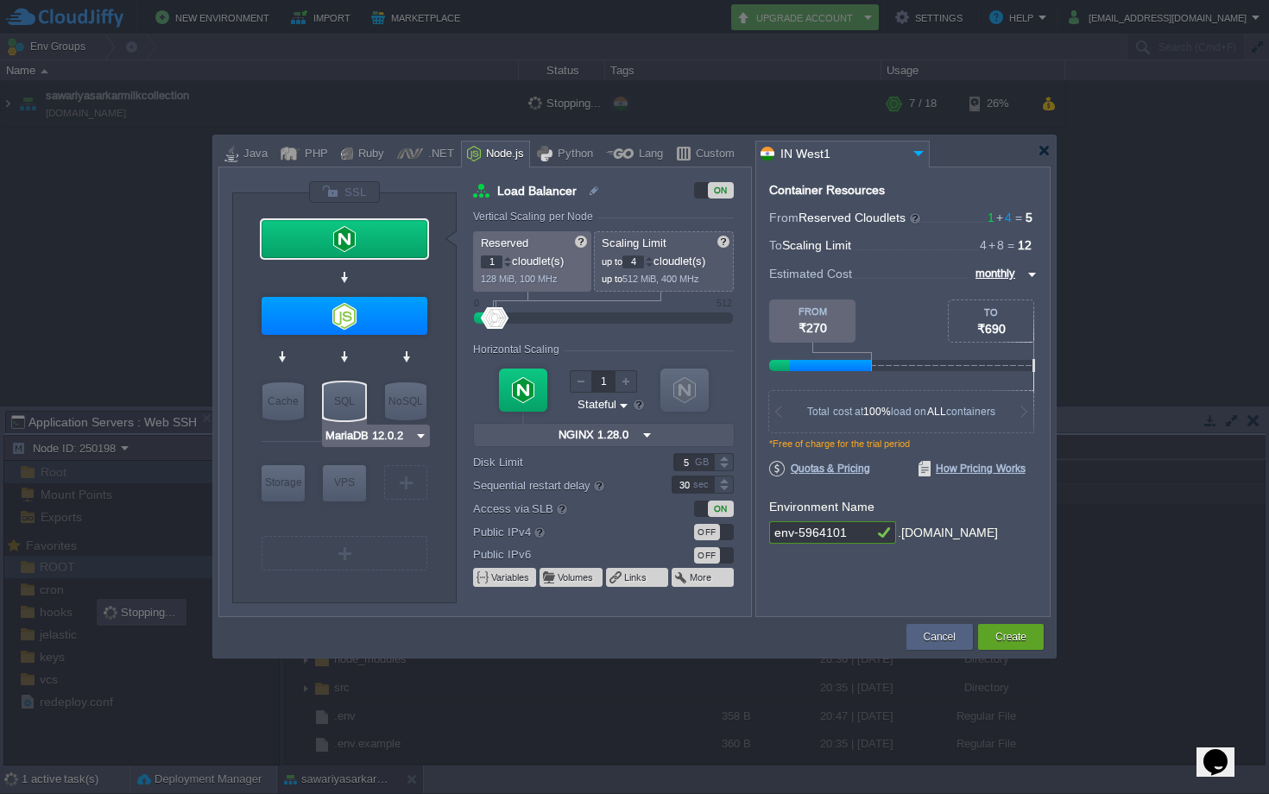
click at [337, 399] on div "SQL" at bounding box center [344, 401] width 41 height 38
type input "SQL Databases"
type input "4"
type input "6"
type input "MariaDB 12.0.2"
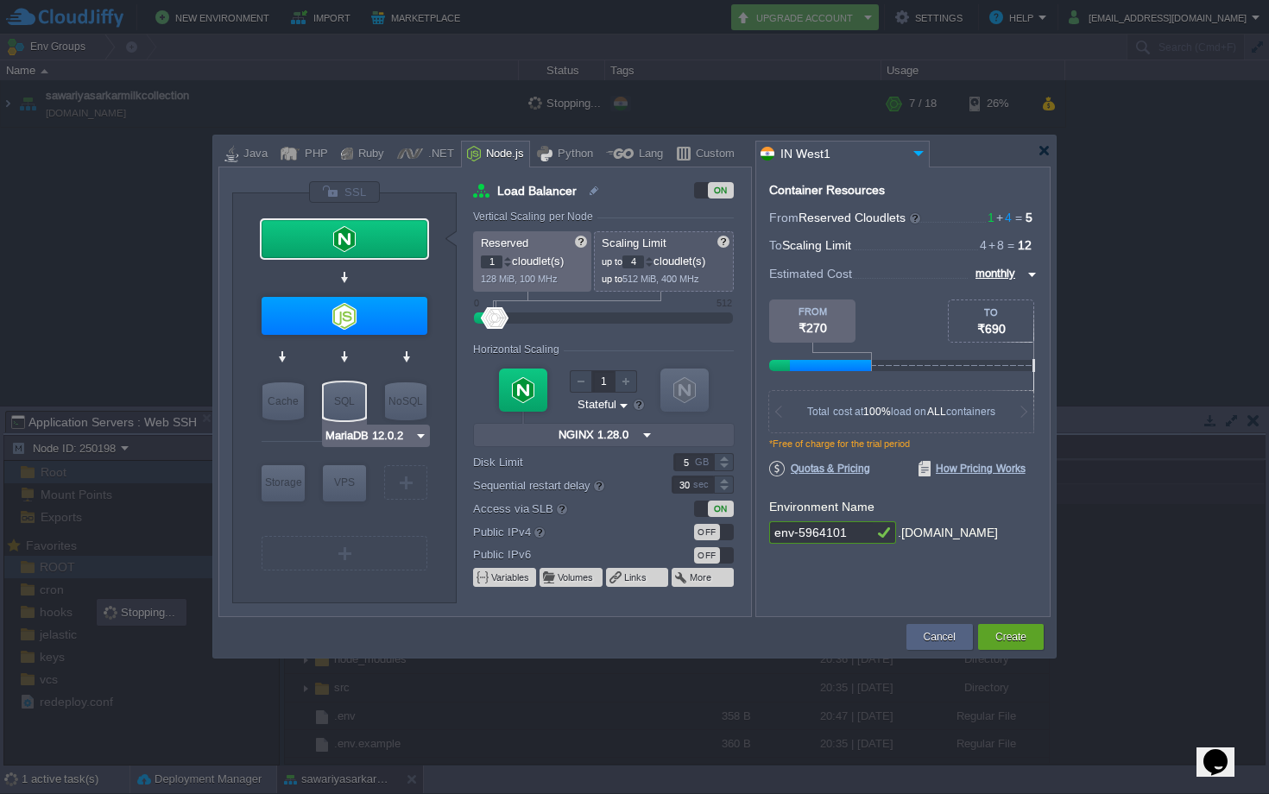
type input "12.0.2-almalin..."
type input "Stateless"
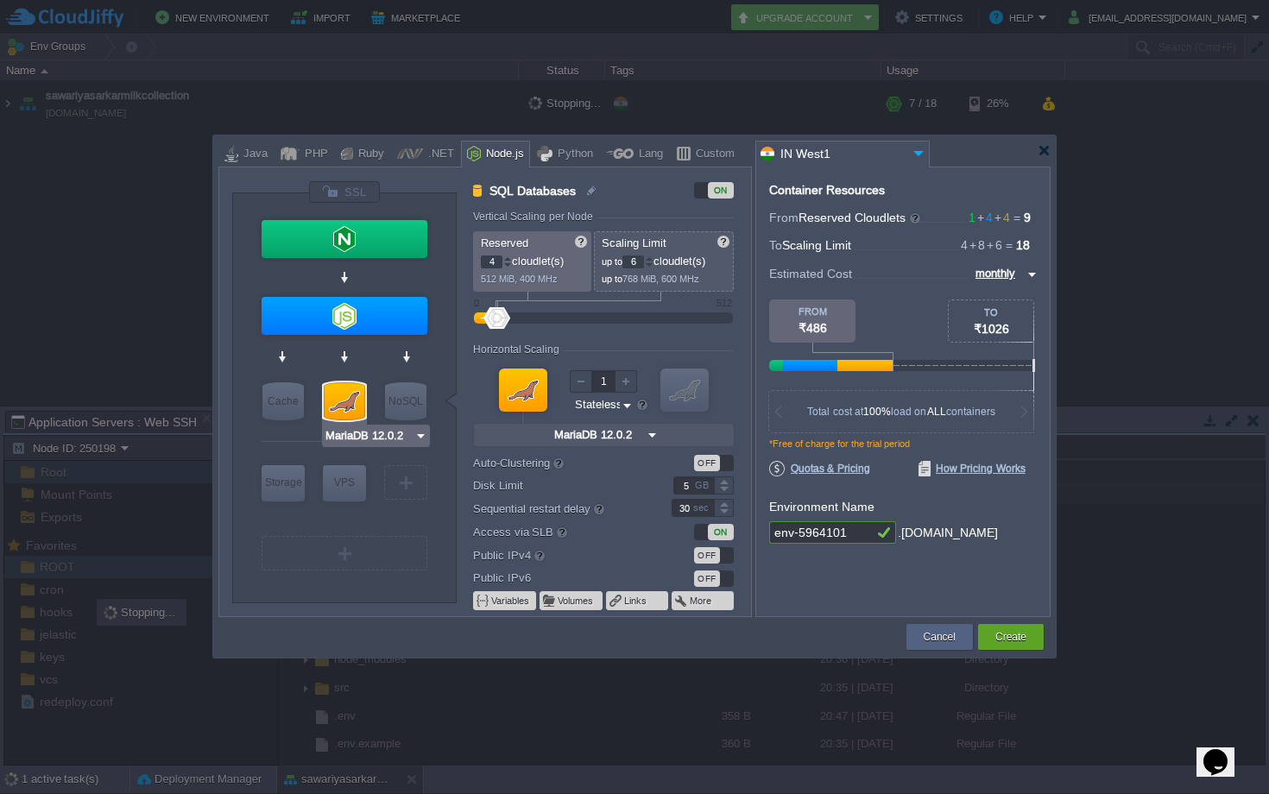
click at [353, 401] on div at bounding box center [344, 401] width 41 height 38
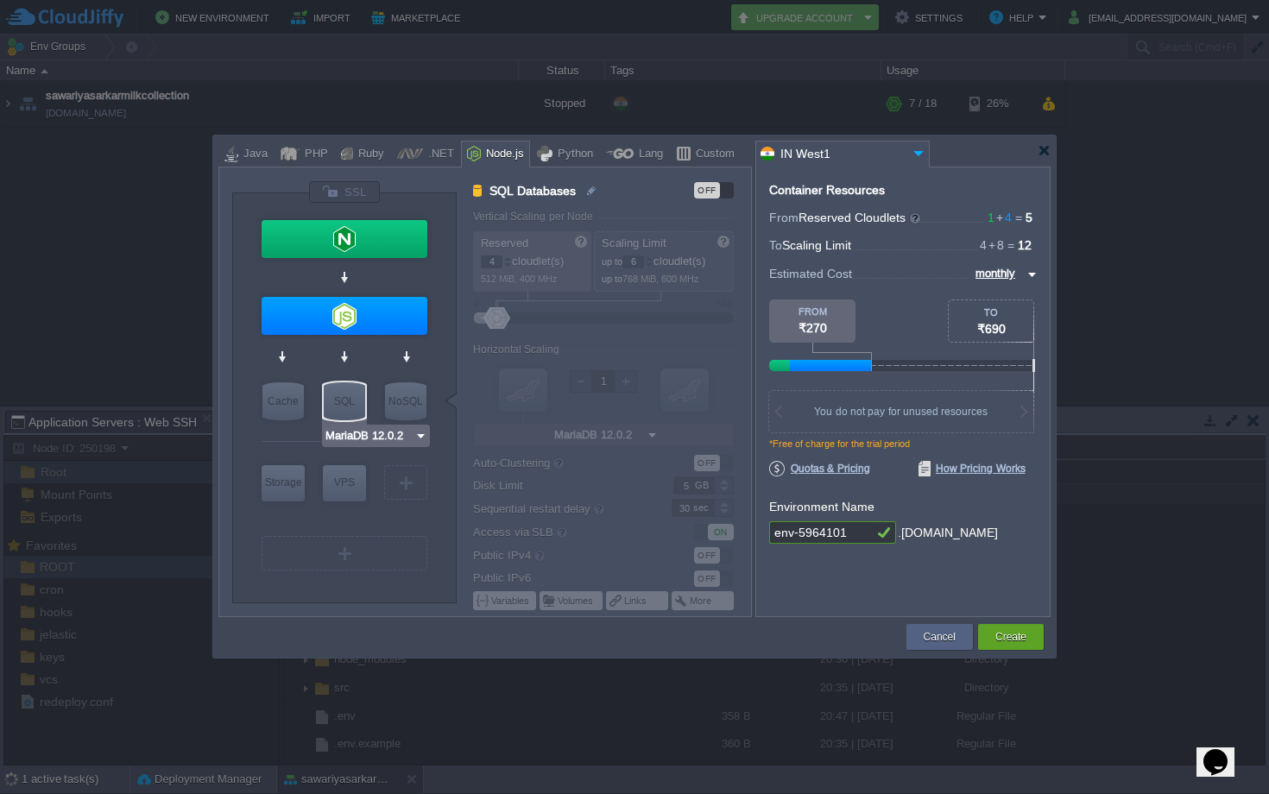
click at [327, 407] on div "SQL" at bounding box center [344, 401] width 41 height 38
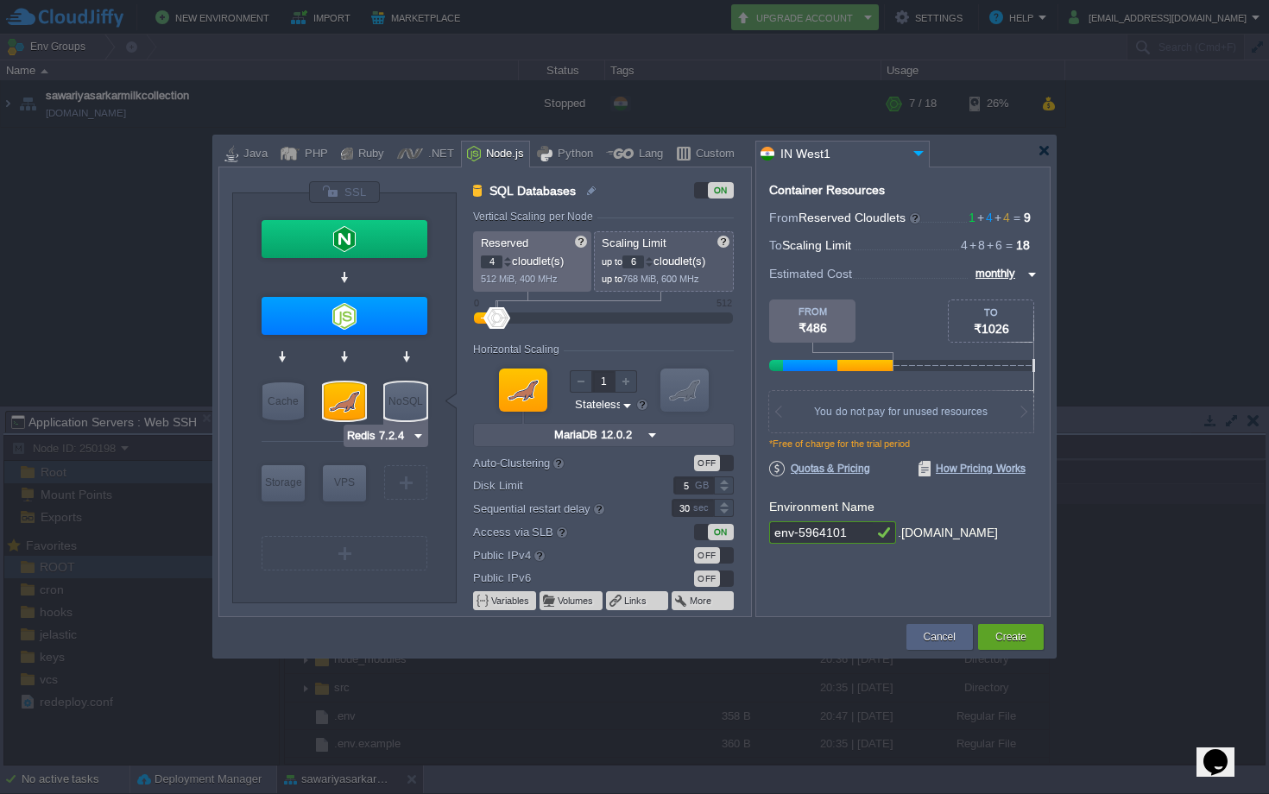
type input "MariaDB 12.0.2"
click at [354, 432] on input "MariaDB 12.0.2" at bounding box center [370, 435] width 90 height 17
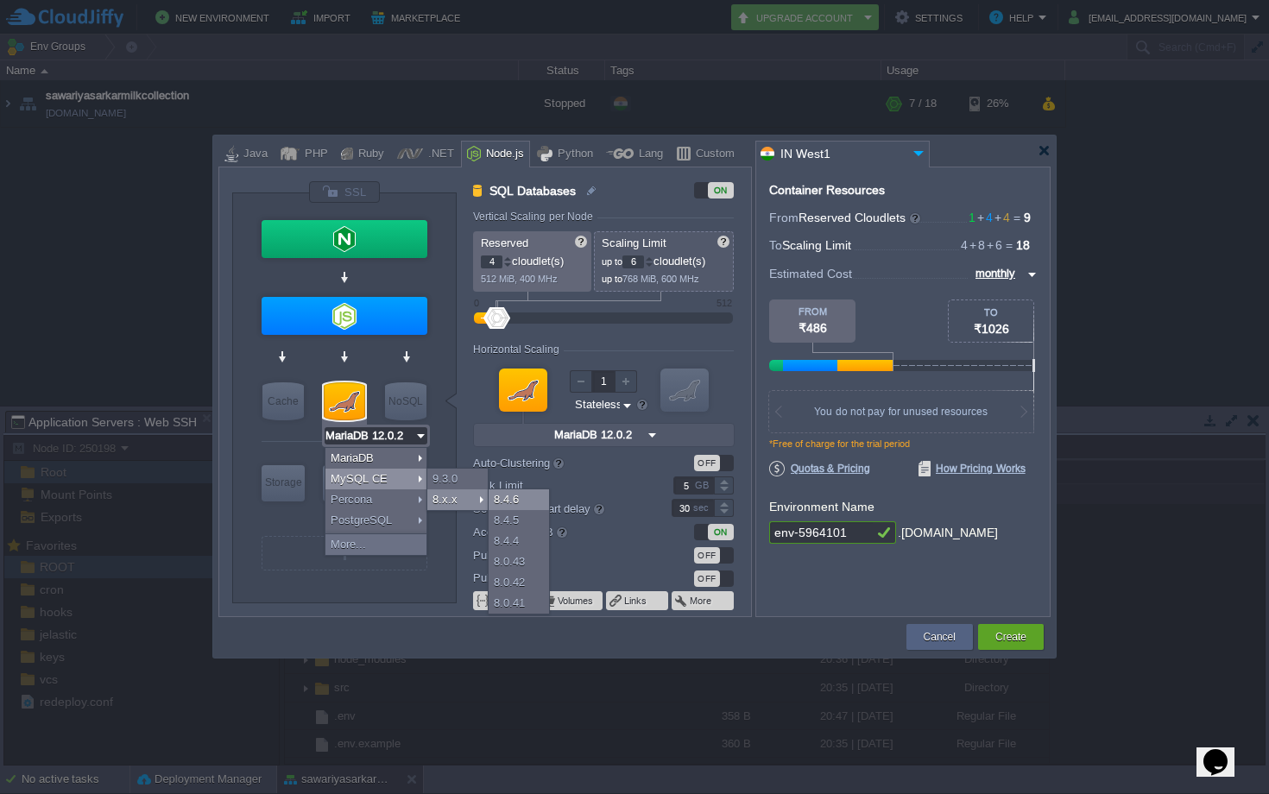
click at [511, 499] on div "8.4.6" at bounding box center [519, 499] width 60 height 21
type input "MySQL CE 8.4.6"
type input "8.4.6-almalinux-9"
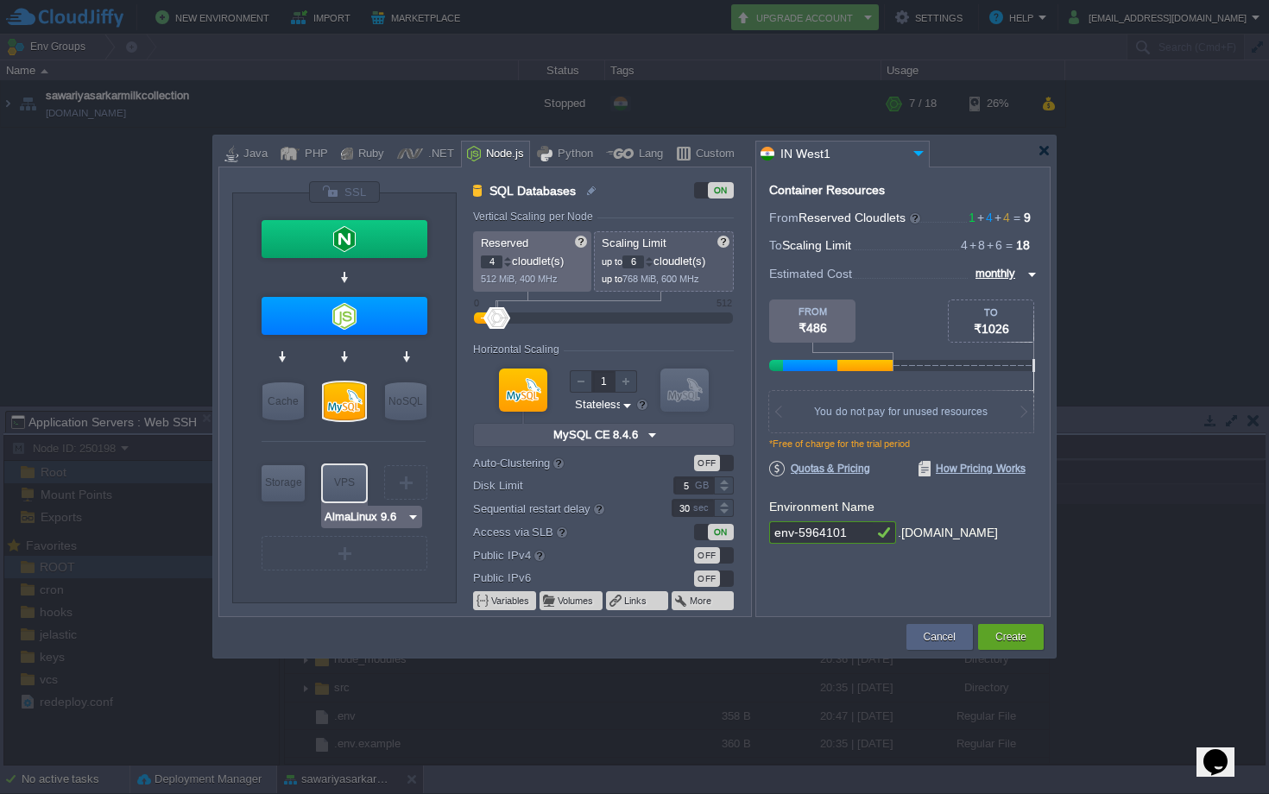
type input "Extra Storage 2.0-10.5"
click at [297, 516] on input "Extra Storage 2.0-10.5" at bounding box center [327, 516] width 130 height 17
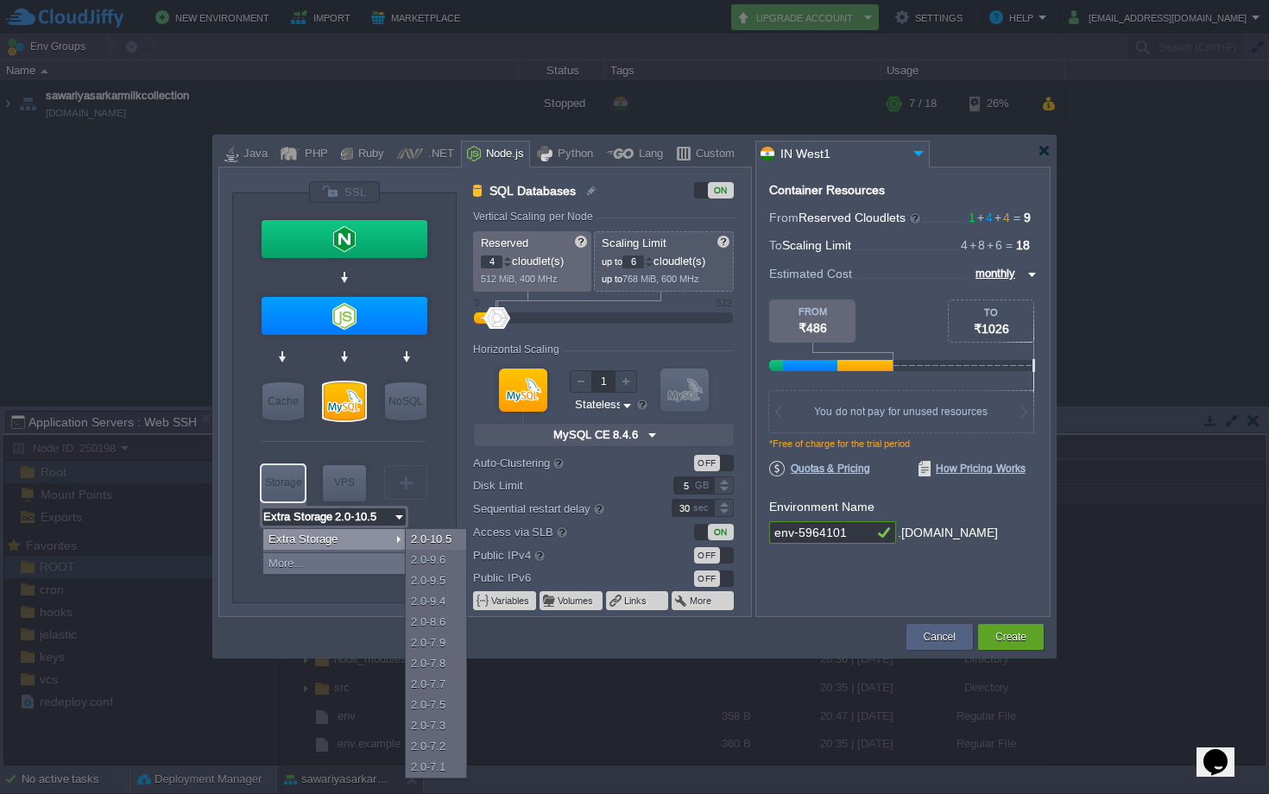
click at [355, 517] on input "Extra Storage 2.0-10.5" at bounding box center [327, 516] width 130 height 17
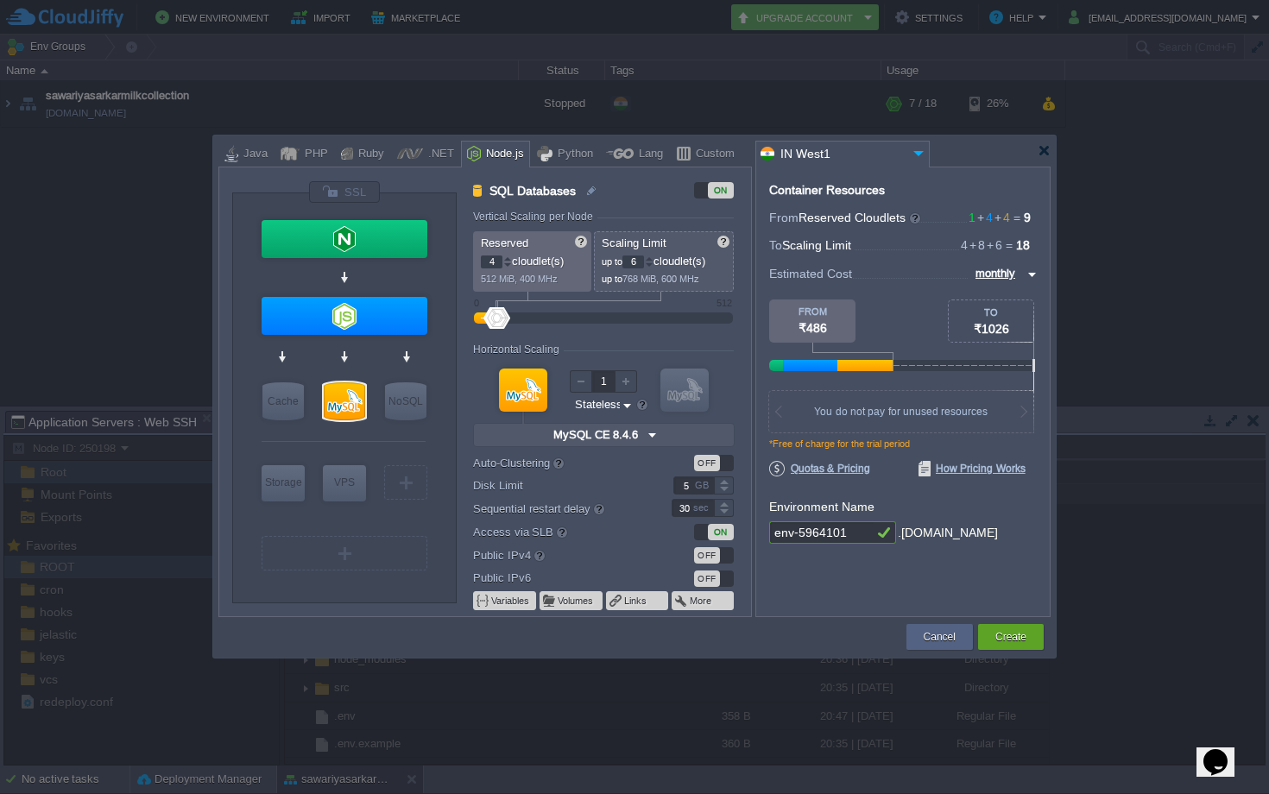
click at [432, 470] on div "VM Balancing VM Application Servers VM Cache VM SQL VM NoSQL VM Storage VM VPS …" at bounding box center [348, 404] width 173 height 377
click at [843, 533] on input "env-5964101" at bounding box center [821, 532] width 104 height 22
type input "dairy"
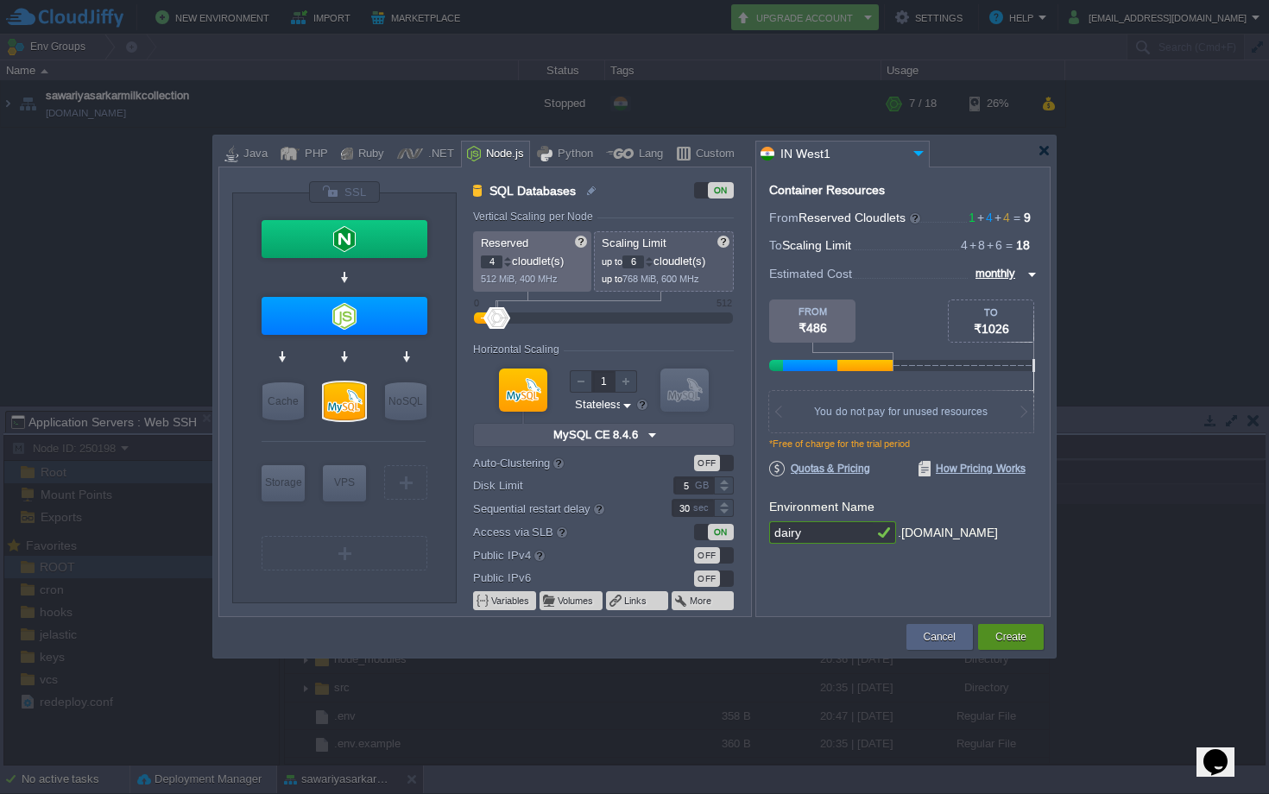
click at [1003, 640] on button "Create" at bounding box center [1010, 636] width 31 height 17
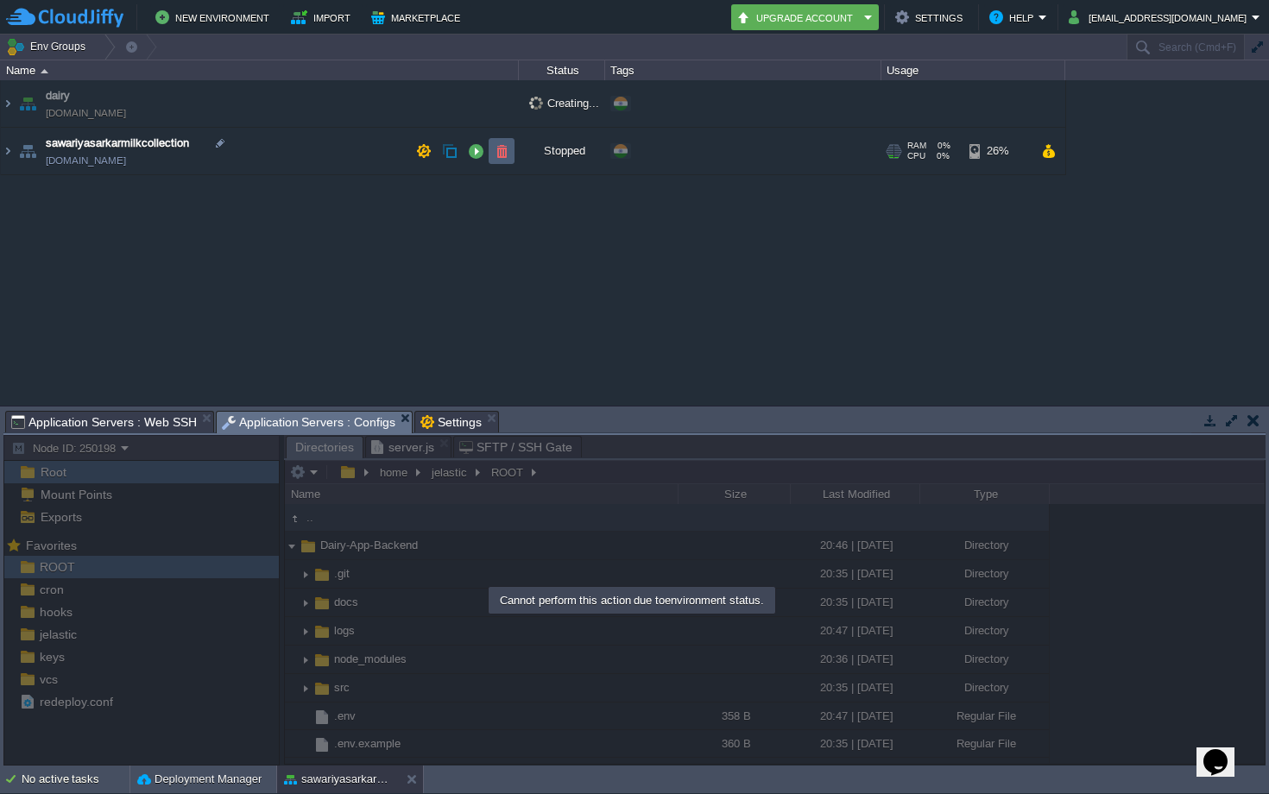
click at [496, 148] on button "button" at bounding box center [502, 151] width 16 height 16
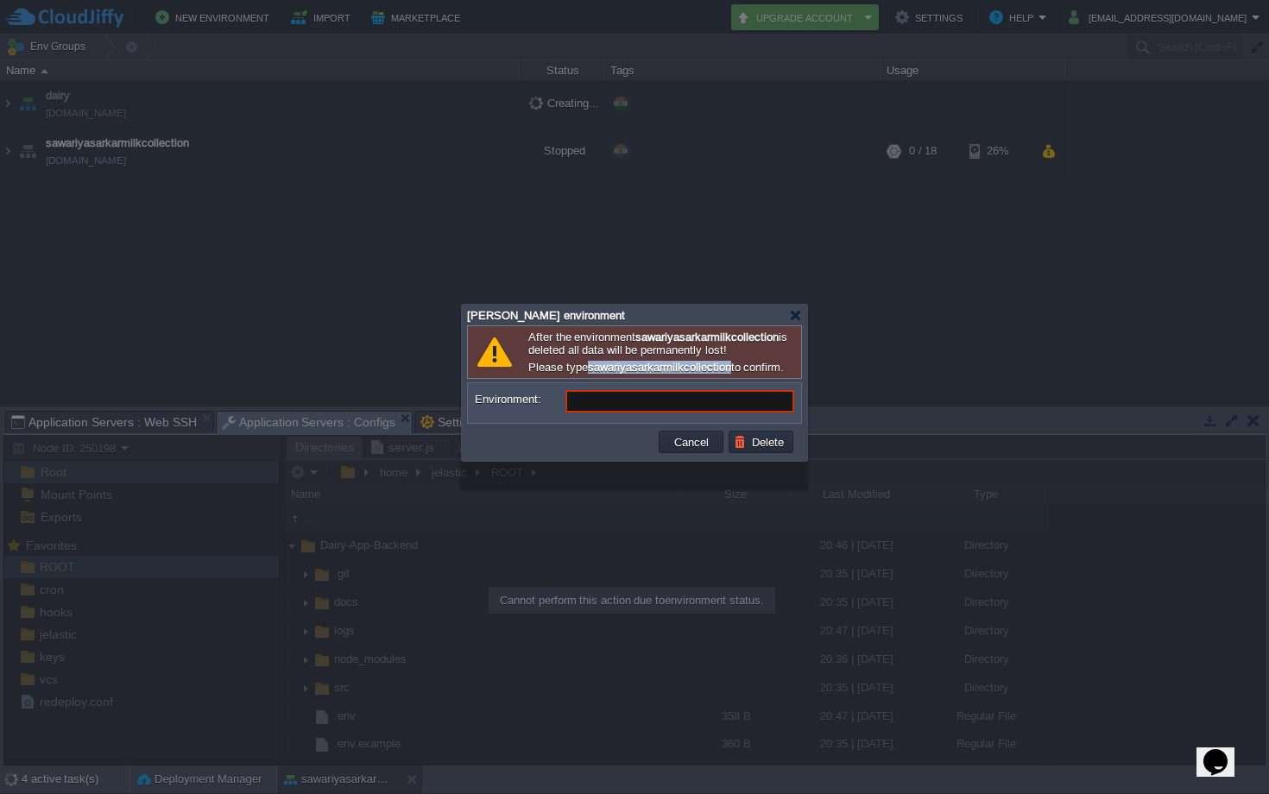
drag, startPoint x: 587, startPoint y: 388, endPoint x: 751, endPoint y: 385, distance: 164.0
click at [731, 374] on b "sawariyasarkarmilkcollection" at bounding box center [659, 367] width 143 height 13
copy b "sawariyasarkarmilkcollection"
click at [613, 413] on input "Environment:" at bounding box center [679, 401] width 229 height 22
paste input "sawariyasarkarmilkcollection"
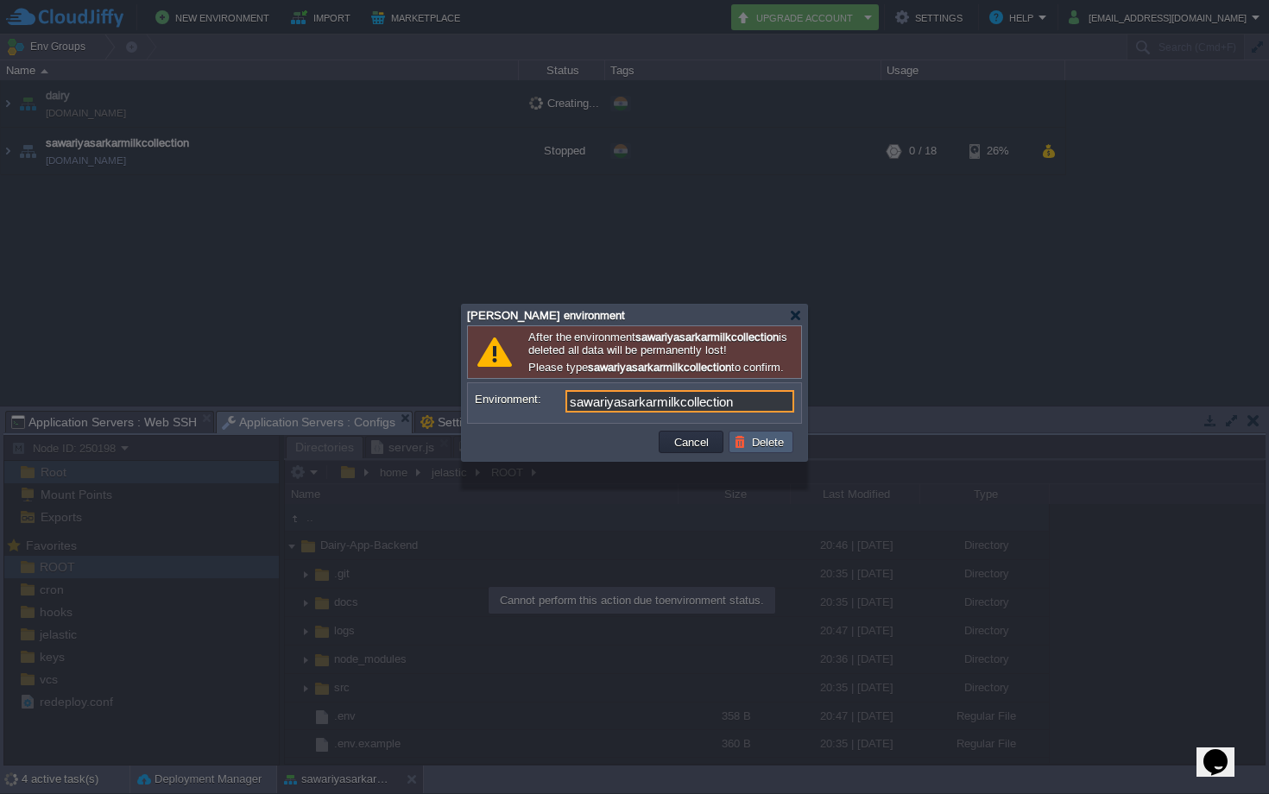
type input "sawariyasarkarmilkcollection"
click at [762, 450] on button "Delete" at bounding box center [761, 442] width 55 height 16
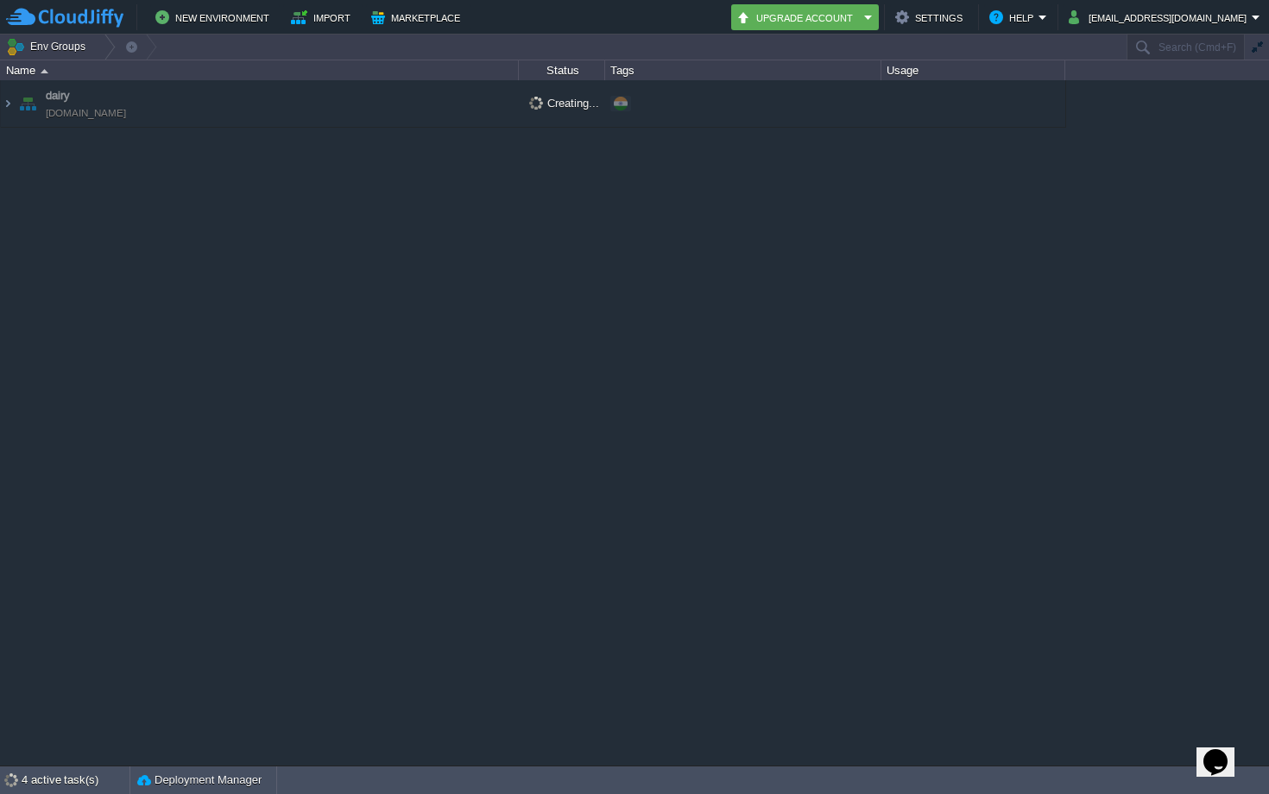
click at [524, 382] on div "dairy [DOMAIN_NAME] Creating... + Add to Env Group" at bounding box center [634, 422] width 1269 height 684
